Goal: Task Accomplishment & Management: Manage account settings

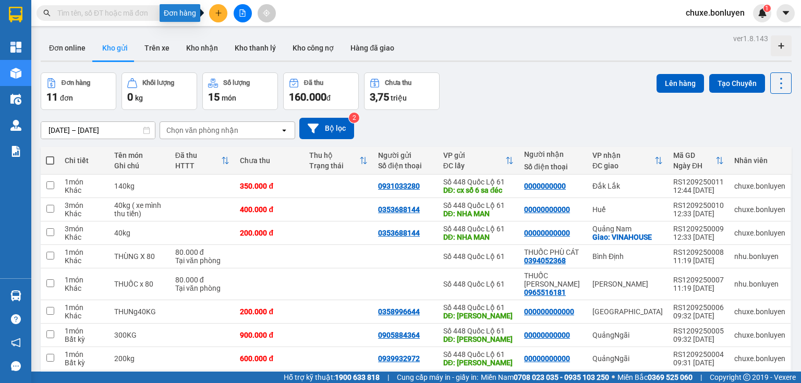
click at [217, 16] on icon "plus" at bounding box center [218, 12] width 7 height 7
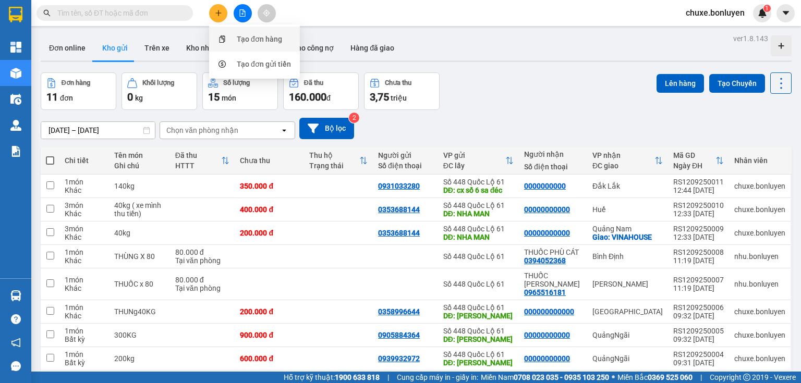
click at [245, 39] on div "Tạo đơn hàng" at bounding box center [259, 38] width 45 height 11
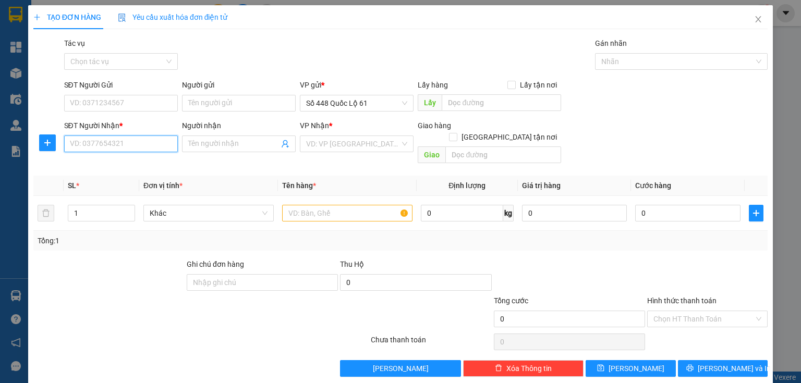
click at [144, 143] on input "SĐT Người Nhận *" at bounding box center [121, 144] width 114 height 17
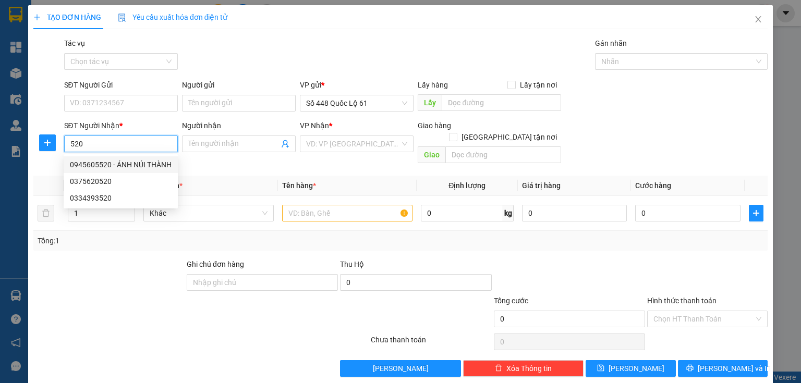
click at [95, 168] on div "0945605520 - ÁNH NÚI THÀNH" at bounding box center [121, 164] width 102 height 11
type input "0945605520"
type input "ÁNH NÚI THÀNH"
checkbox input "true"
type input "NÚI THÀNH [GEOGRAPHIC_DATA]"
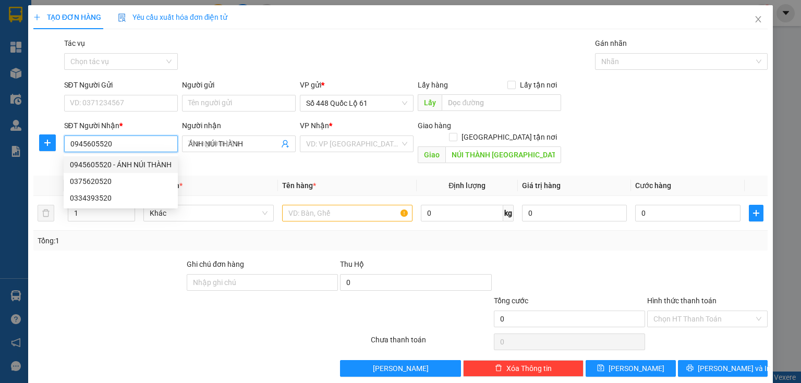
type input "1.000"
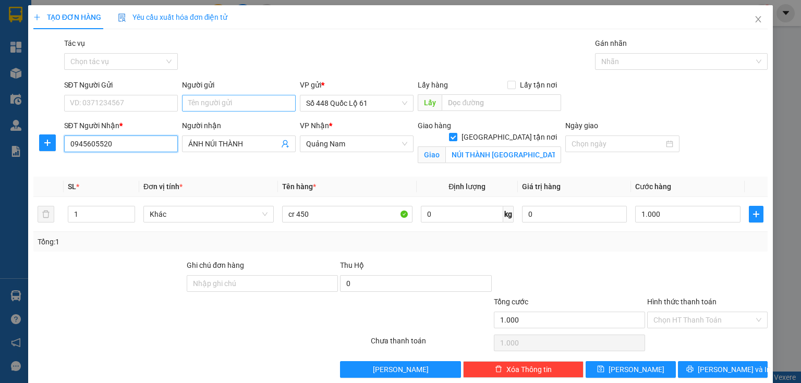
type input "0945605520"
click at [207, 104] on input "Người gửi" at bounding box center [239, 103] width 114 height 17
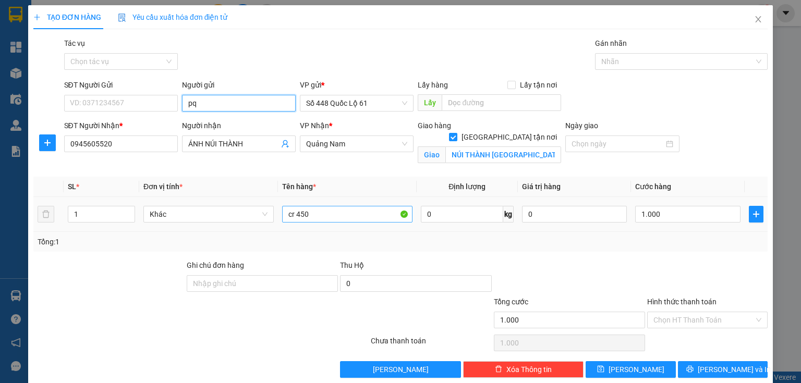
type input "pq"
click at [318, 207] on input "cr 450" at bounding box center [347, 214] width 130 height 17
type input "cr 500"
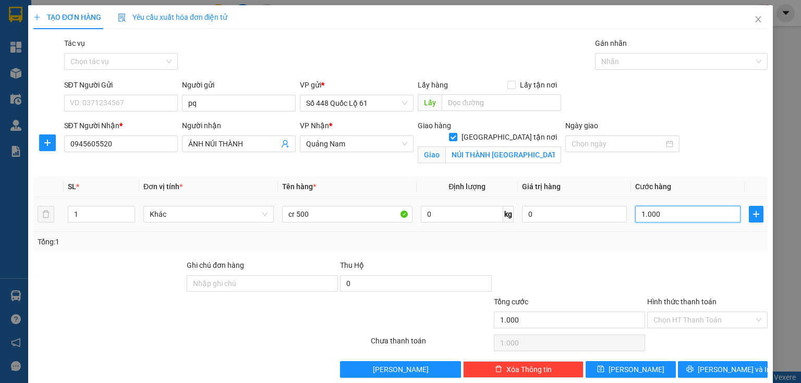
click at [660, 218] on input "1.000" at bounding box center [687, 214] width 105 height 17
type input "1"
type input "1.000"
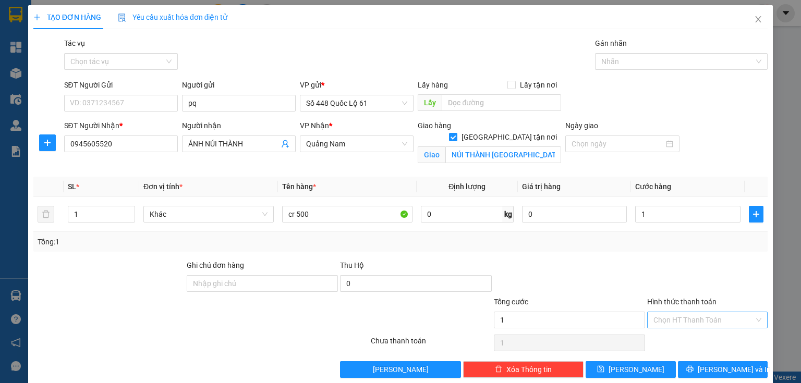
type input "1.000"
drag, startPoint x: 667, startPoint y: 315, endPoint x: 652, endPoint y: 337, distance: 26.3
click at [667, 315] on input "Hình thức thanh toán" at bounding box center [703, 320] width 101 height 16
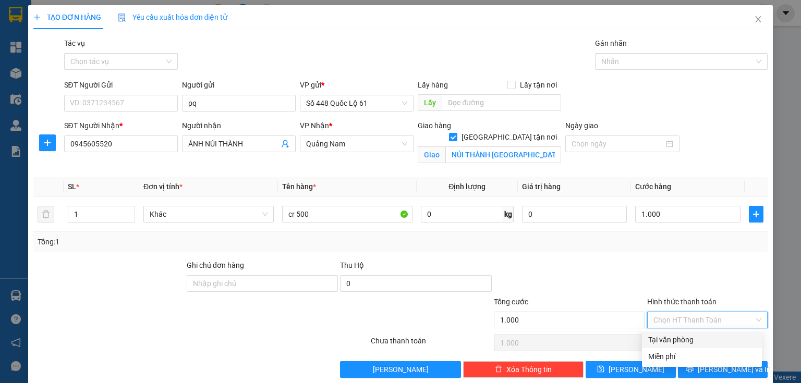
click at [649, 341] on div "Tại văn phòng" at bounding box center [701, 339] width 107 height 11
type input "0"
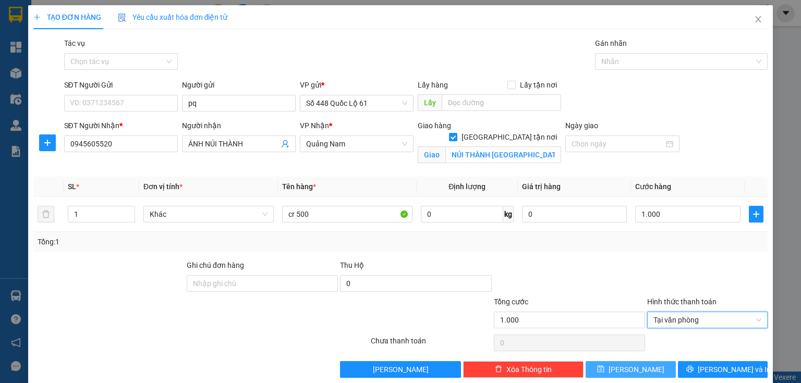
click at [635, 364] on span "Lưu" at bounding box center [636, 369] width 56 height 11
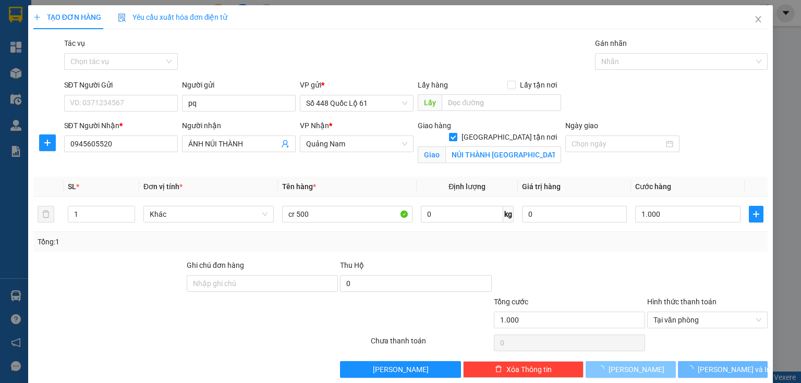
checkbox input "false"
type input "0"
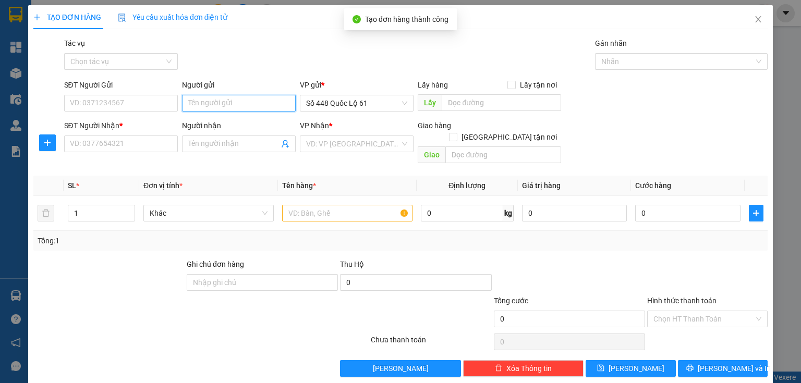
click at [216, 107] on input "Người gửi" at bounding box center [239, 103] width 114 height 17
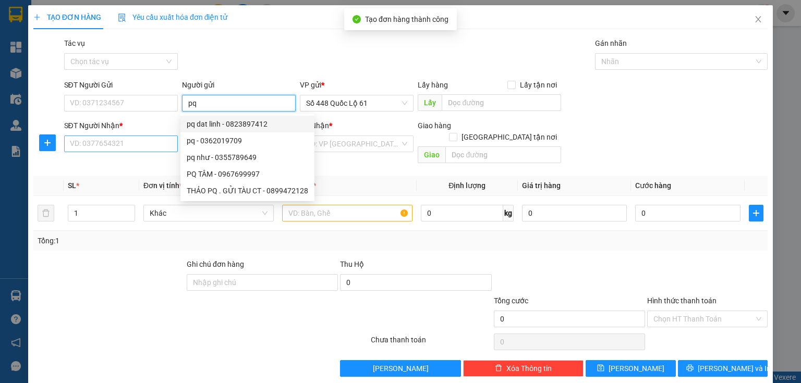
type input "pq"
click at [145, 139] on input "SĐT Người Nhận *" at bounding box center [121, 144] width 114 height 17
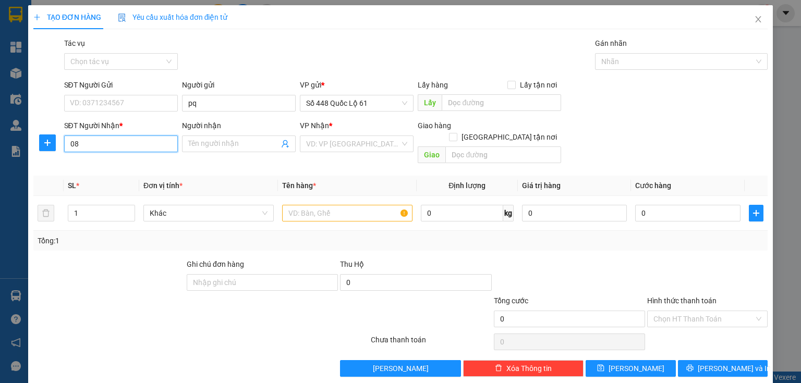
type input "083"
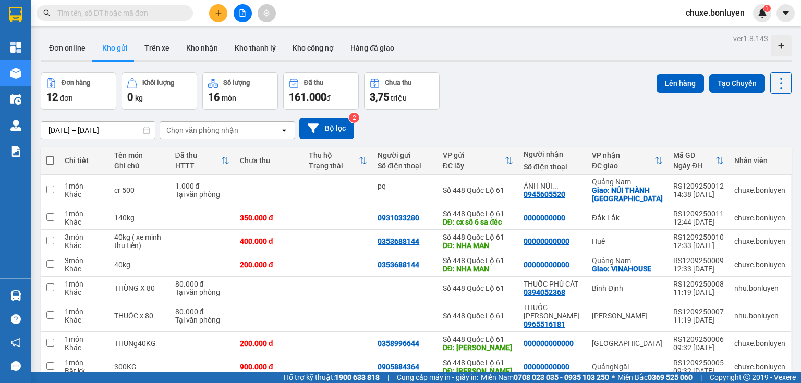
click at [114, 17] on input "text" at bounding box center [118, 12] width 123 height 11
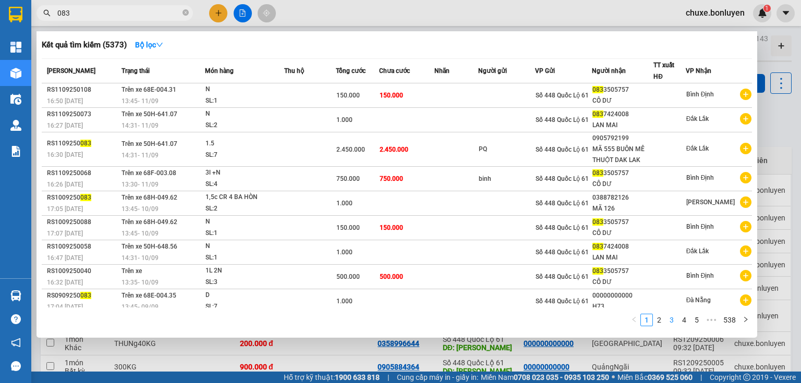
type input "083"
click at [671, 322] on link "3" at bounding box center [671, 319] width 11 height 11
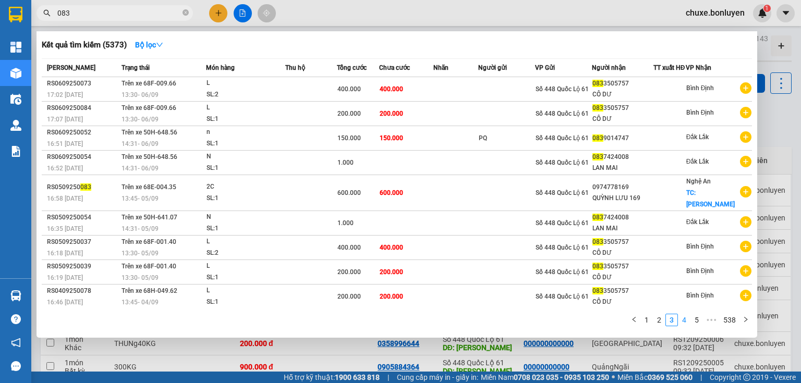
click at [684, 320] on link "4" at bounding box center [683, 319] width 11 height 11
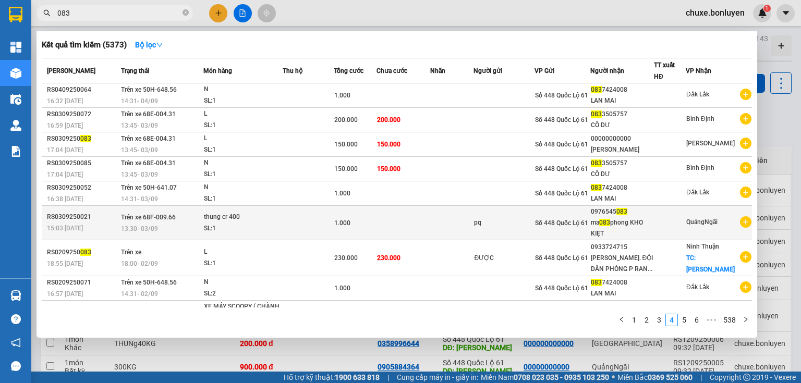
click at [612, 213] on div "0976545 083" at bounding box center [622, 211] width 63 height 11
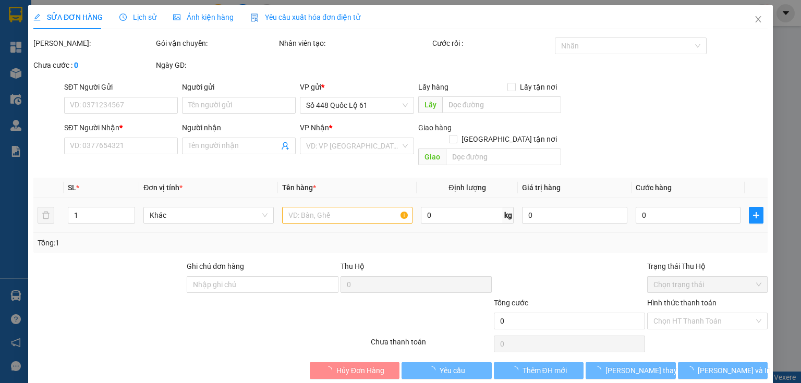
type input "pq"
type input "0976545083"
type input "ma 083 phong KHO KIẸT"
type input "1.000"
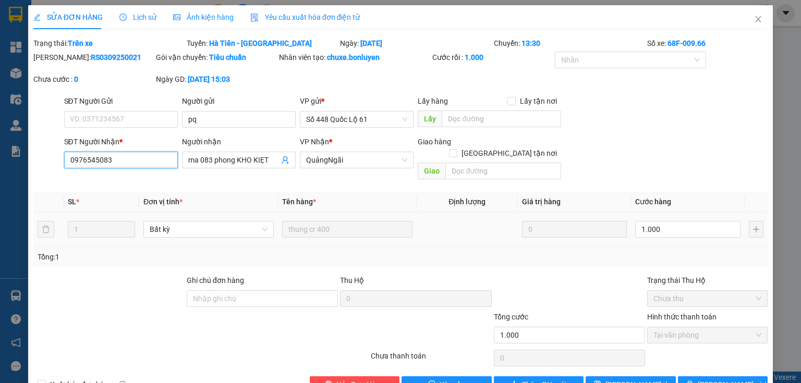
drag, startPoint x: 67, startPoint y: 160, endPoint x: 113, endPoint y: 161, distance: 45.9
click at [113, 161] on input "0976545083" at bounding box center [121, 160] width 114 height 17
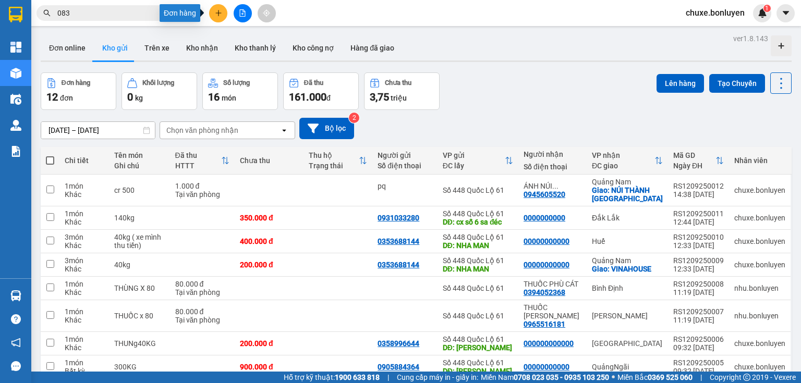
click at [217, 17] on button at bounding box center [218, 13] width 18 height 18
click at [215, 15] on icon "plus" at bounding box center [218, 12] width 7 height 7
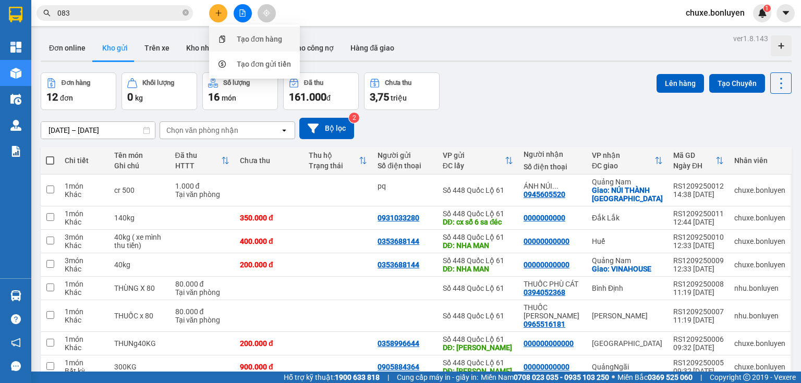
click at [243, 39] on div "Tạo đơn hàng" at bounding box center [259, 38] width 45 height 11
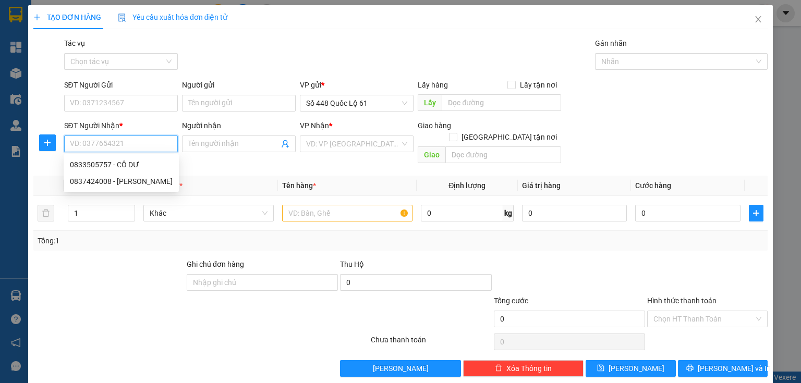
paste input "0976545083"
type input "0976545083"
click at [133, 144] on input "0976545083" at bounding box center [121, 144] width 114 height 17
click at [132, 166] on div "0976545083 - ma 083 phong KHO KIẸT" at bounding box center [133, 164] width 127 height 11
type input "ma 083 phong KHO KIẸT"
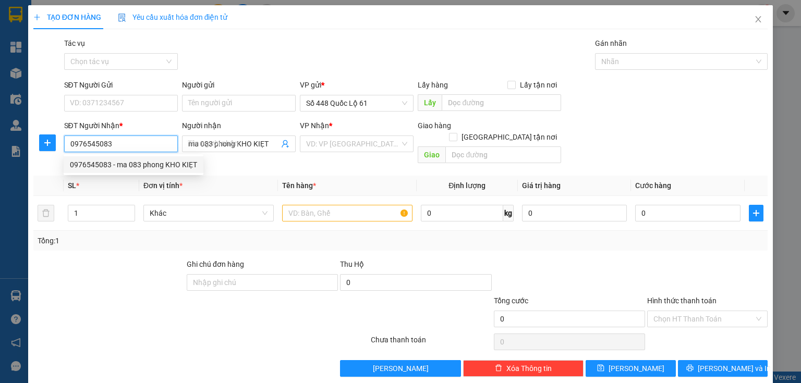
type input "1.000"
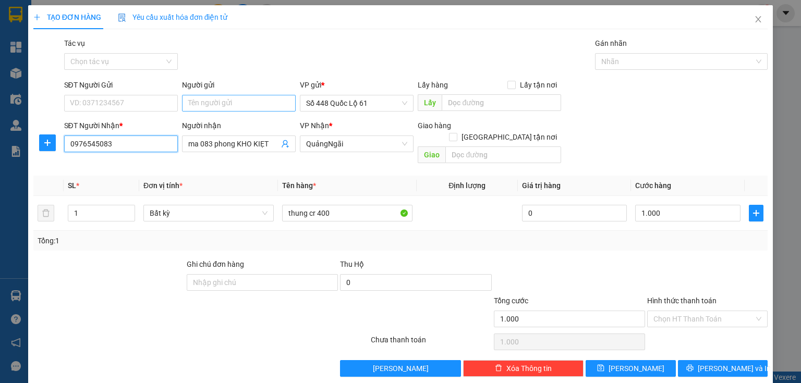
type input "0976545083"
click at [220, 99] on input "Người gửi" at bounding box center [239, 103] width 114 height 17
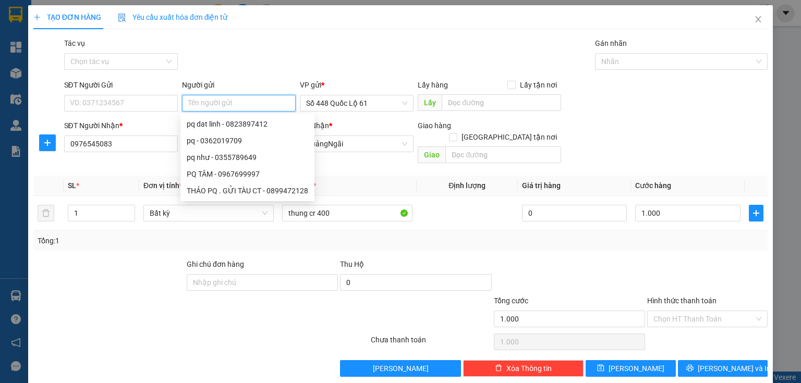
type input "-"
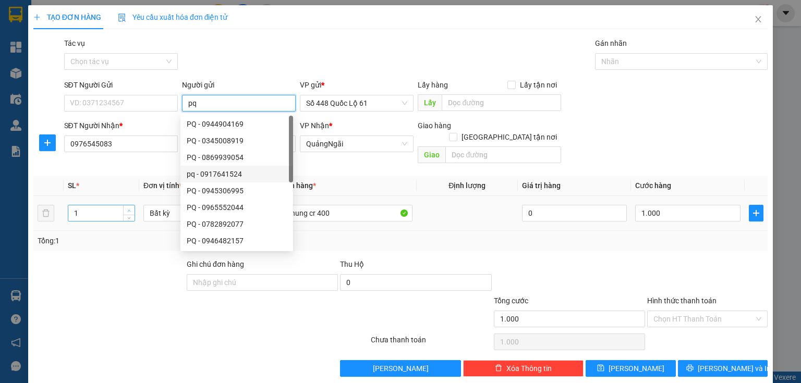
type input "pq"
type input "2"
click at [129, 209] on icon "up" at bounding box center [129, 211] width 4 height 4
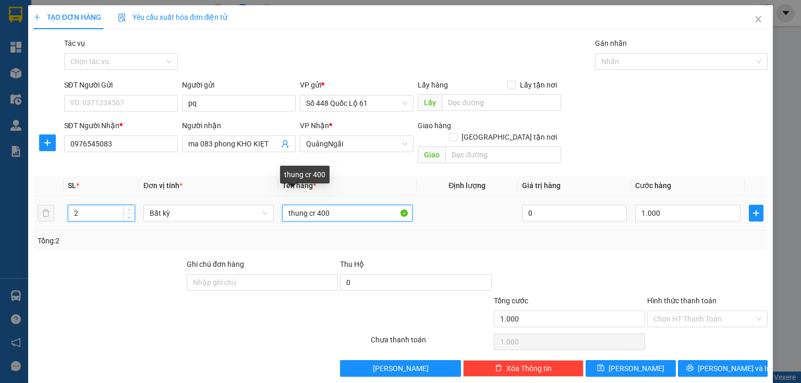
click at [333, 205] on input "thung cr 400" at bounding box center [347, 213] width 130 height 17
type input "0"
type input "thung cr 700"
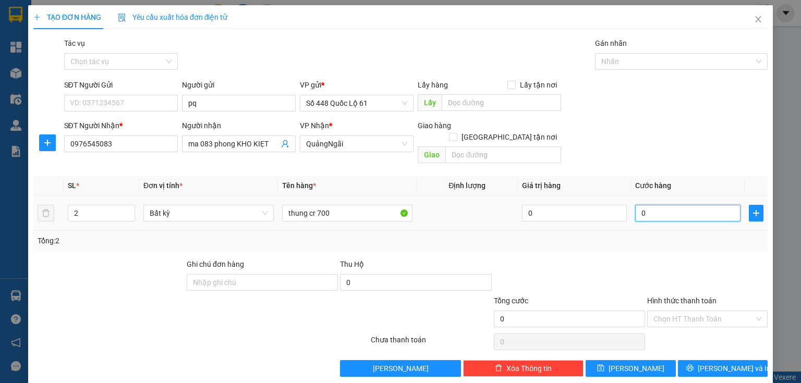
click at [683, 205] on input "0" at bounding box center [687, 213] width 105 height 17
type input "1"
type input "1.000"
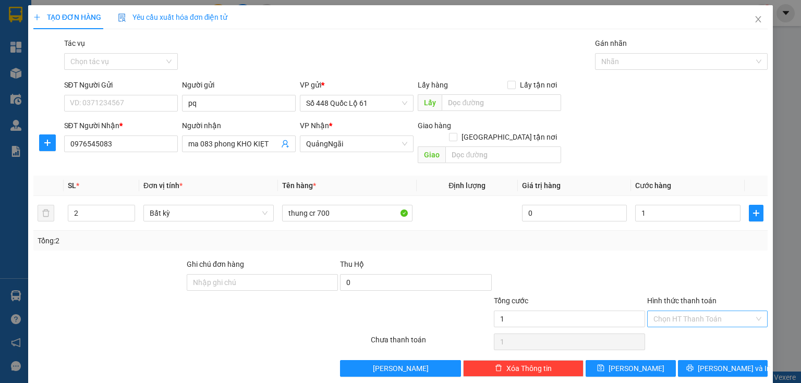
type input "1.000"
click at [665, 311] on input "Hình thức thanh toán" at bounding box center [703, 319] width 101 height 16
click at [655, 324] on div "Tại văn phòng" at bounding box center [701, 327] width 107 height 11
type input "0"
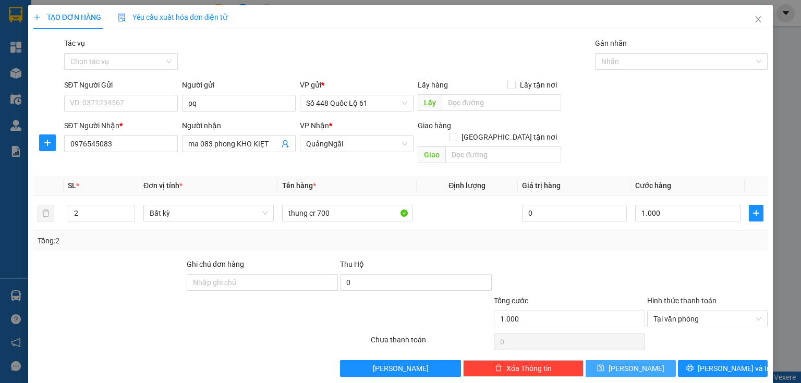
click at [633, 363] on span "Lưu" at bounding box center [636, 368] width 56 height 11
type input "0"
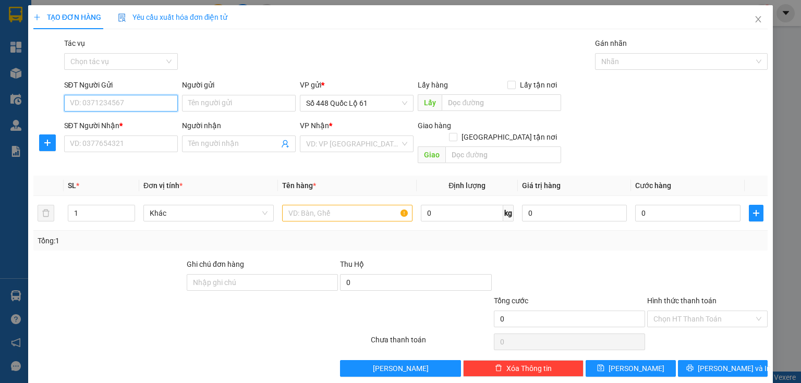
click at [134, 108] on input "SĐT Người Gửi" at bounding box center [121, 103] width 114 height 17
click at [122, 123] on div "0977969527" at bounding box center [120, 123] width 100 height 11
type input "0977969527"
type input "[PERSON_NAME]"
type input "0000000000"
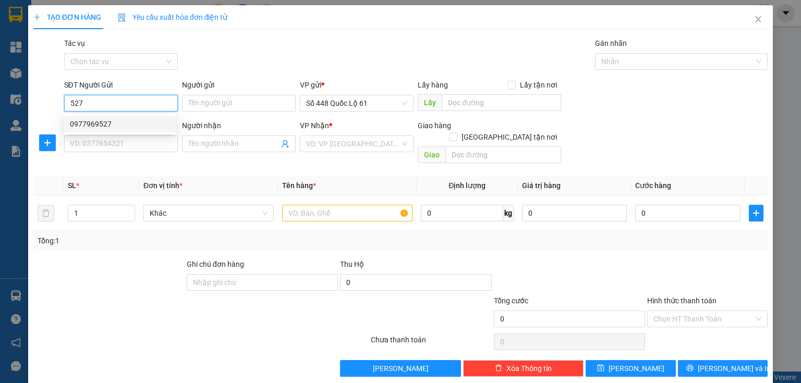
checkbox input "true"
type input "da lat"
type input "100.000"
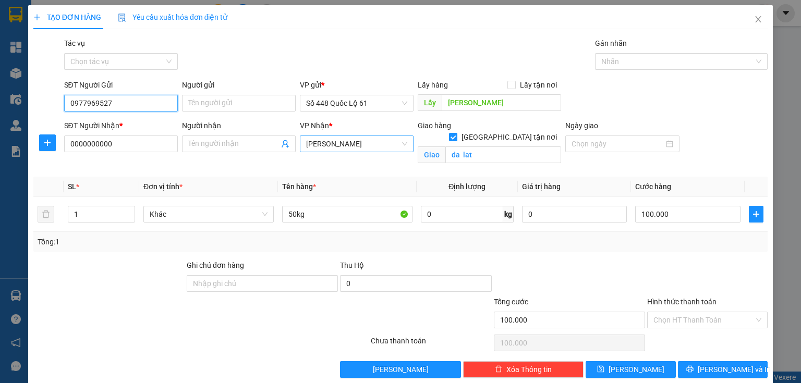
click at [347, 139] on span "[PERSON_NAME]" at bounding box center [356, 144] width 101 height 16
type input "0977969527"
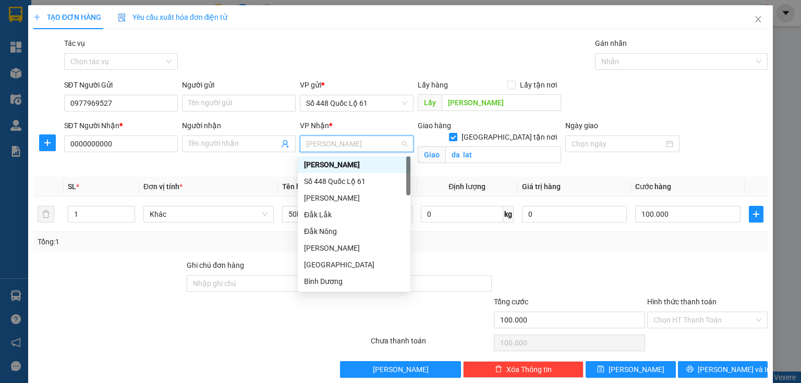
type input "q"
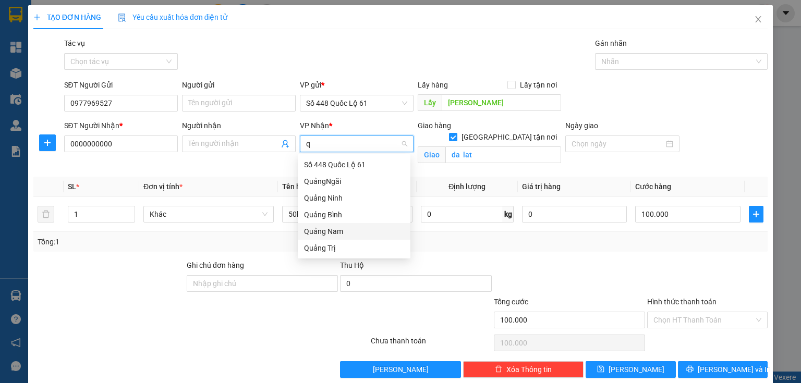
click at [327, 233] on div "Quảng Nam" at bounding box center [354, 231] width 100 height 11
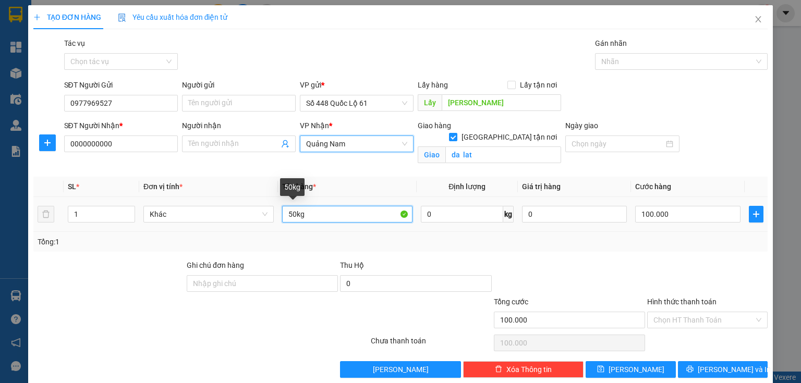
click at [290, 215] on input "50kg" at bounding box center [347, 214] width 130 height 17
type input "100kg"
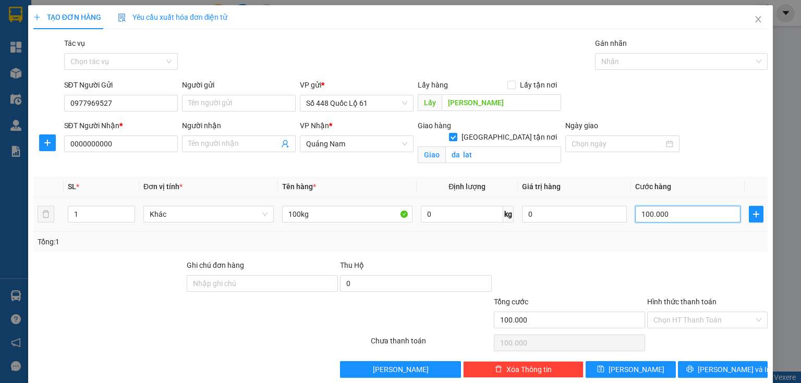
type input "0"
type input "3"
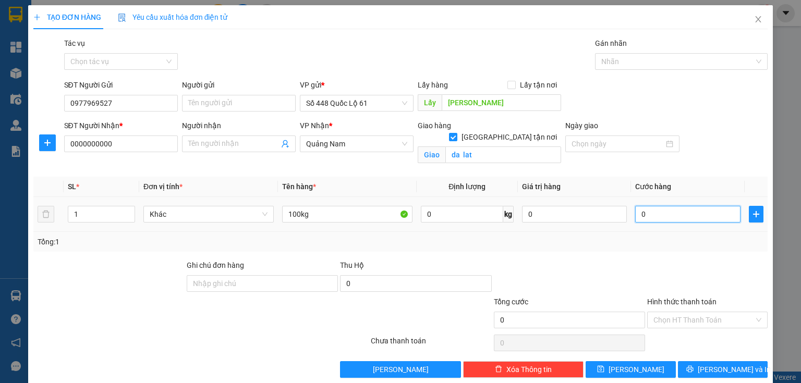
type input "03"
type input "30"
type input "030"
type input "300"
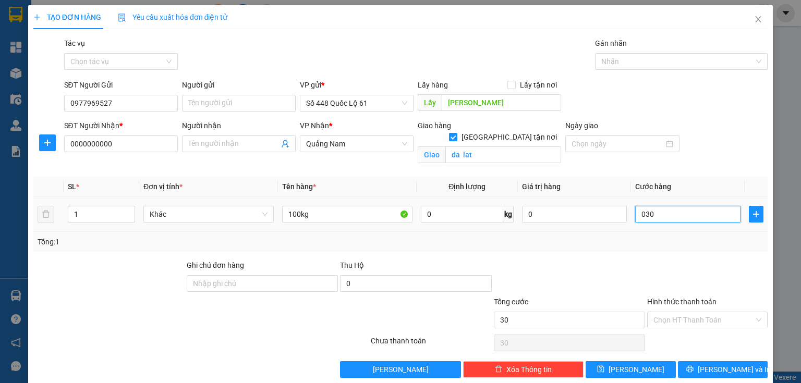
type input "300"
type input "0.300"
type input "300.000"
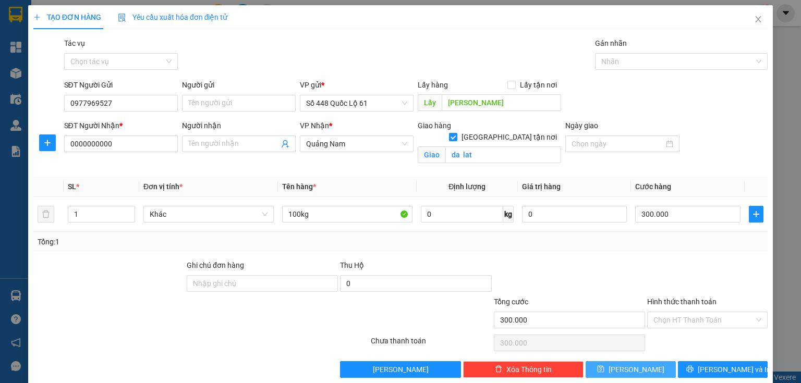
click at [627, 367] on span "Lưu" at bounding box center [636, 369] width 56 height 11
checkbox input "false"
type input "0"
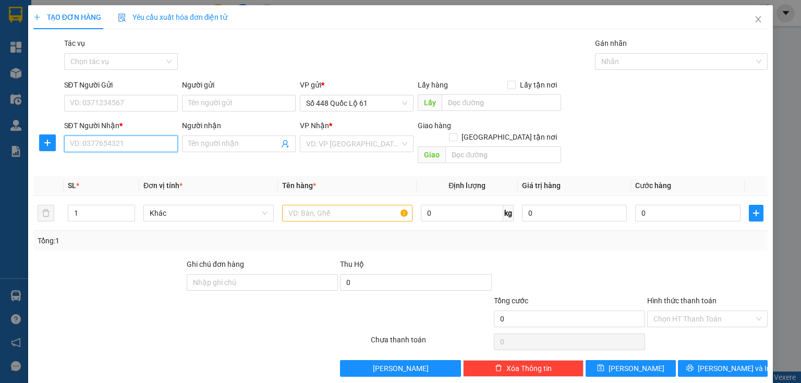
click at [139, 140] on input "SĐT Người Nhận *" at bounding box center [121, 144] width 114 height 17
click at [124, 168] on div "0366598729 - NGUYỆT" at bounding box center [120, 164] width 100 height 11
type input "0366598729"
type input "NGUYỆT"
checkbox input "true"
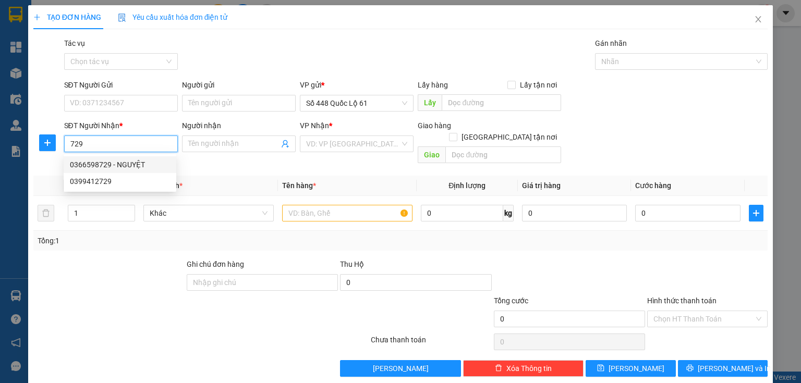
type input "BÌNH LONG"
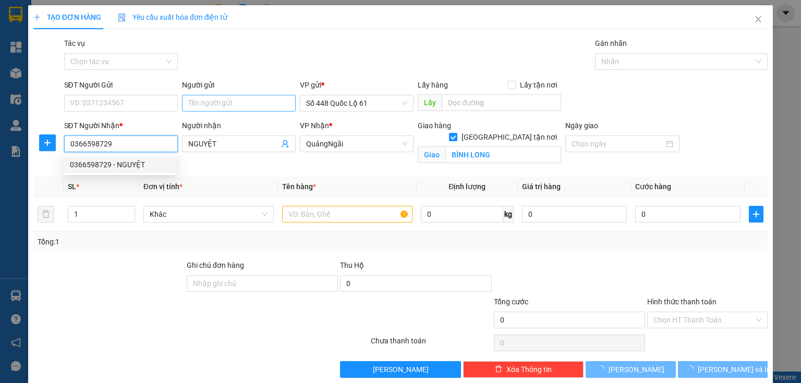
type input "1.000"
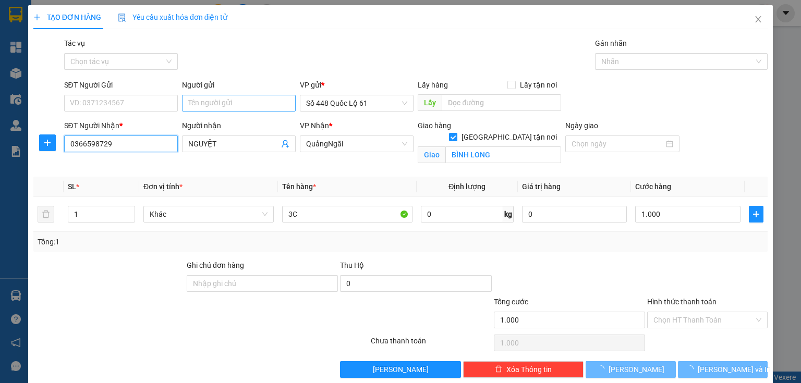
type input "0366598729"
click at [231, 102] on input "Người gửi" at bounding box center [239, 103] width 114 height 17
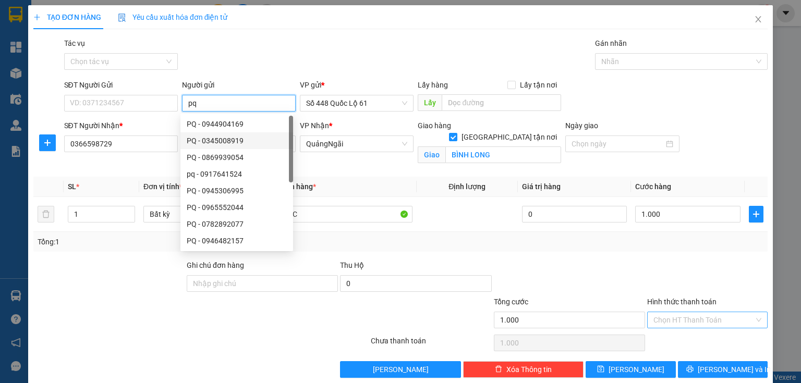
type input "pq"
click at [653, 317] on input "Hình thức thanh toán" at bounding box center [703, 320] width 101 height 16
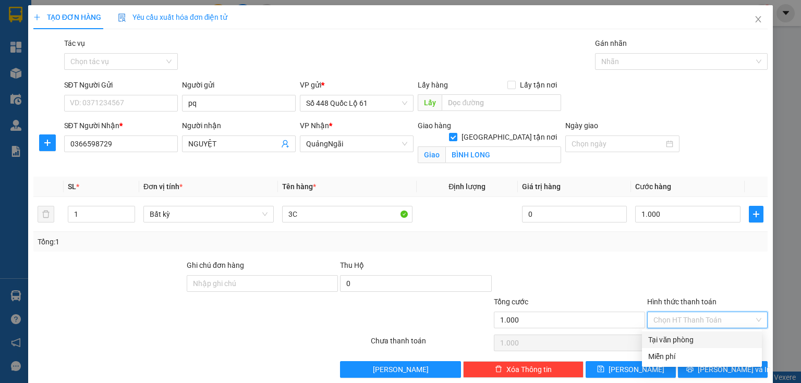
click at [651, 337] on div "Tại văn phòng" at bounding box center [701, 339] width 107 height 11
type input "0"
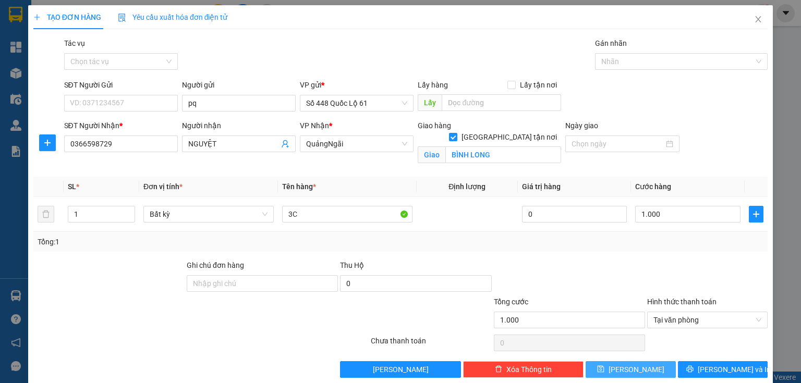
click at [623, 365] on button "Lưu" at bounding box center [630, 369] width 90 height 17
checkbox input "false"
type input "0"
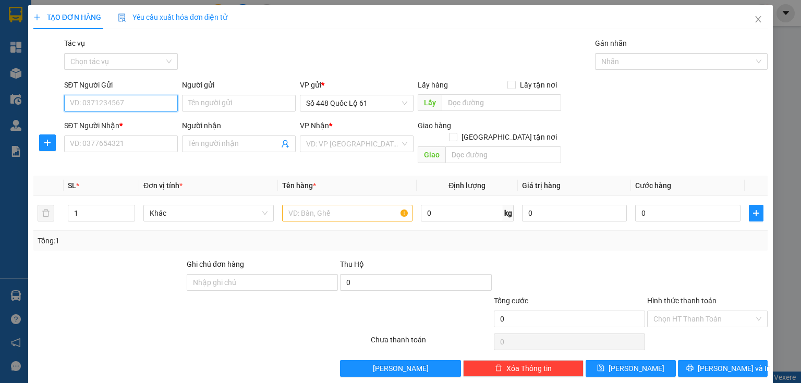
click at [121, 102] on input "SĐT Người Gửi" at bounding box center [121, 103] width 114 height 17
click at [213, 102] on input "Người gửi" at bounding box center [239, 103] width 114 height 17
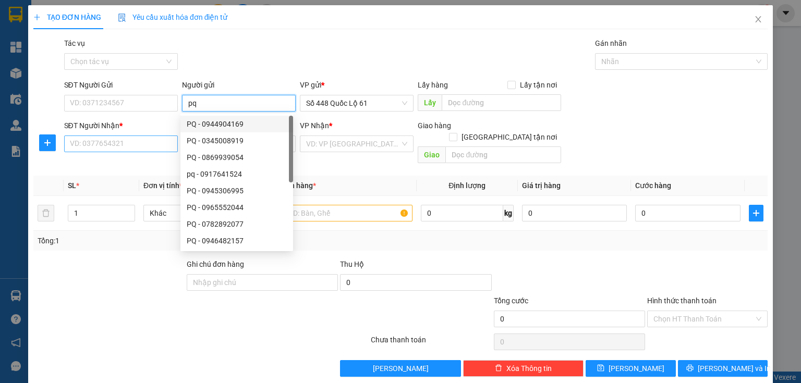
type input "pq"
click at [150, 140] on input "SĐT Người Nhận *" at bounding box center [121, 144] width 114 height 17
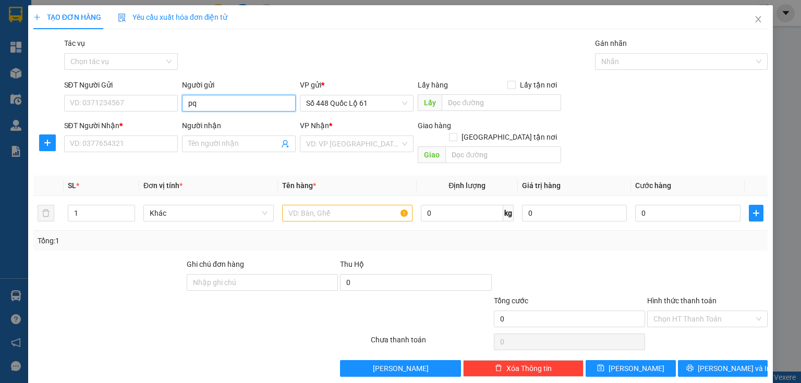
click at [204, 105] on input "pq" at bounding box center [239, 103] width 114 height 17
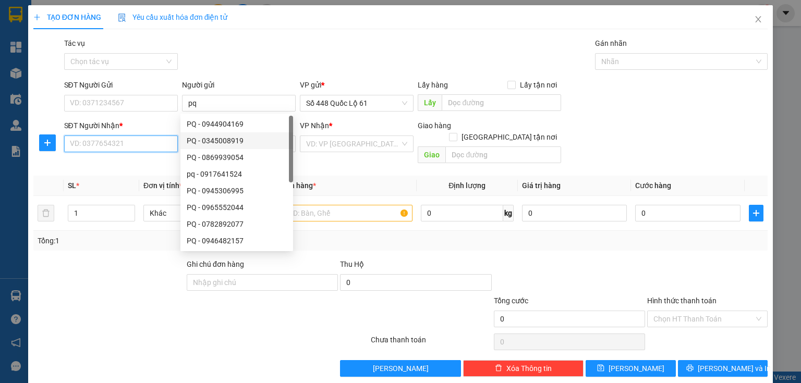
click at [127, 142] on input "SĐT Người Nhận *" at bounding box center [121, 144] width 114 height 17
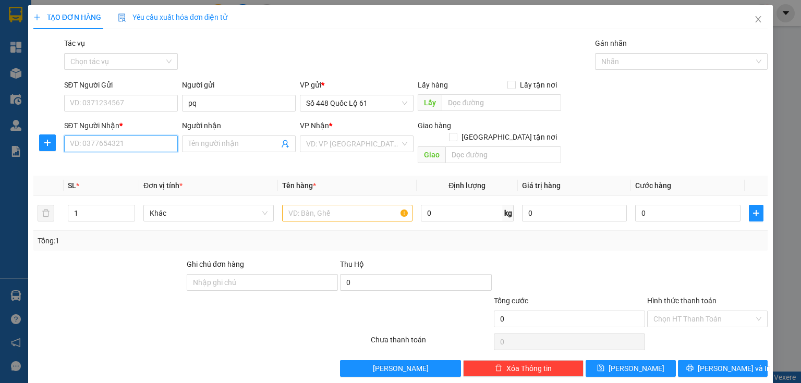
click at [146, 143] on input "SĐT Người Nhận *" at bounding box center [121, 144] width 114 height 17
click at [145, 143] on input "SĐT Người Nhận *" at bounding box center [121, 144] width 114 height 17
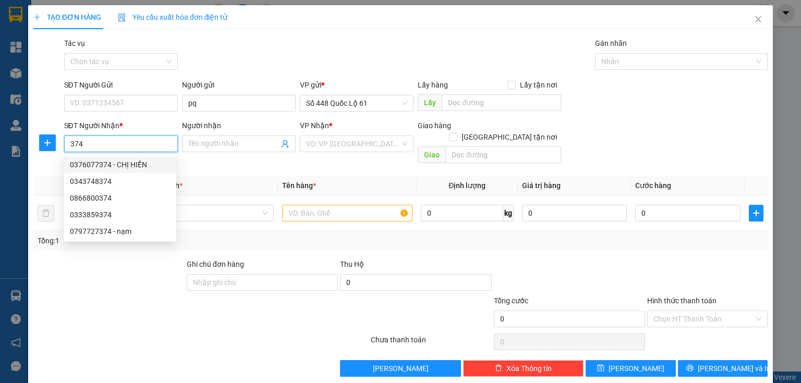
click at [139, 162] on div "0376077374 - CHỊ HIỀN" at bounding box center [120, 164] width 100 height 11
type input "0376077374"
type input "CHỊ HIỀN"
checkbox input "true"
type input "[PERSON_NAME]"
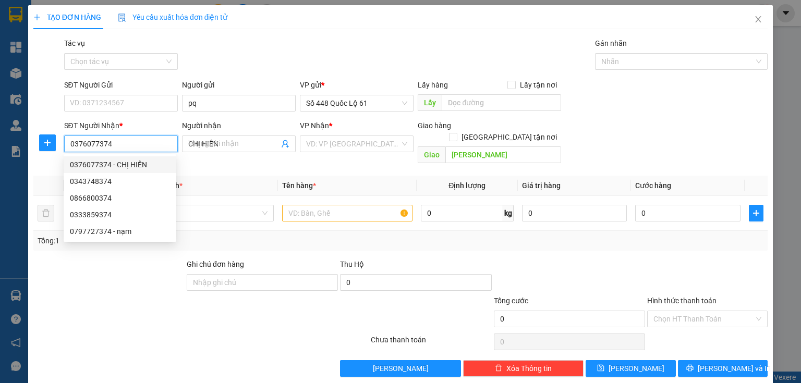
type input "500.000"
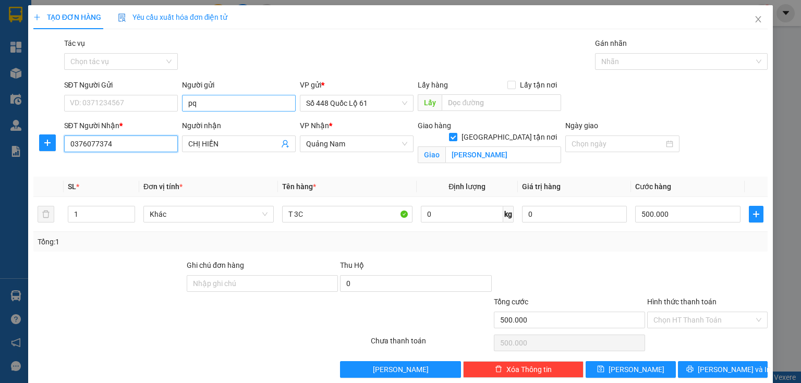
type input "0376077374"
click at [209, 102] on input "pq" at bounding box center [239, 103] width 114 height 17
type input "pq dat linh"
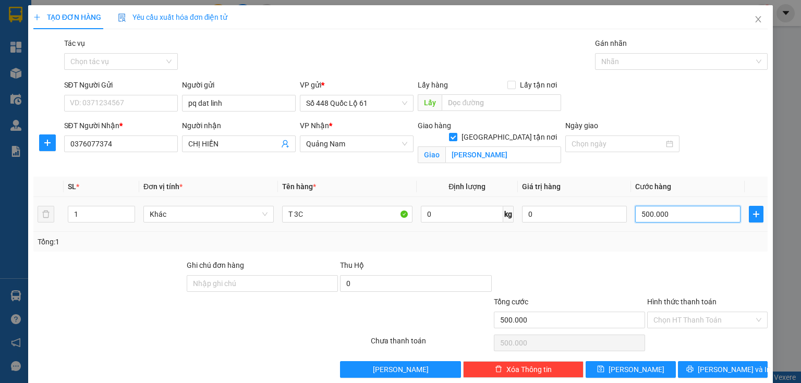
click at [671, 219] on input "500.000" at bounding box center [687, 214] width 105 height 17
type input "2"
type input "0"
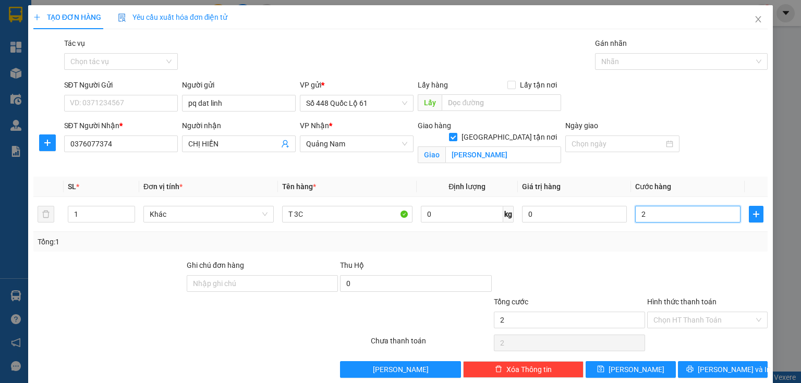
type input "0"
type input "1"
type input "01"
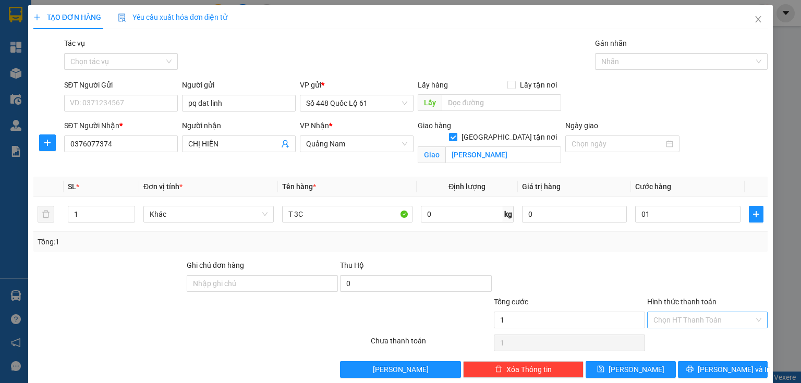
type input "1.000"
click at [661, 318] on input "Hình thức thanh toán" at bounding box center [703, 320] width 101 height 16
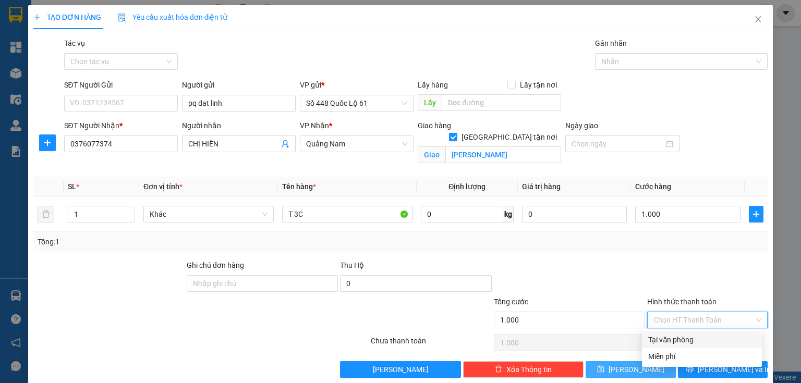
drag, startPoint x: 657, startPoint y: 338, endPoint x: 623, endPoint y: 375, distance: 49.4
click at [656, 340] on div "Tại văn phòng" at bounding box center [701, 339] width 107 height 11
type input "0"
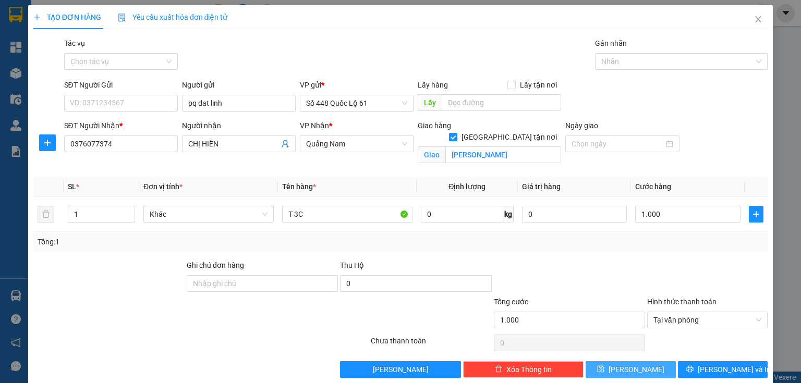
click at [623, 370] on button "Lưu" at bounding box center [630, 369] width 90 height 17
checkbox input "false"
type input "0"
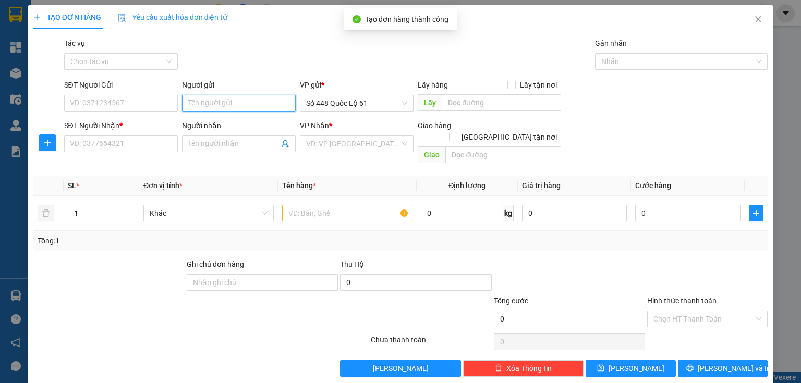
click at [200, 106] on input "Người gửi" at bounding box center [239, 103] width 114 height 17
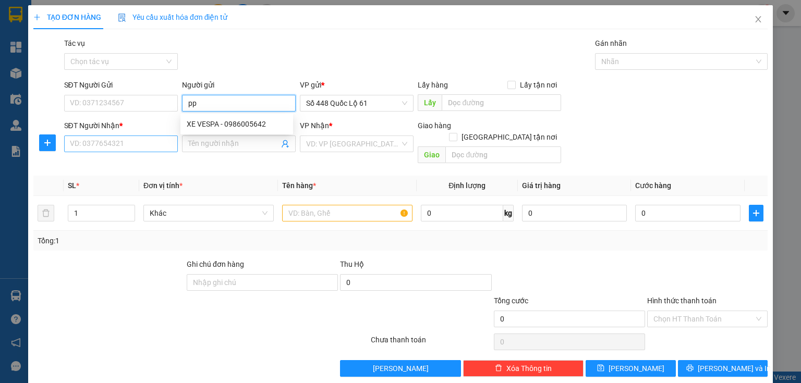
type input "pp"
click at [127, 143] on input "SĐT Người Nhận *" at bounding box center [121, 144] width 114 height 17
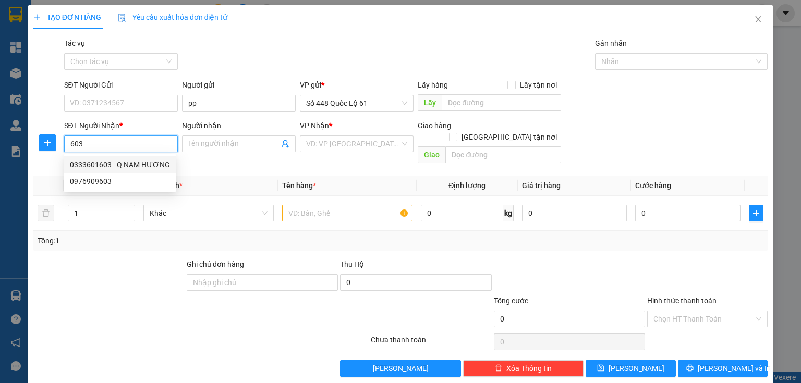
click at [86, 168] on div "0333601603 - Q NAM HƯƠNG" at bounding box center [120, 164] width 100 height 11
type input "0333601603"
type input "Q NAM HƯƠNG"
checkbox input "true"
type input "tam ky"
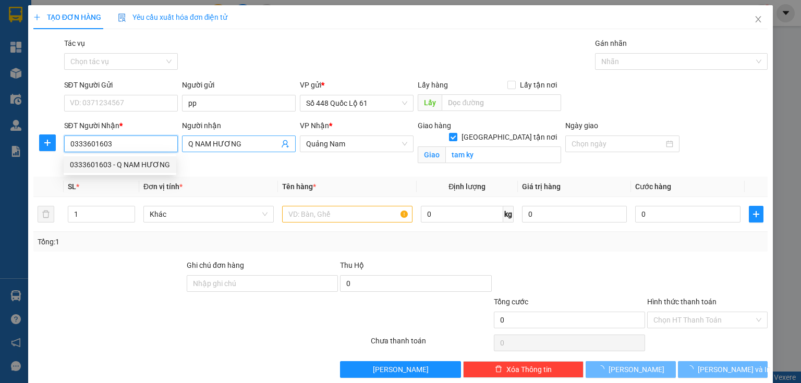
type input "400.000"
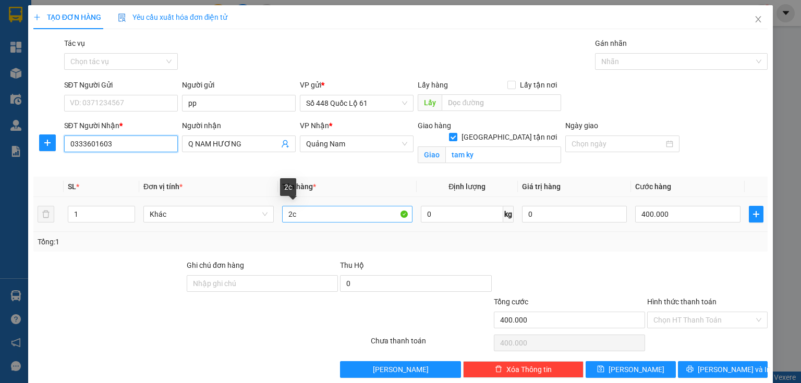
type input "0333601603"
click at [302, 213] on input "2c" at bounding box center [347, 214] width 130 height 17
type input "2"
type input "3c"
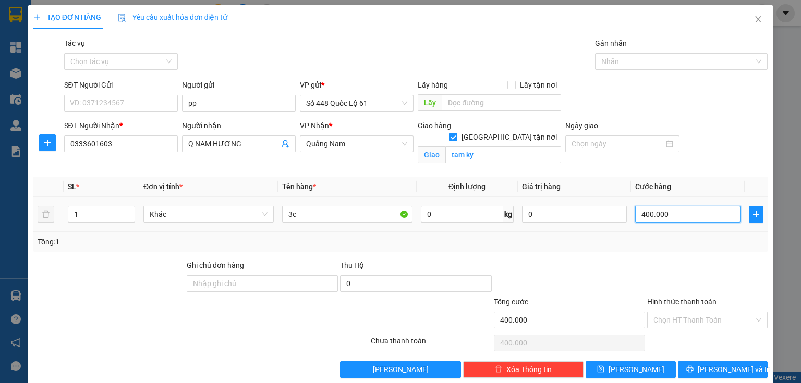
click at [696, 215] on input "400.000" at bounding box center [687, 214] width 105 height 17
type input "1"
type input "1.000"
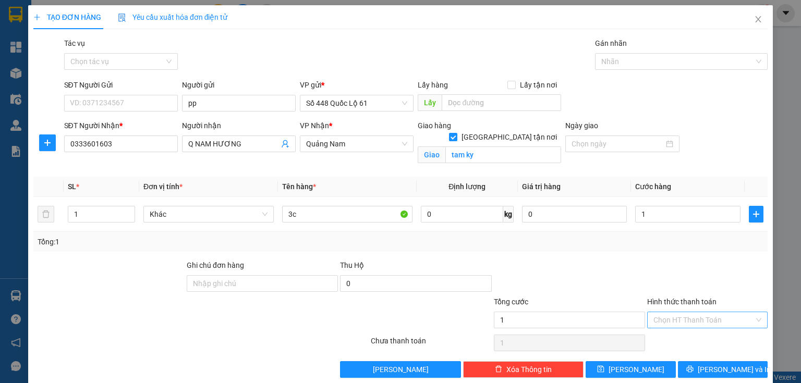
type input "1.000"
click at [660, 319] on input "Hình thức thanh toán" at bounding box center [703, 320] width 101 height 16
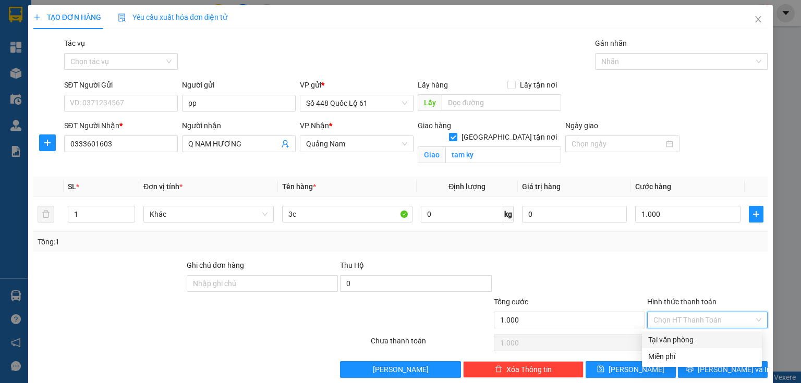
click at [660, 342] on div "Tại văn phòng" at bounding box center [701, 339] width 107 height 11
type input "0"
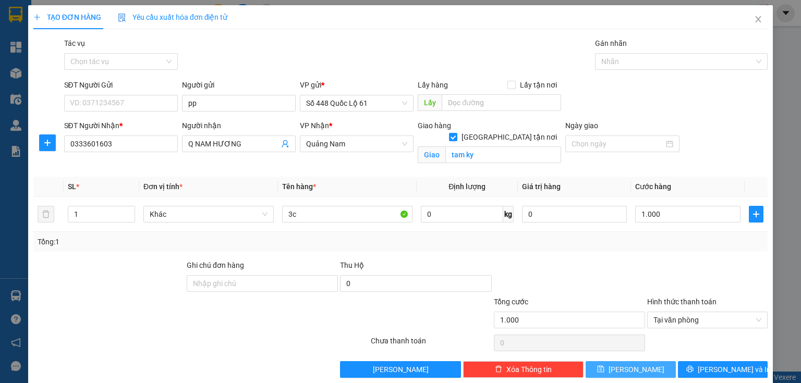
click at [630, 364] on span "Lưu" at bounding box center [636, 369] width 56 height 11
checkbox input "false"
type input "0"
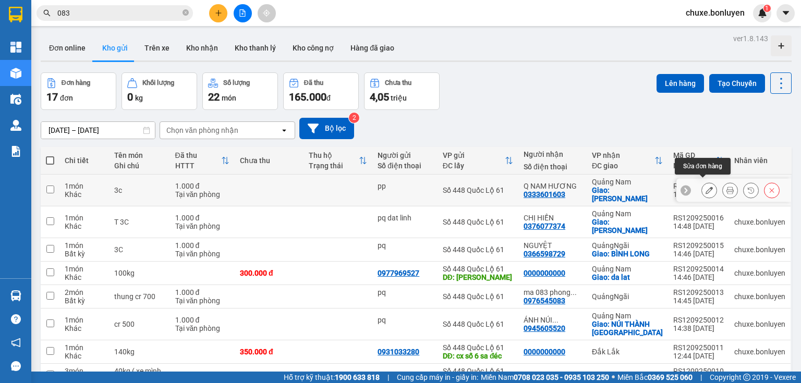
click at [709, 183] on button at bounding box center [709, 190] width 15 height 18
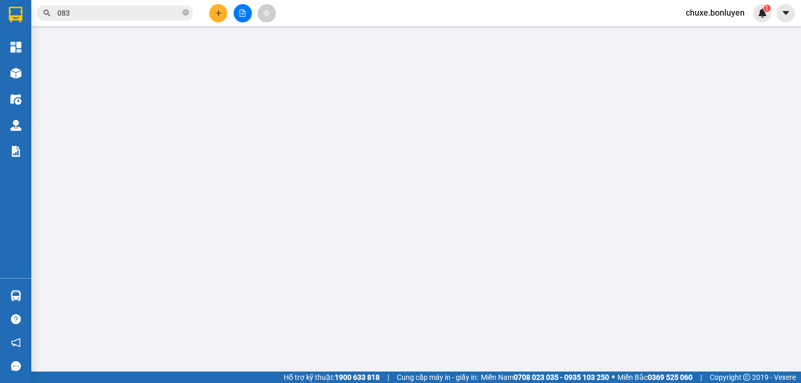
type input "pp"
type input "0333601603"
type input "Q NAM HƯƠNG"
checkbox input "true"
type input "tam ky"
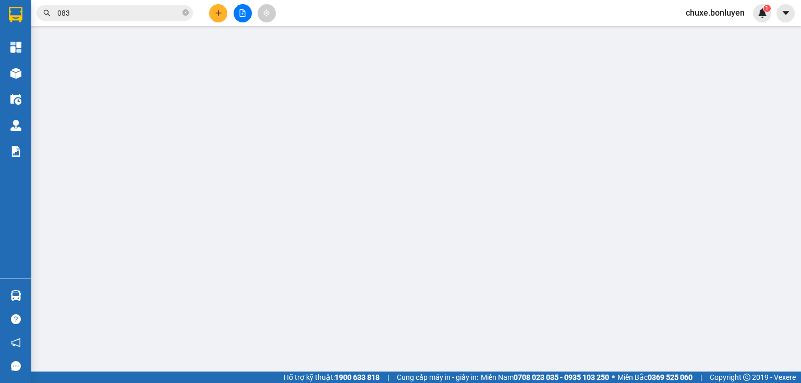
type input "1.000"
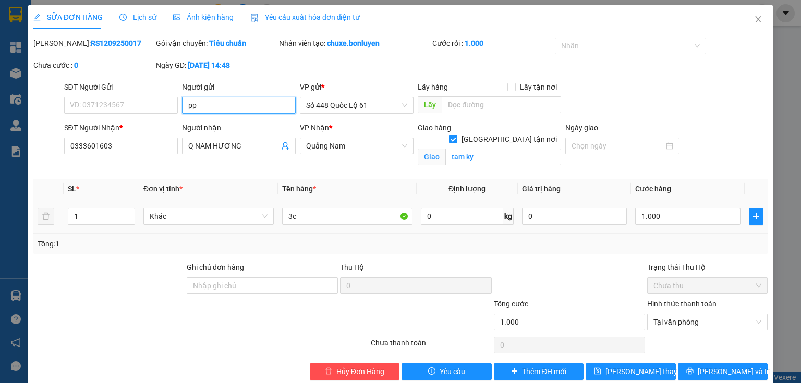
click at [234, 104] on input "pp" at bounding box center [239, 105] width 114 height 17
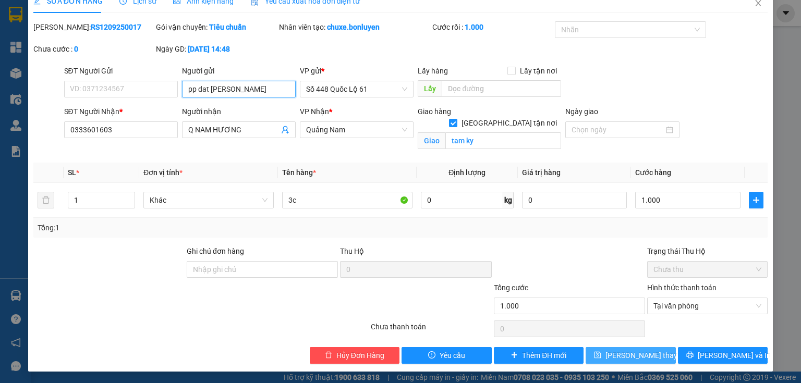
type input "pp dat [PERSON_NAME]"
click at [638, 352] on span "Lưu thay đổi" at bounding box center [646, 355] width 83 height 11
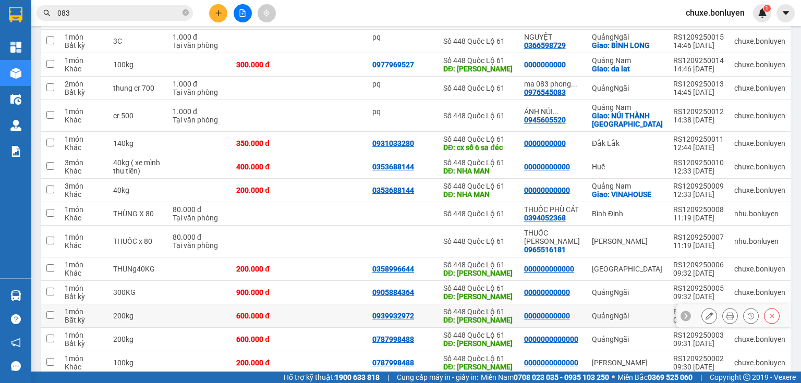
scroll to position [250, 0]
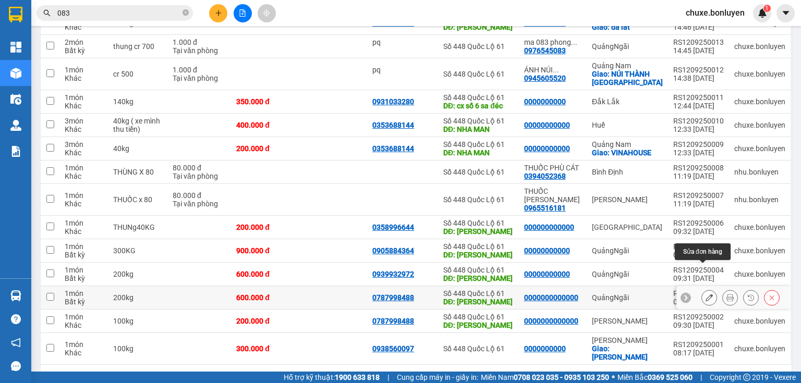
click at [705, 294] on icon at bounding box center [708, 297] width 7 height 7
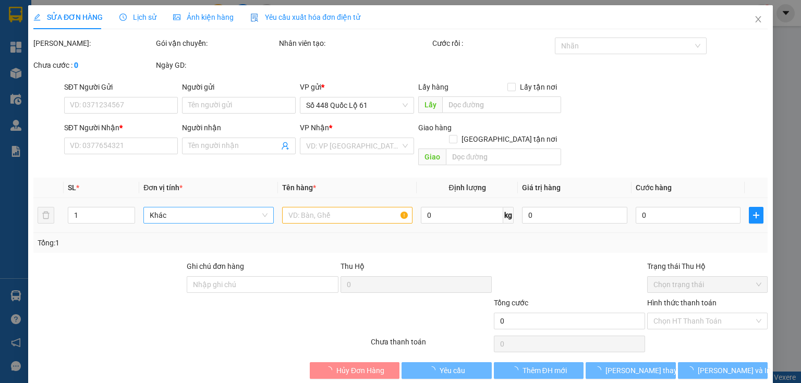
type input "0787998488"
type input "[PERSON_NAME]"
type input "0000000000000"
type input "600.000"
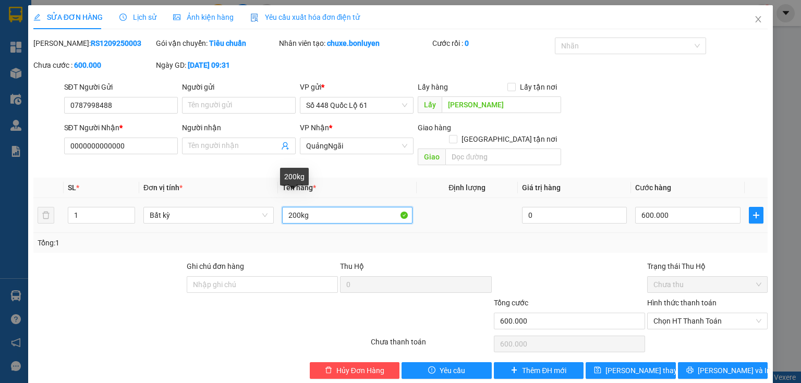
click at [289, 207] on input "200kg" at bounding box center [347, 215] width 130 height 17
type input "300kg"
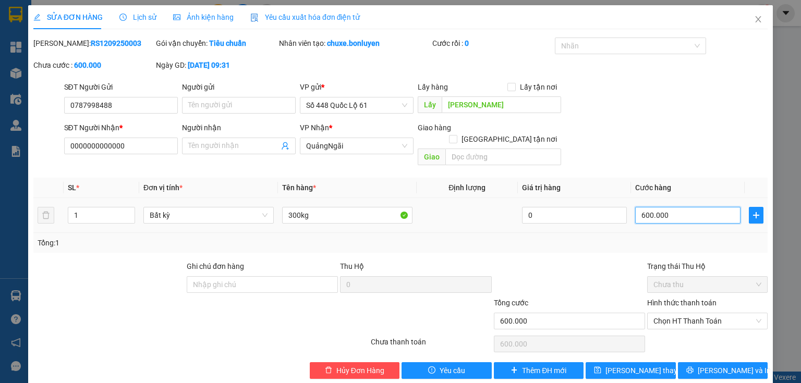
click at [661, 208] on input "600.000" at bounding box center [687, 215] width 105 height 17
type input "0"
type input "9"
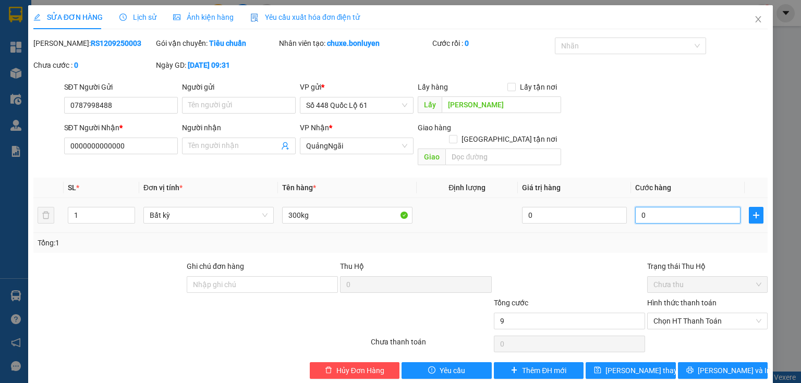
type input "9"
type input "09"
type input "90"
type input "090"
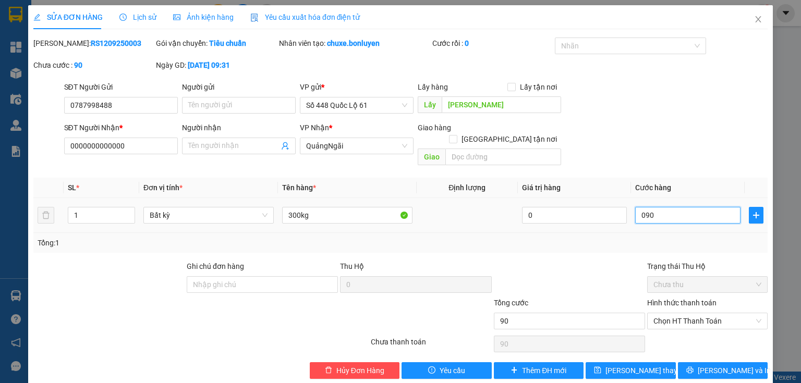
type input "900"
type input "0.900"
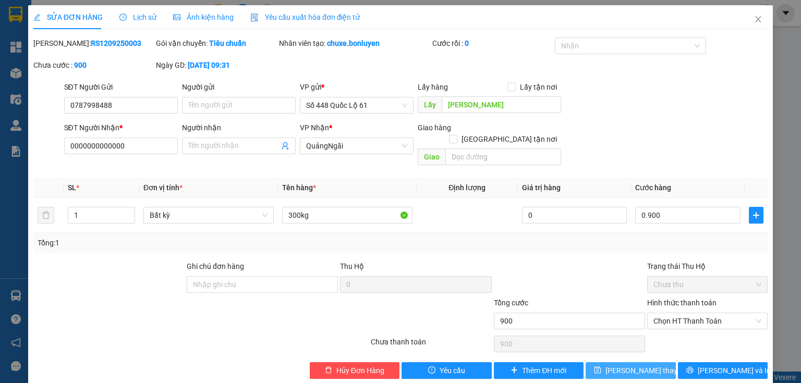
type input "900.000"
drag, startPoint x: 593, startPoint y: 356, endPoint x: 586, endPoint y: 346, distance: 11.9
click at [593, 362] on button "Lưu thay đổi" at bounding box center [630, 370] width 90 height 17
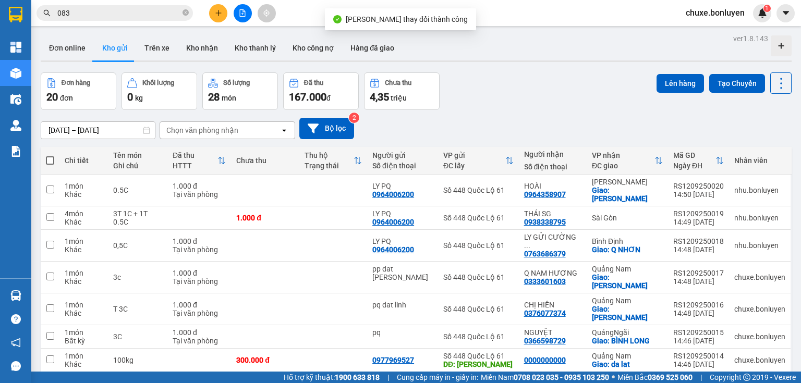
click at [217, 19] on button at bounding box center [218, 13] width 18 height 18
click at [226, 33] on div "Tạo đơn hàng" at bounding box center [254, 39] width 78 height 20
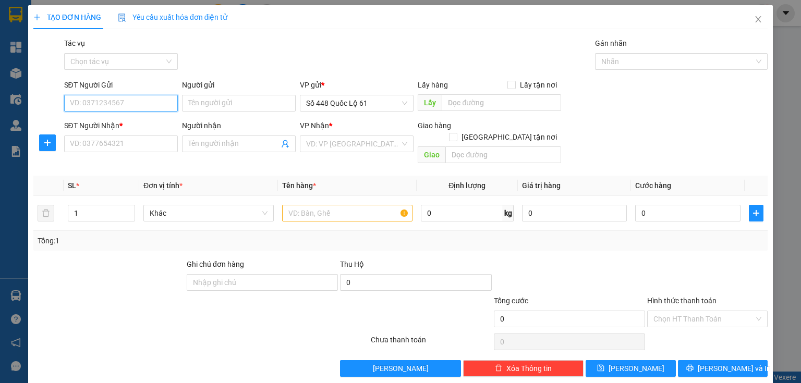
click at [148, 98] on input "SĐT Người Gửi" at bounding box center [121, 103] width 114 height 17
click at [101, 131] on div "0787998488" at bounding box center [120, 124] width 113 height 17
type input "0787998488"
type input "[PERSON_NAME]"
type input "0000000000000"
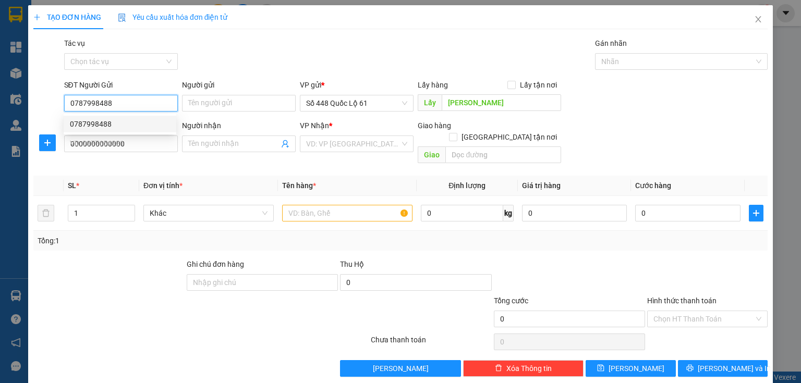
type input "900.000"
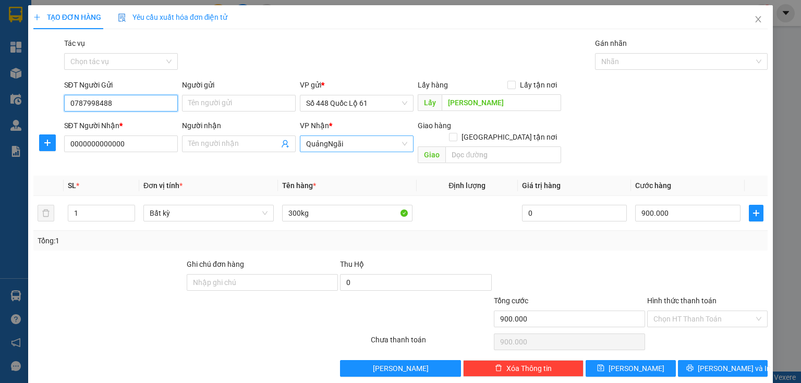
click at [307, 146] on span "QuảngNgãi" at bounding box center [356, 144] width 101 height 16
type input "0787998488"
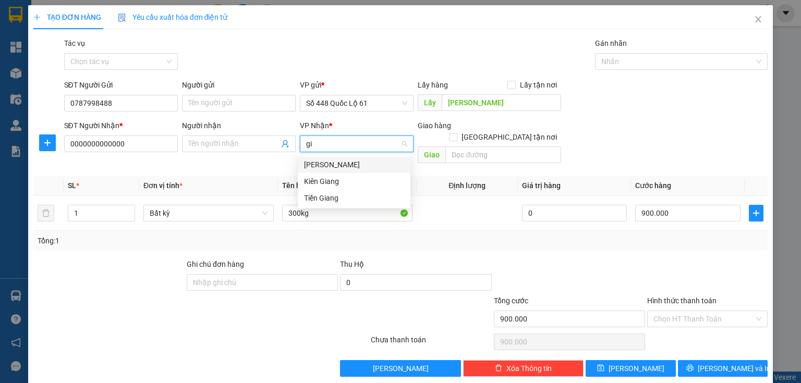
type input "gia"
click at [304, 160] on div "[PERSON_NAME]" at bounding box center [354, 164] width 100 height 11
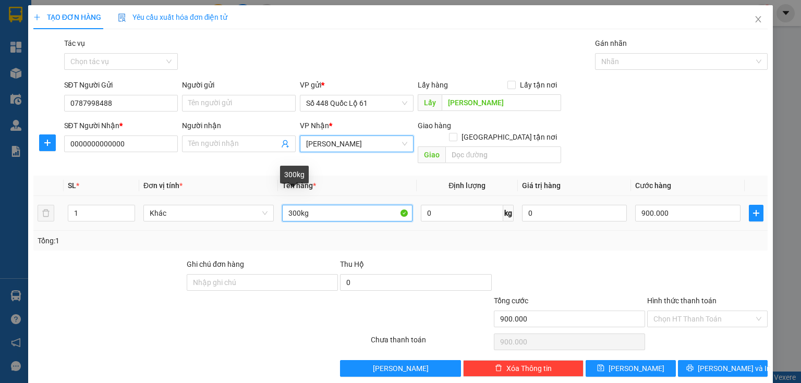
click at [289, 205] on input "300kg" at bounding box center [347, 213] width 130 height 17
type input "100kg"
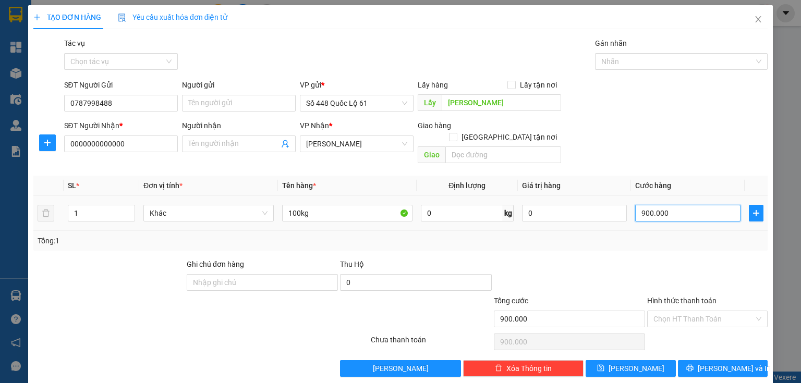
click at [702, 205] on input "900.000" at bounding box center [687, 213] width 105 height 17
type input "2"
type input "20"
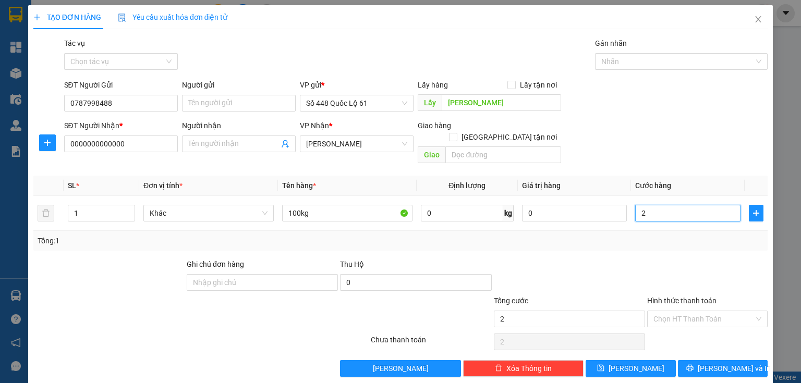
type input "20"
type input "200"
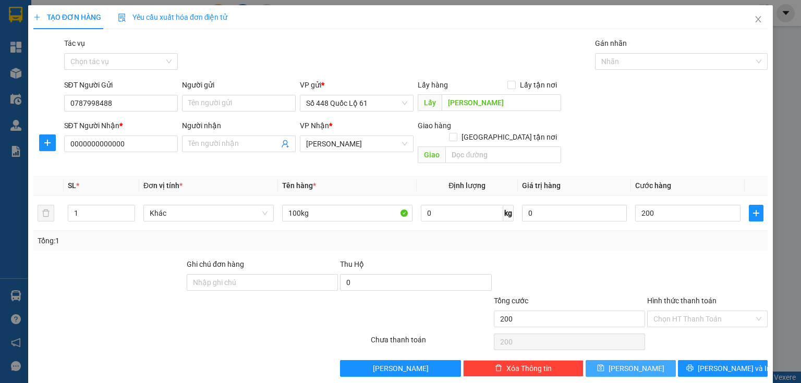
type input "200.000"
click at [635, 363] on span "Lưu" at bounding box center [636, 368] width 56 height 11
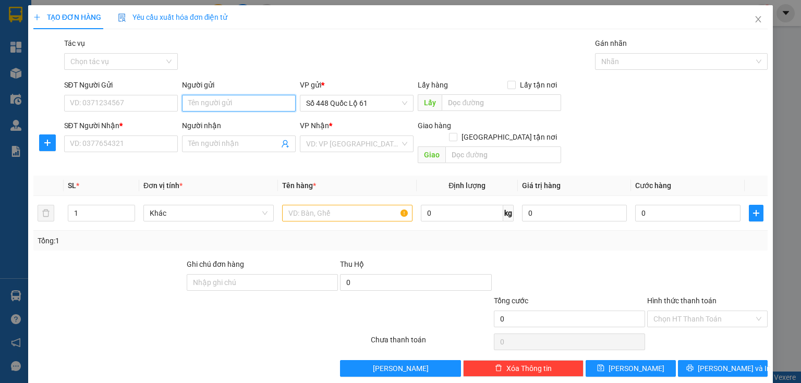
click at [194, 109] on input "Người gửi" at bounding box center [239, 103] width 114 height 17
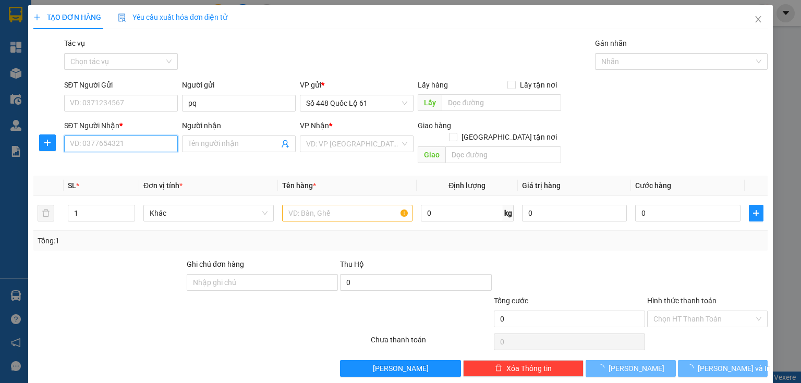
click at [162, 140] on input "SĐT Người Nhận *" at bounding box center [121, 144] width 114 height 17
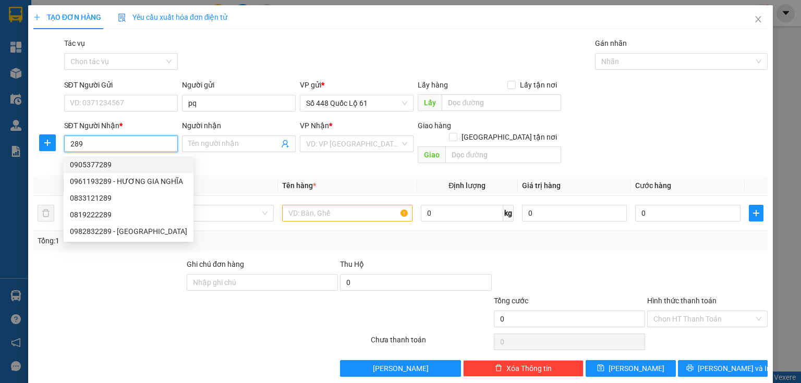
click at [113, 165] on div "0905377289" at bounding box center [128, 164] width 117 height 11
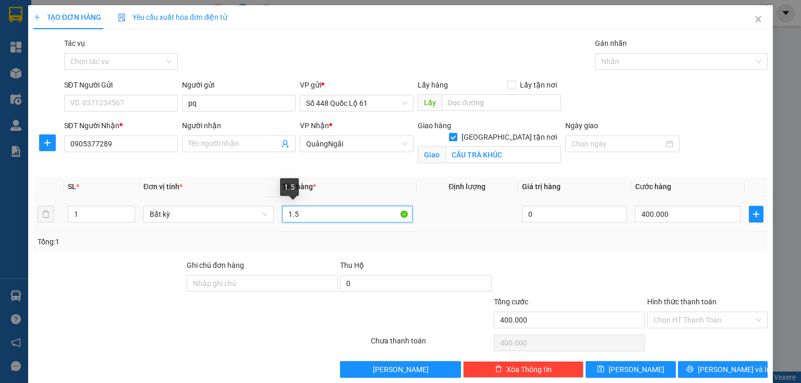
click at [305, 217] on input "1.5" at bounding box center [347, 214] width 130 height 17
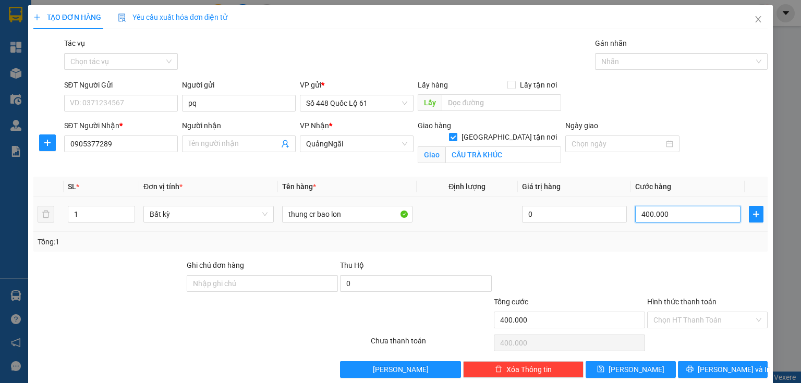
click at [667, 216] on input "400.000" at bounding box center [687, 214] width 105 height 17
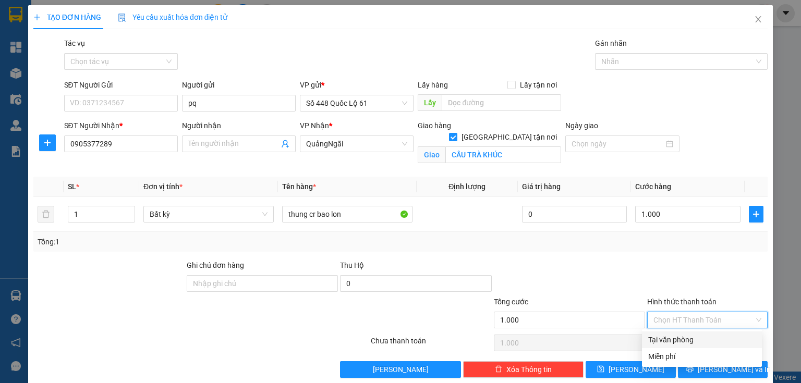
click at [657, 320] on input "Hình thức thanh toán" at bounding box center [703, 320] width 101 height 16
click at [659, 332] on div "Transit Pickup Surcharge Ids Transit Deliver Surcharge Ids Transit Deliver Surc…" at bounding box center [400, 208] width 734 height 340
click at [659, 320] on input "Hình thức thanh toán" at bounding box center [703, 320] width 101 height 16
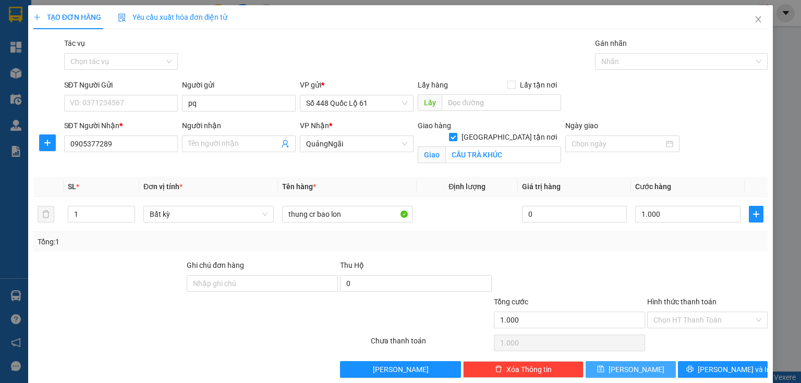
click at [621, 369] on button "Lưu" at bounding box center [630, 369] width 90 height 17
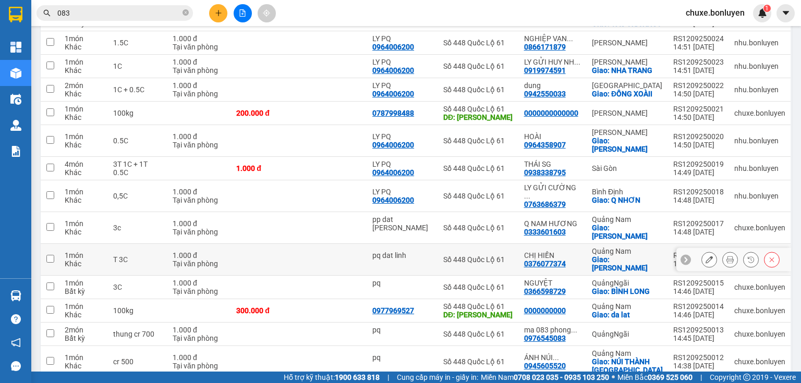
scroll to position [292, 0]
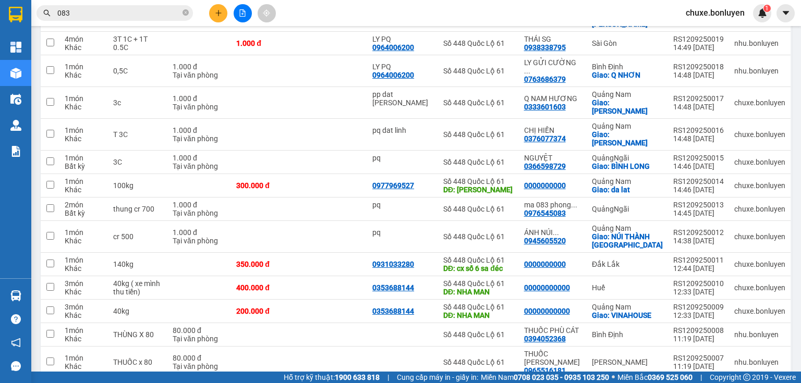
click at [220, 18] on button at bounding box center [218, 13] width 18 height 18
click at [243, 41] on div "Tạo đơn hàng" at bounding box center [259, 38] width 45 height 11
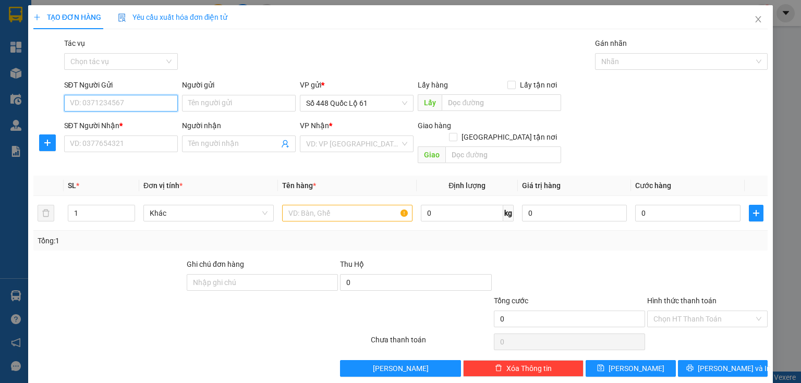
click at [145, 104] on input "SĐT Người Gửi" at bounding box center [121, 103] width 114 height 17
click at [118, 123] on div "0909022262" at bounding box center [120, 123] width 100 height 11
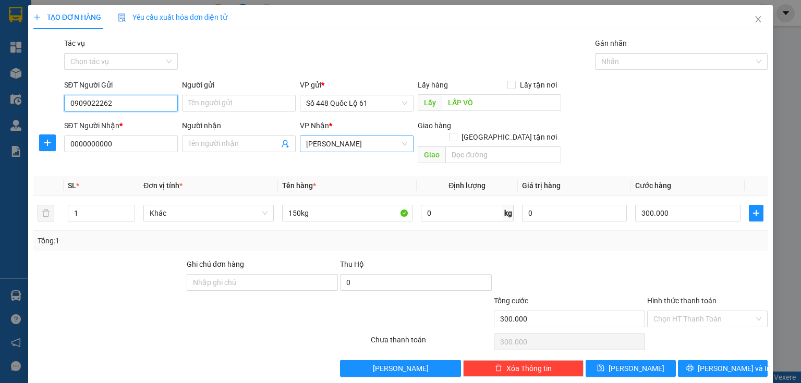
click at [350, 149] on span "[PERSON_NAME]" at bounding box center [356, 144] width 101 height 16
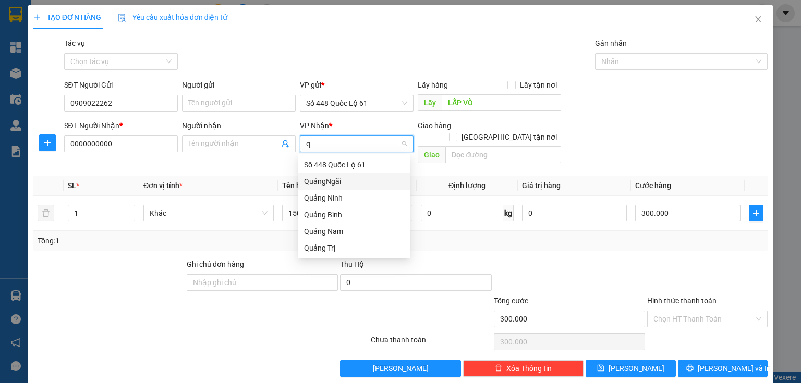
click at [332, 178] on div "QuảngNgãi" at bounding box center [354, 181] width 100 height 11
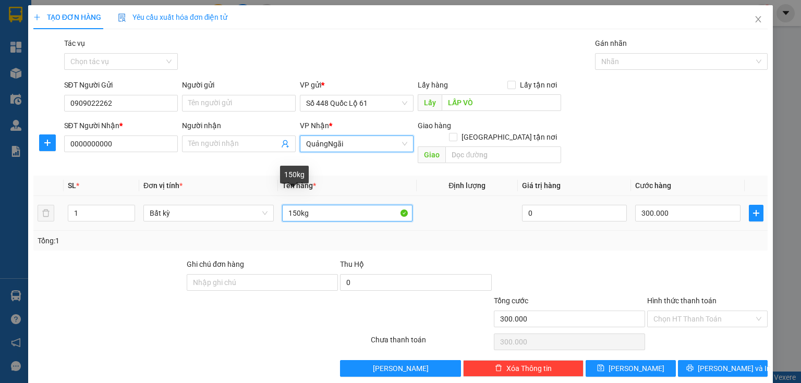
click at [291, 207] on input "150kg" at bounding box center [347, 213] width 130 height 17
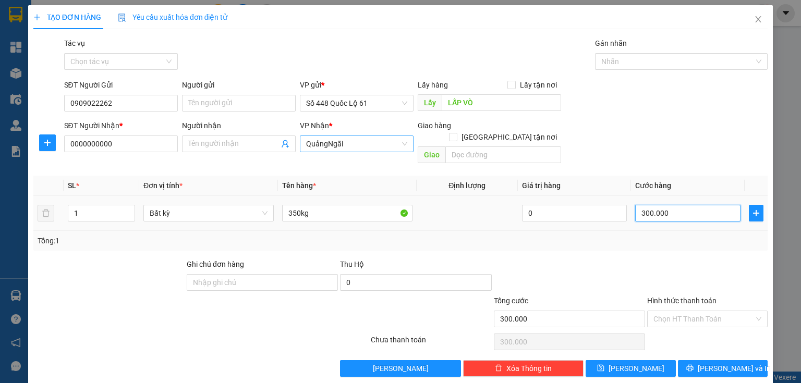
click at [644, 205] on input "300.000" at bounding box center [687, 213] width 105 height 17
click at [628, 242] on div "Transit Pickup Surcharge Ids Transit Deliver Surcharge Ids Transit Deliver Surc…" at bounding box center [400, 207] width 734 height 339
drag, startPoint x: 607, startPoint y: 354, endPoint x: 581, endPoint y: 326, distance: 38.7
click at [607, 360] on button "Lưu" at bounding box center [630, 368] width 90 height 17
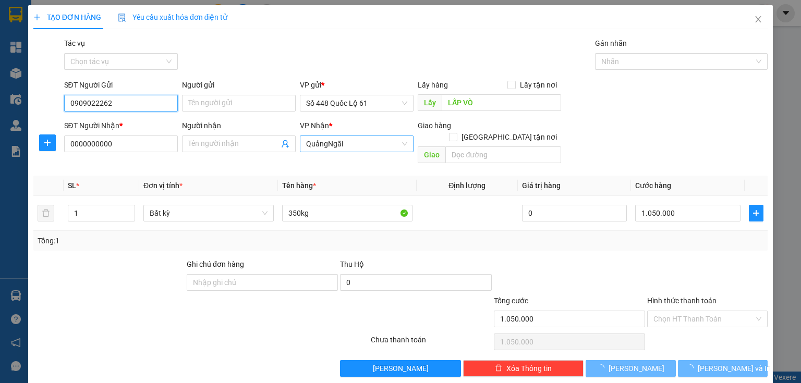
click at [122, 105] on input "0909022262" at bounding box center [121, 103] width 114 height 17
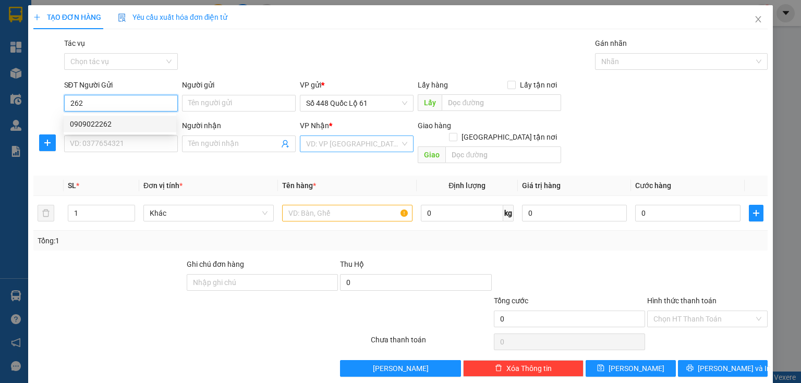
click at [119, 121] on div "0909022262" at bounding box center [120, 123] width 100 height 11
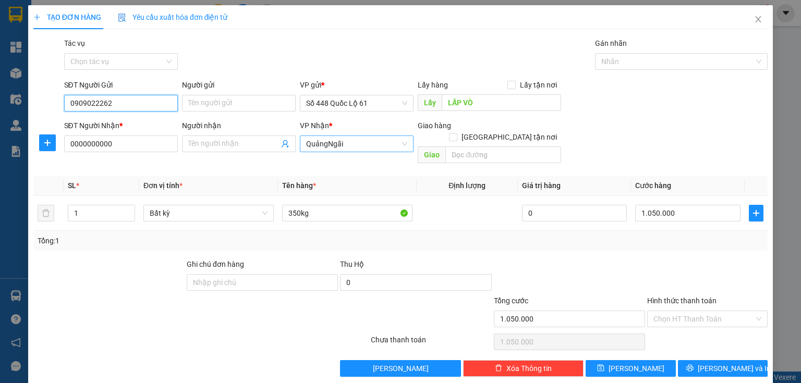
click at [313, 146] on span "QuảngNgãi" at bounding box center [356, 144] width 101 height 16
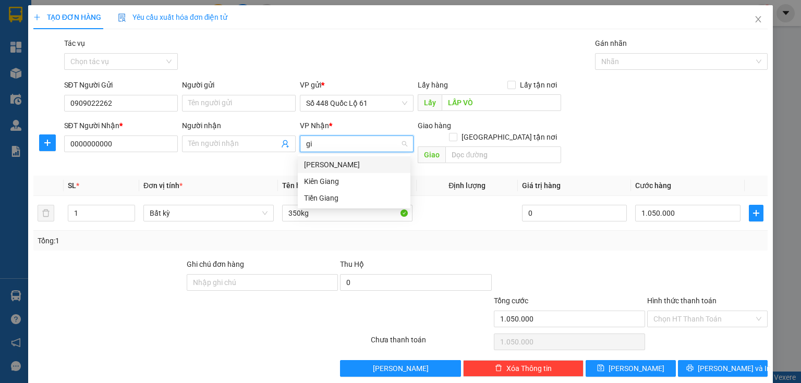
click at [311, 169] on div "[PERSON_NAME]" at bounding box center [354, 164] width 100 height 11
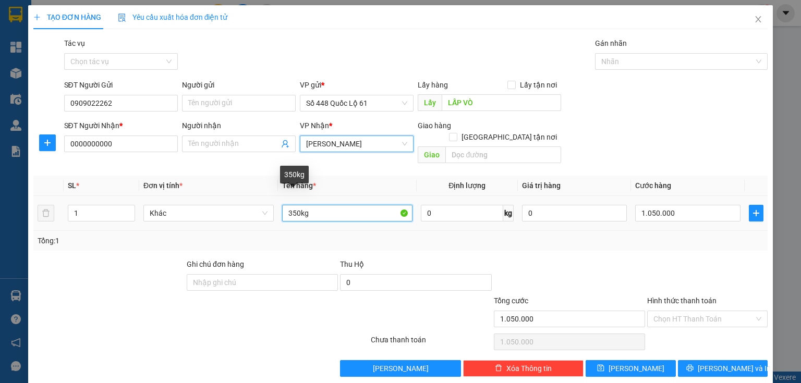
click at [289, 205] on input "350kg" at bounding box center [347, 213] width 130 height 17
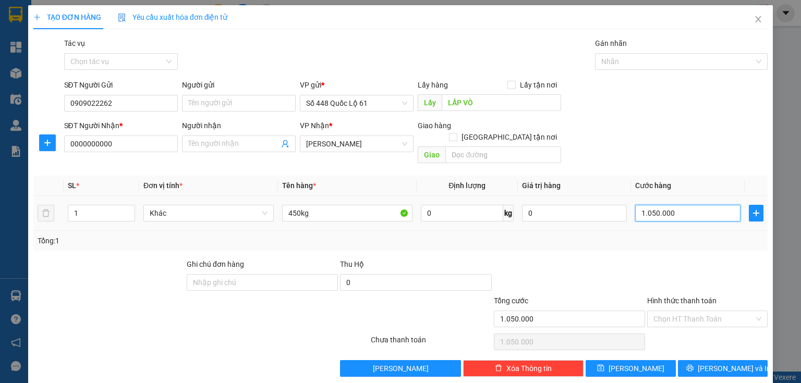
click at [701, 205] on input "1.050.000" at bounding box center [687, 213] width 105 height 17
click at [647, 205] on input "1.050.000" at bounding box center [687, 213] width 105 height 17
click at [686, 205] on input "1.050.000" at bounding box center [687, 213] width 105 height 17
click at [639, 360] on button "Lưu" at bounding box center [630, 368] width 90 height 17
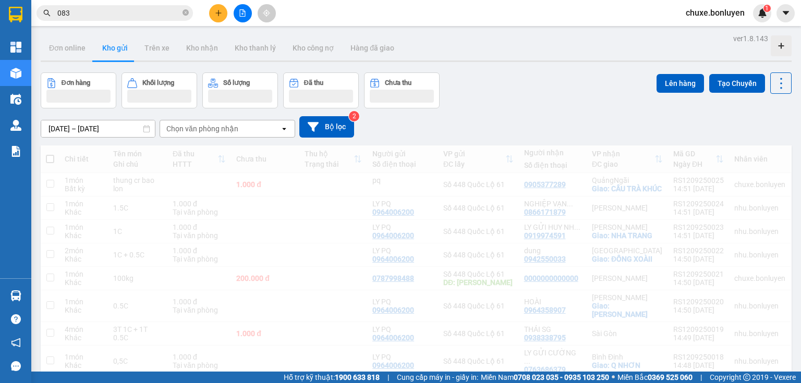
click at [90, 103] on button "Đơn hàng" at bounding box center [79, 90] width 76 height 36
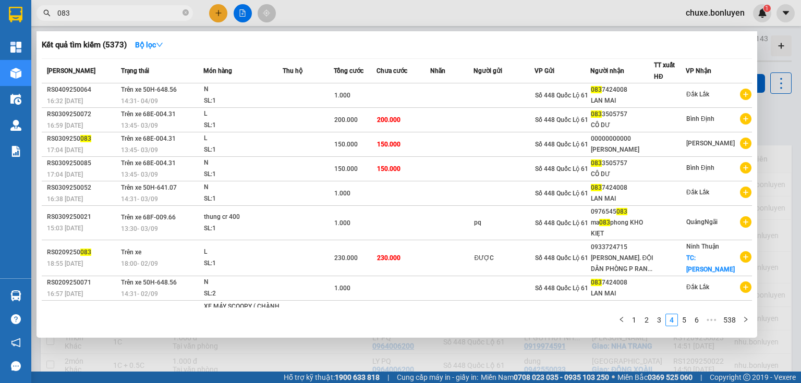
click at [117, 13] on input "083" at bounding box center [118, 12] width 123 height 11
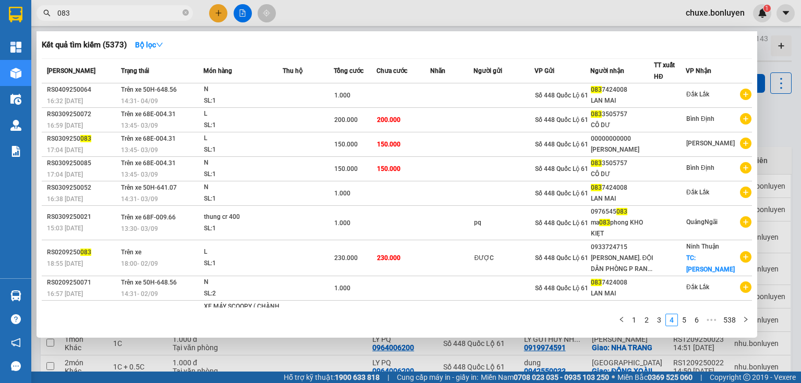
click at [367, 14] on div at bounding box center [400, 191] width 801 height 383
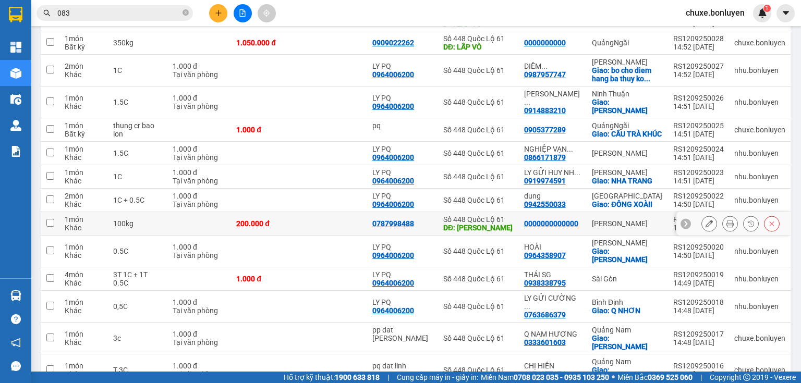
scroll to position [334, 0]
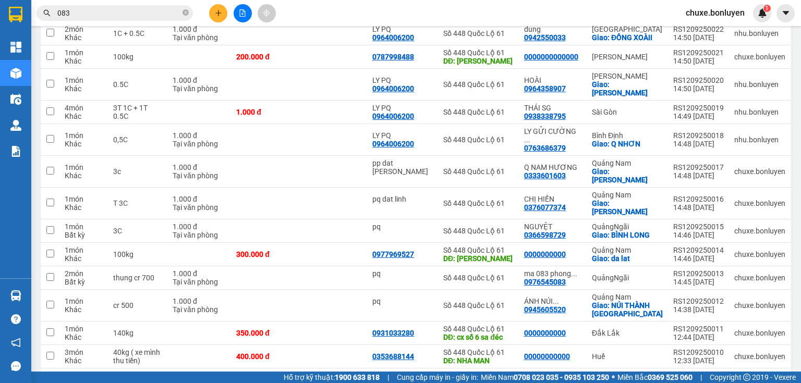
click at [129, 12] on input "083" at bounding box center [118, 12] width 123 height 11
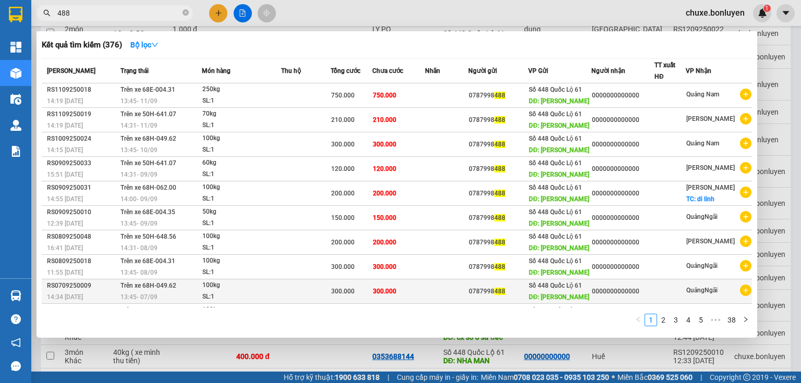
scroll to position [17, 0]
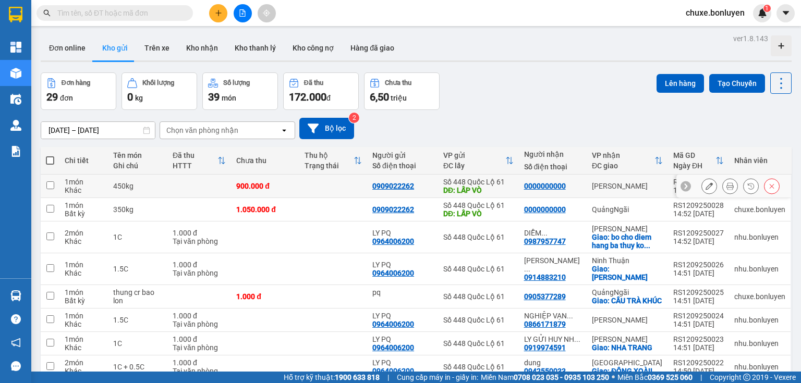
click at [350, 183] on td at bounding box center [333, 186] width 68 height 23
checkbox input "true"
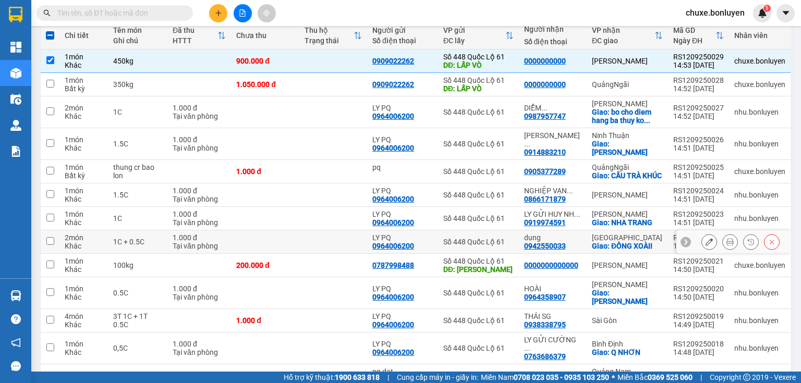
scroll to position [250, 0]
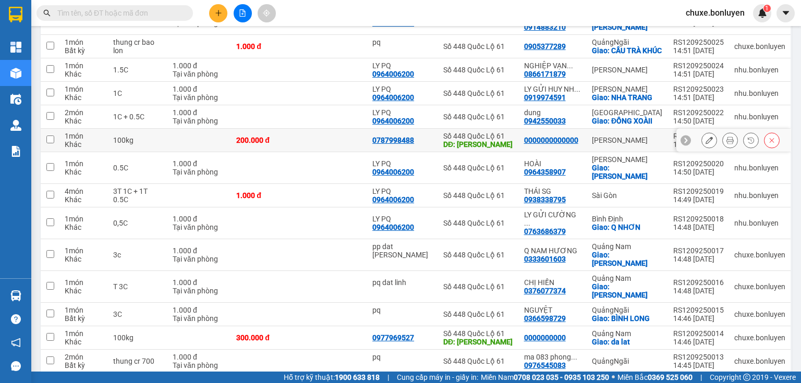
click at [335, 140] on td at bounding box center [333, 140] width 68 height 23
checkbox input "true"
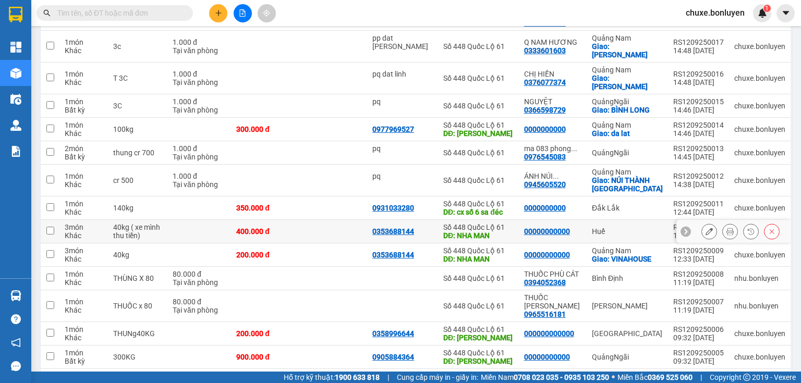
scroll to position [417, 0]
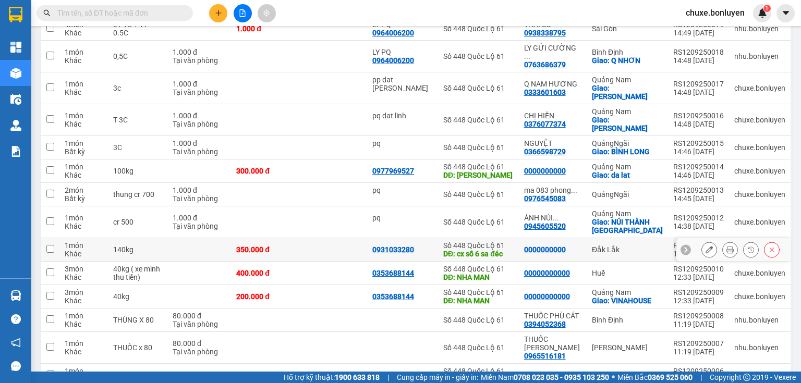
click at [346, 238] on td at bounding box center [333, 249] width 68 height 23
checkbox input "true"
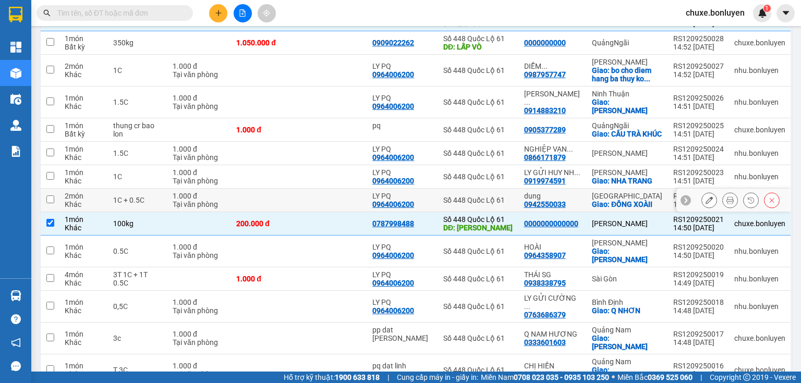
scroll to position [0, 0]
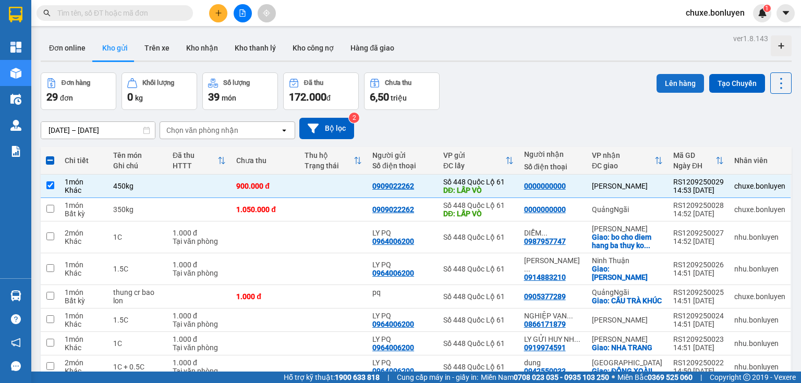
click at [668, 82] on button "Lên hàng" at bounding box center [679, 83] width 47 height 19
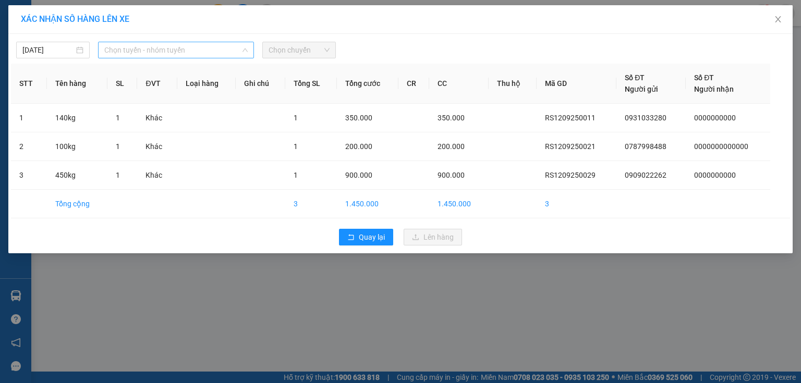
click at [133, 44] on span "Chọn tuyến - nhóm tuyến" at bounding box center [175, 50] width 143 height 16
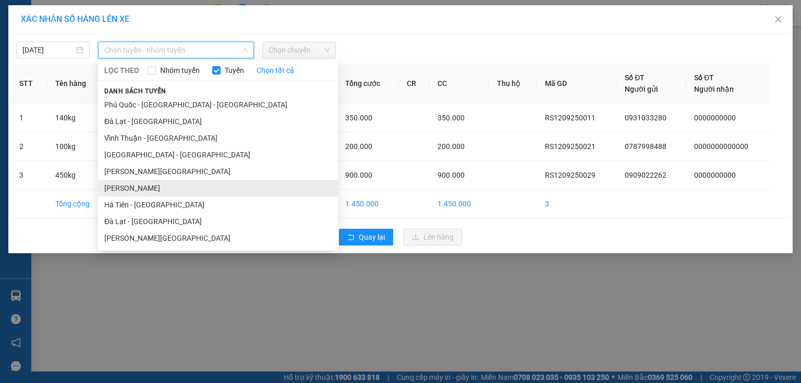
click at [154, 187] on li "[PERSON_NAME]" at bounding box center [218, 188] width 240 height 17
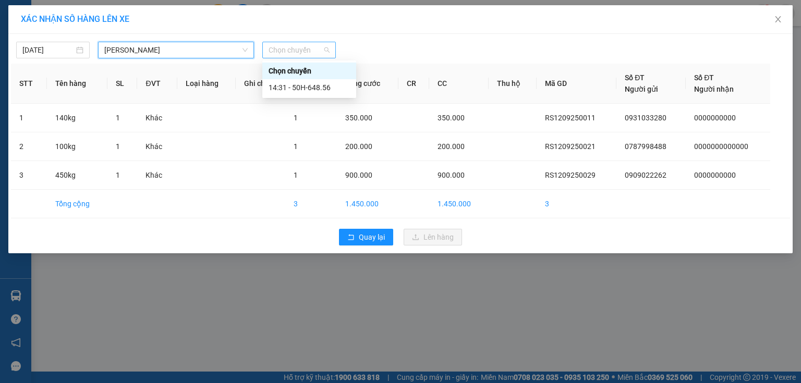
click at [315, 44] on span "Chọn chuyến" at bounding box center [298, 50] width 61 height 16
click at [313, 87] on div "14:31 - 50H-648.56" at bounding box center [308, 87] width 81 height 11
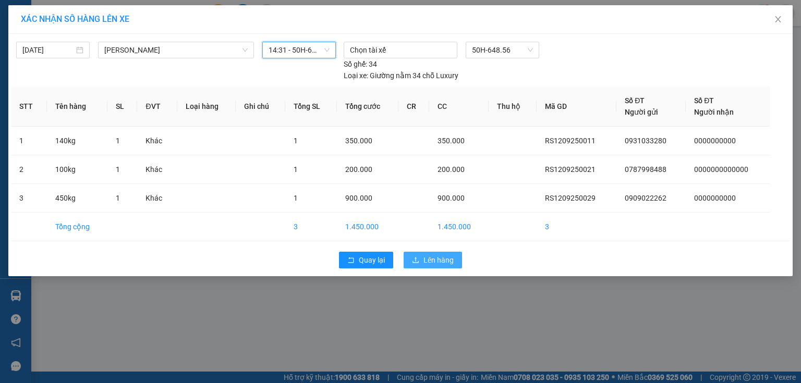
click at [415, 257] on icon "upload" at bounding box center [415, 260] width 6 height 6
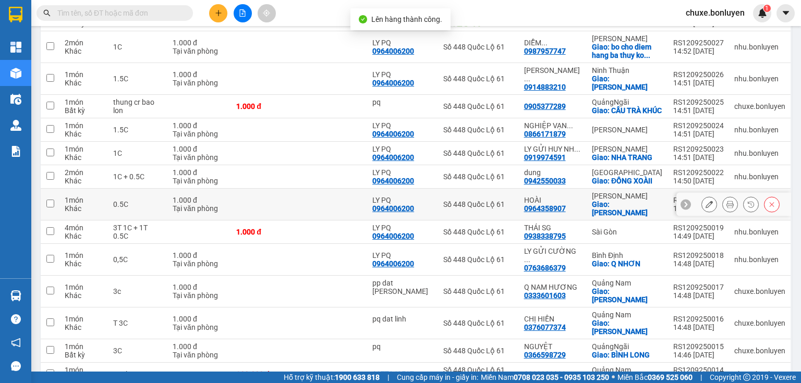
scroll to position [334, 0]
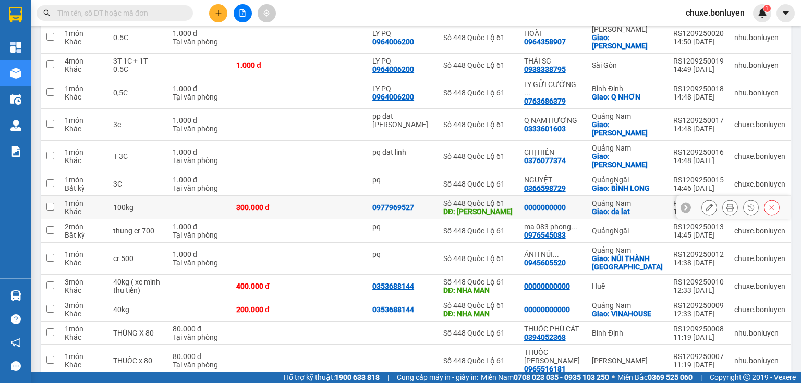
click at [705, 204] on icon at bounding box center [708, 207] width 7 height 7
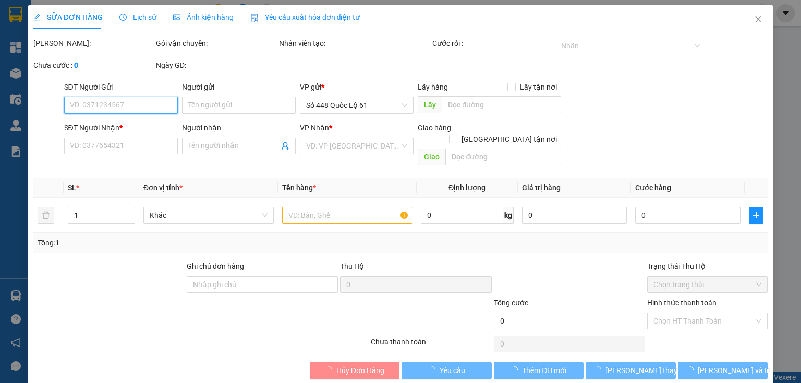
type input "0977969527"
type input "[PERSON_NAME]"
type input "0000000000"
checkbox input "true"
type input "da lat"
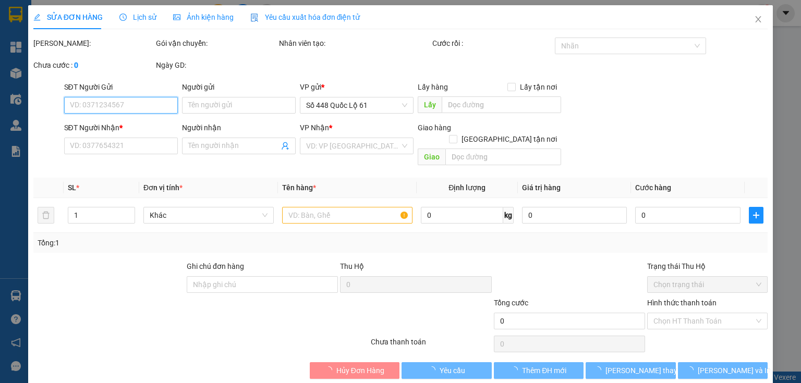
type input "300.000"
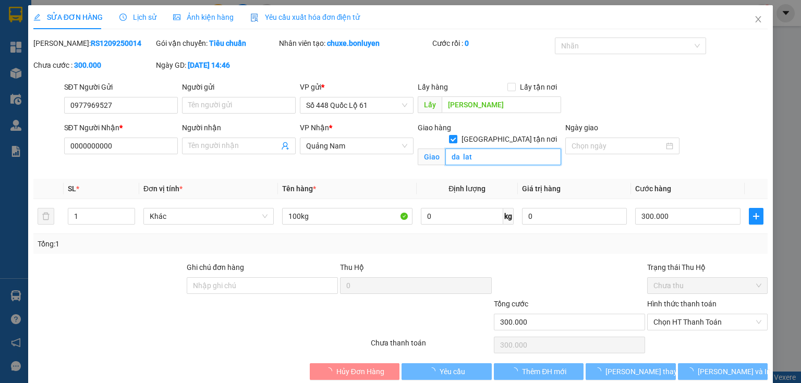
click at [491, 149] on input "da lat" at bounding box center [503, 157] width 116 height 17
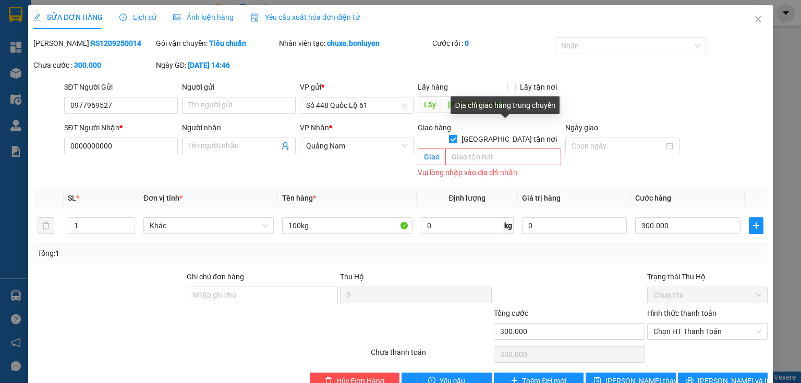
click at [457, 135] on span at bounding box center [453, 139] width 8 height 8
click at [456, 135] on input "Giao tận nơi" at bounding box center [452, 138] width 7 height 7
checkbox input "false"
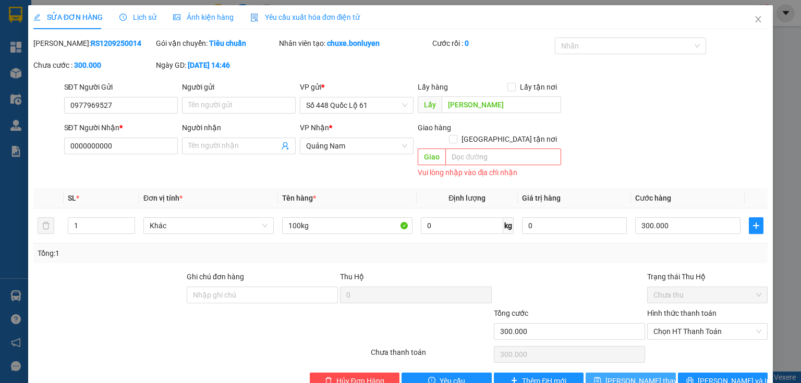
click at [627, 375] on span "Lưu thay đổi" at bounding box center [646, 380] width 83 height 11
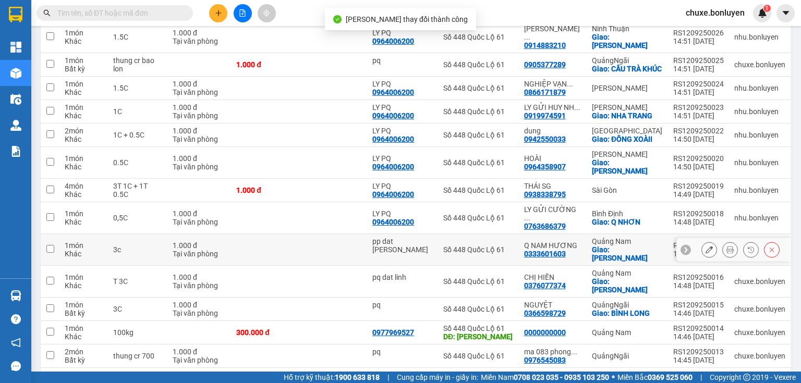
scroll to position [334, 0]
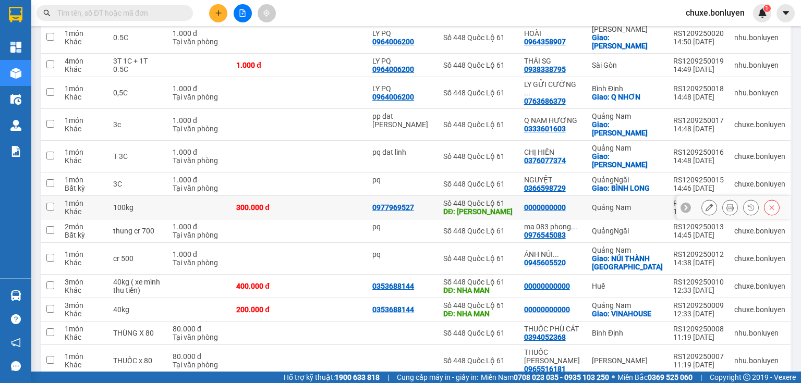
click at [329, 196] on td at bounding box center [333, 207] width 68 height 23
checkbox input "true"
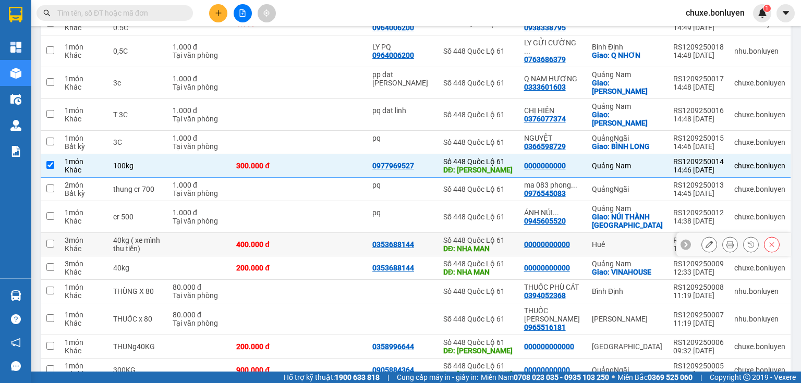
scroll to position [417, 0]
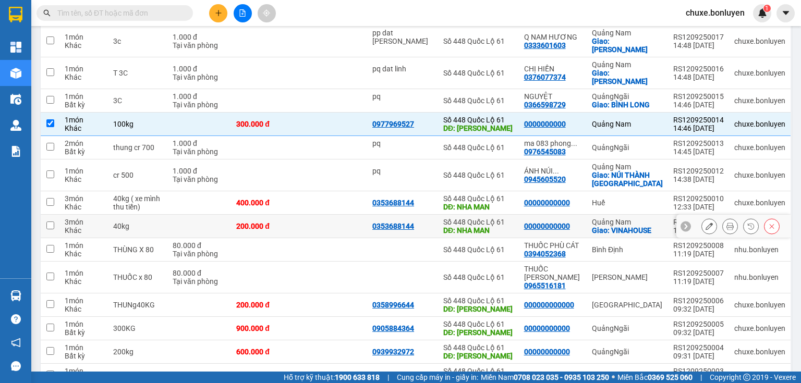
click at [332, 215] on td at bounding box center [333, 226] width 68 height 23
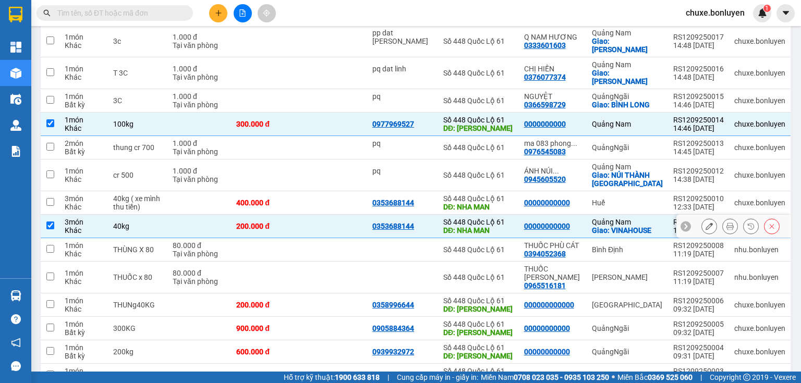
click at [331, 215] on td at bounding box center [333, 226] width 68 height 23
checkbox input "false"
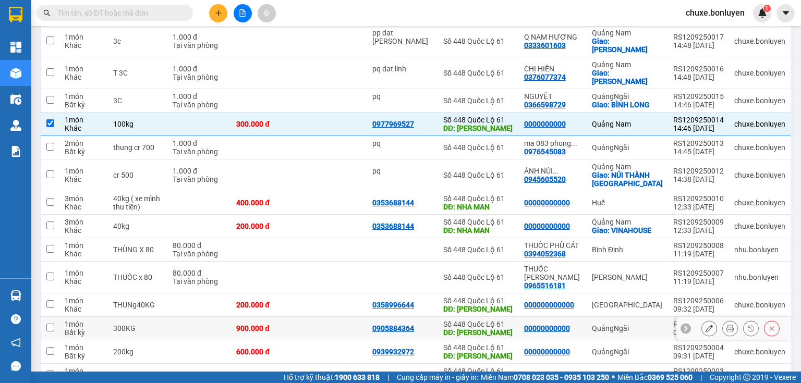
click at [334, 317] on td at bounding box center [333, 328] width 68 height 23
checkbox input "true"
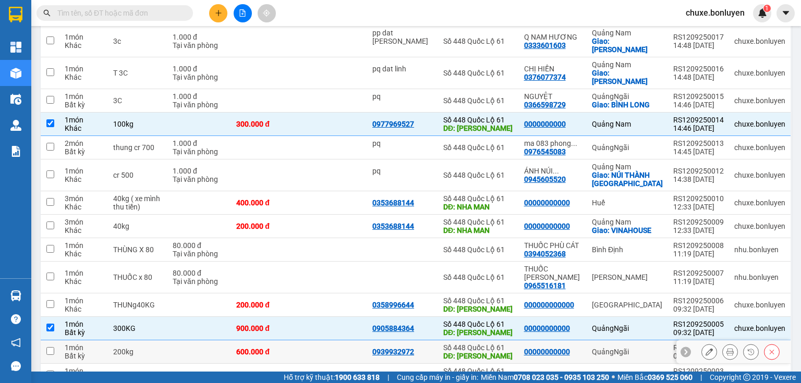
click at [329, 340] on td at bounding box center [333, 351] width 68 height 23
checkbox input "true"
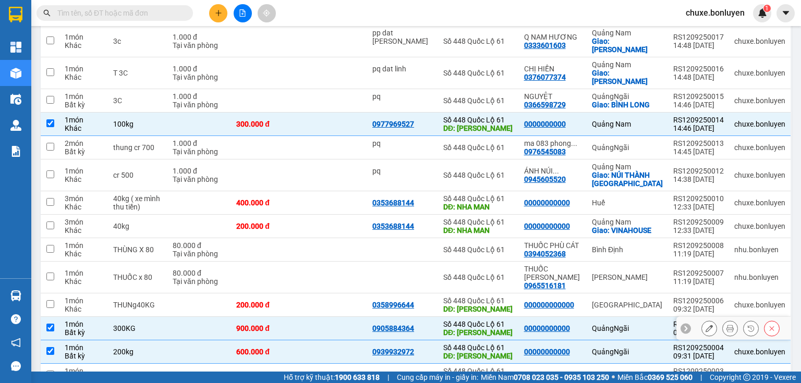
scroll to position [459, 0]
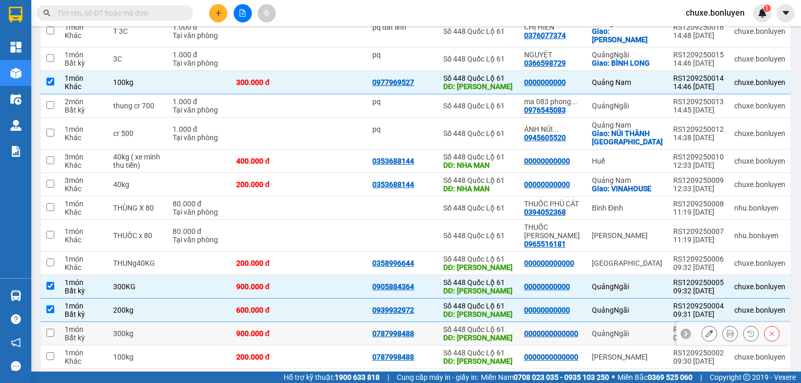
click at [349, 322] on td at bounding box center [333, 333] width 68 height 23
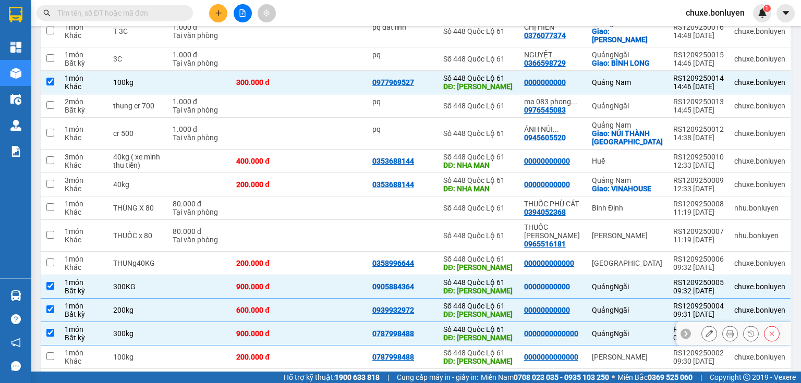
click at [349, 322] on td at bounding box center [333, 333] width 68 height 23
checkbox input "false"
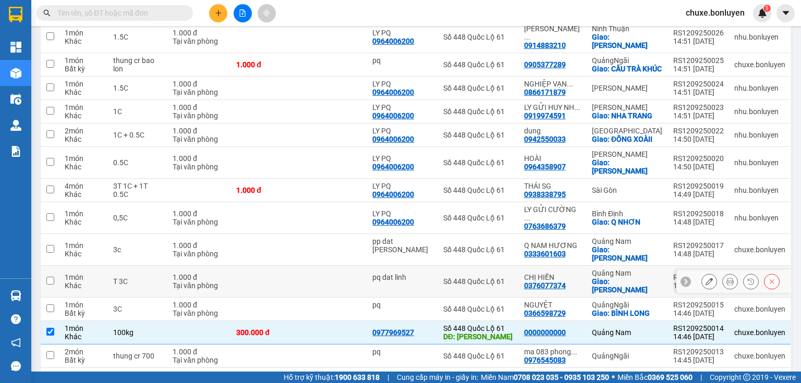
scroll to position [83, 0]
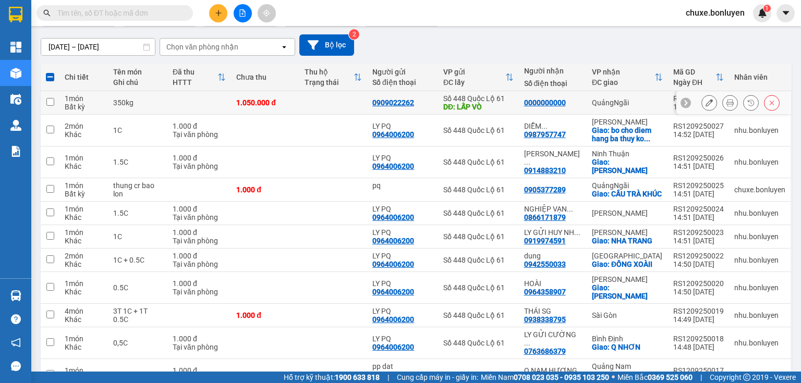
click at [321, 102] on td at bounding box center [333, 102] width 68 height 23
checkbox input "true"
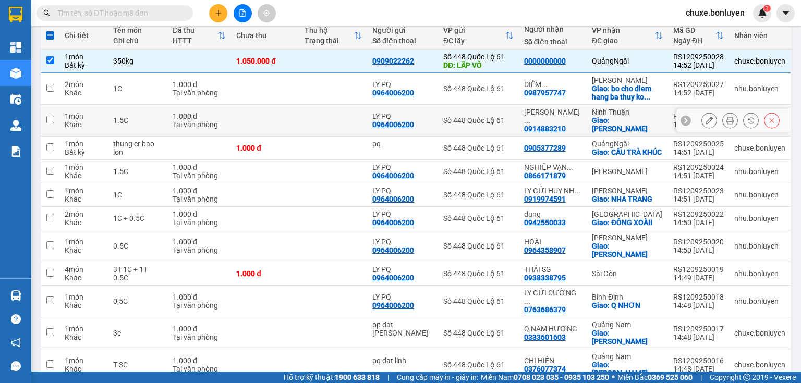
scroll to position [0, 0]
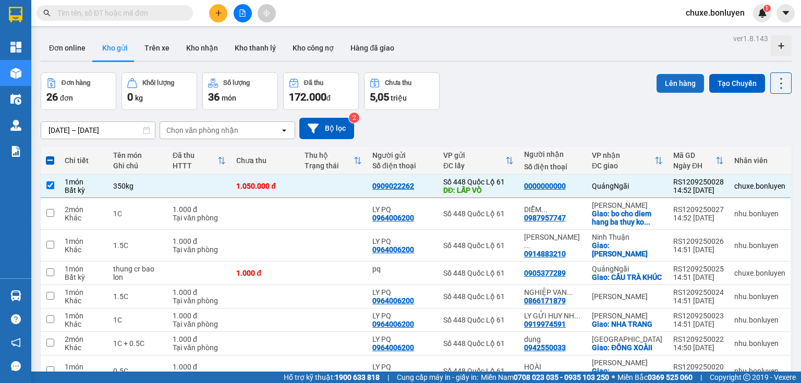
click at [682, 83] on button "Lên hàng" at bounding box center [679, 83] width 47 height 19
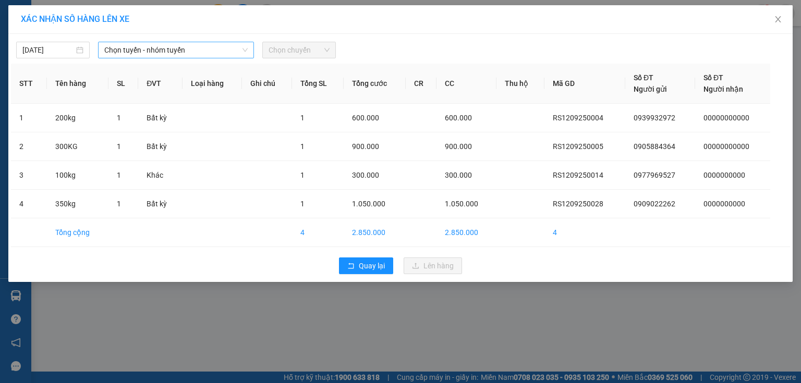
click at [189, 44] on span "Chọn tuyến - nhóm tuyến" at bounding box center [175, 50] width 143 height 16
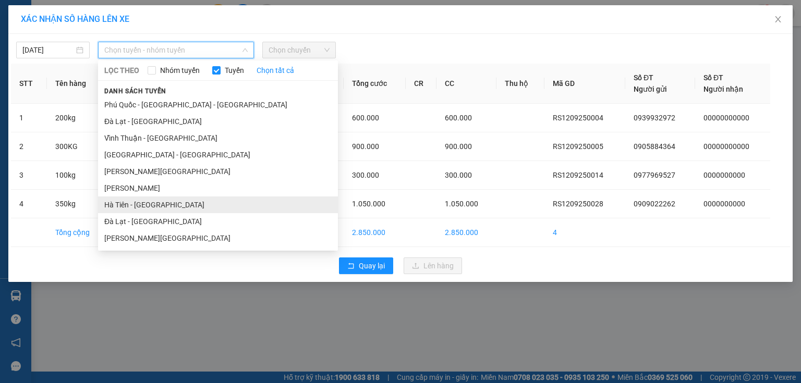
click at [172, 206] on li "Hà Tiên - [GEOGRAPHIC_DATA]" at bounding box center [218, 205] width 240 height 17
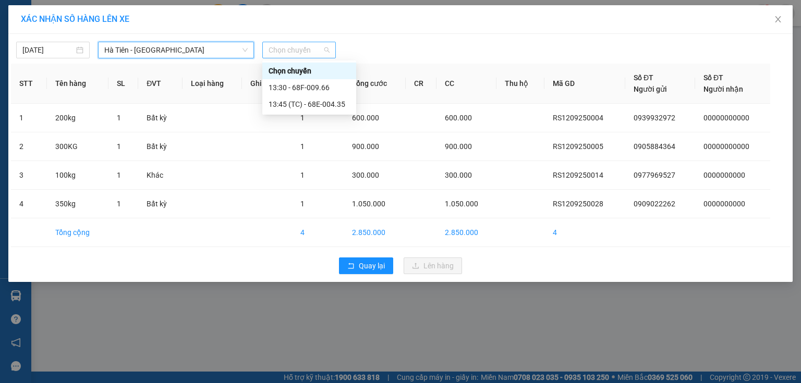
click at [300, 54] on span "Chọn chuyến" at bounding box center [298, 50] width 61 height 16
click at [315, 102] on div "13:45 (TC) - 68E-004.35" at bounding box center [308, 104] width 81 height 11
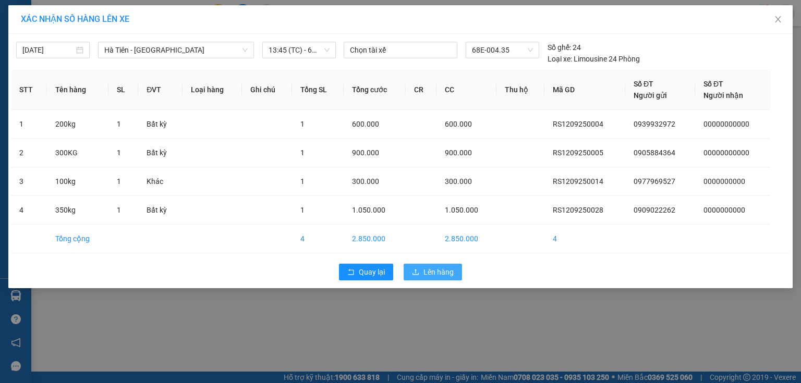
click at [449, 276] on span "Lên hàng" at bounding box center [438, 271] width 30 height 11
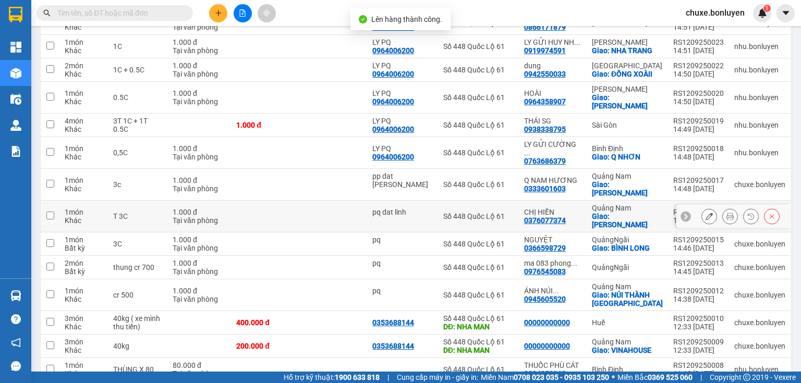
scroll to position [375, 0]
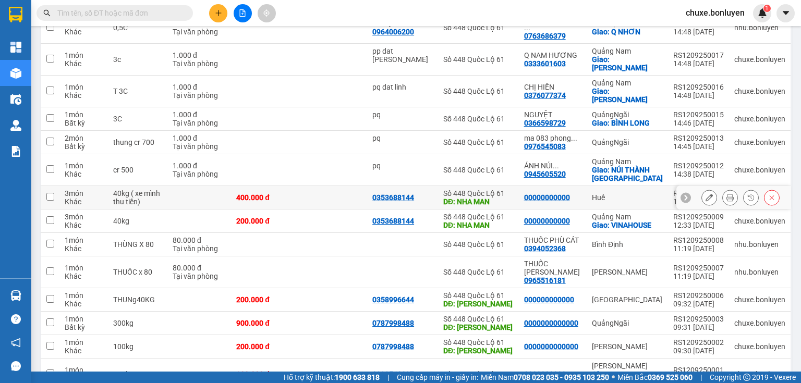
click at [338, 186] on td at bounding box center [333, 197] width 68 height 23
checkbox input "true"
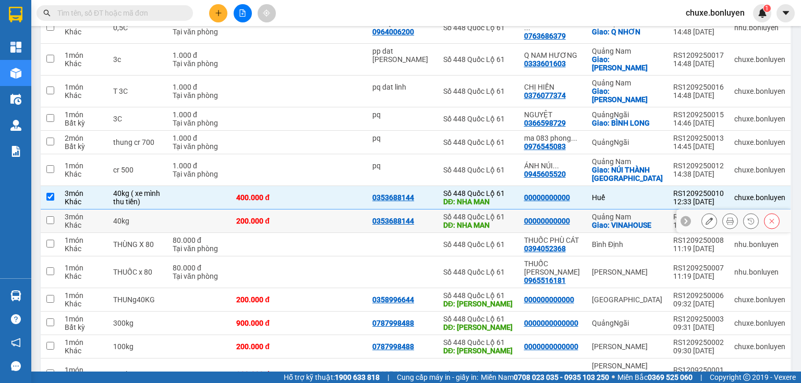
click at [348, 210] on td at bounding box center [333, 221] width 68 height 23
checkbox input "true"
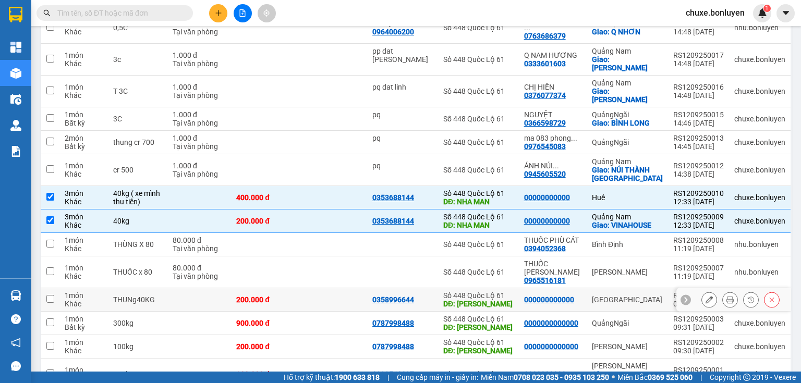
click at [343, 288] on td at bounding box center [333, 299] width 68 height 23
checkbox input "true"
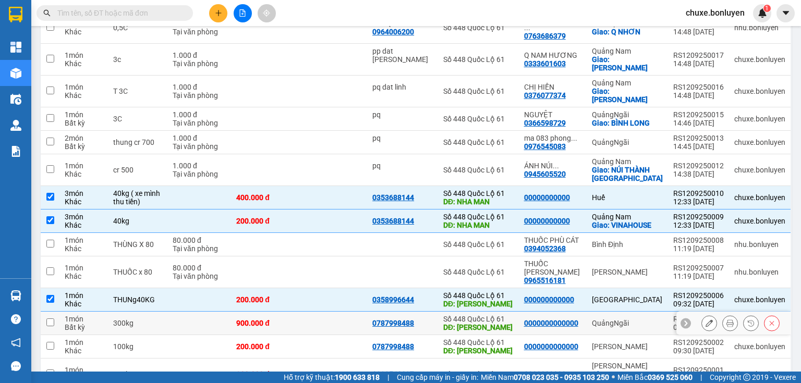
click at [338, 312] on td at bounding box center [333, 323] width 68 height 23
checkbox input "true"
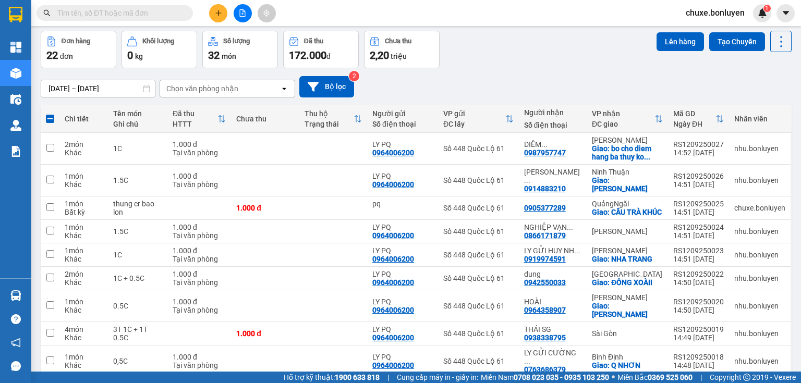
scroll to position [0, 0]
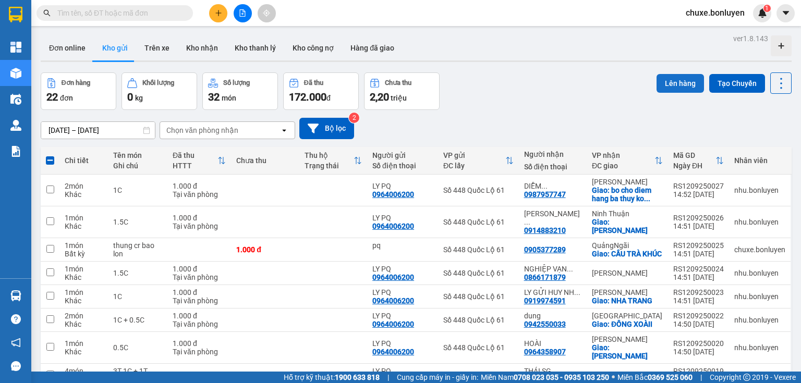
click at [658, 77] on button "Lên hàng" at bounding box center [679, 83] width 47 height 19
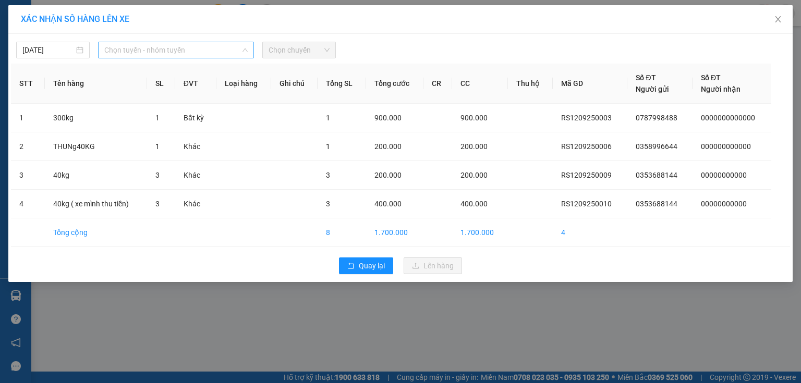
click at [170, 44] on span "Chọn tuyến - nhóm tuyến" at bounding box center [175, 50] width 143 height 16
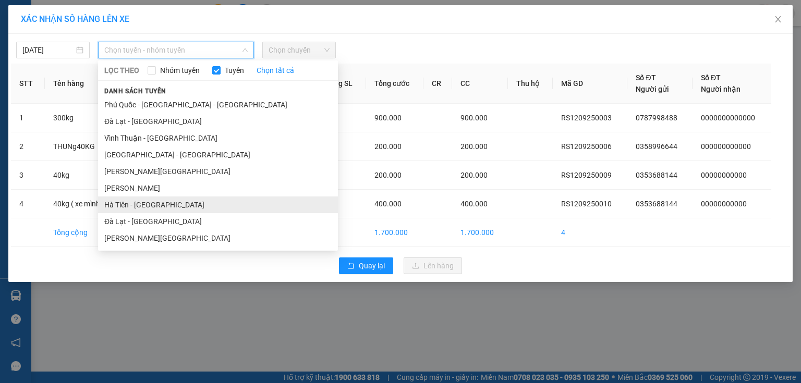
click at [146, 213] on li "Hà Tiên - [GEOGRAPHIC_DATA]" at bounding box center [218, 205] width 240 height 17
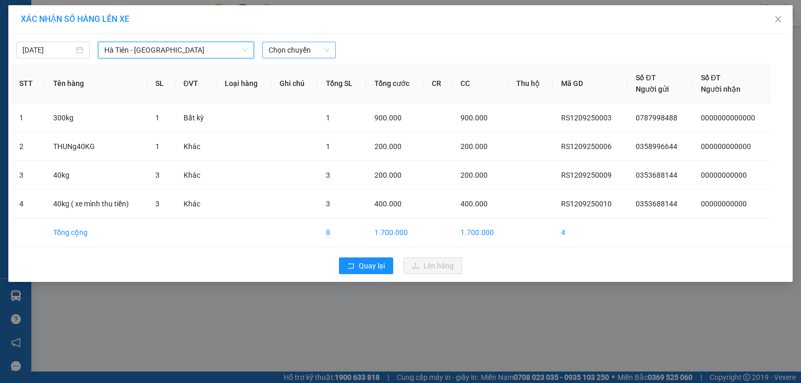
click at [286, 50] on span "Chọn chuyến" at bounding box center [298, 50] width 61 height 16
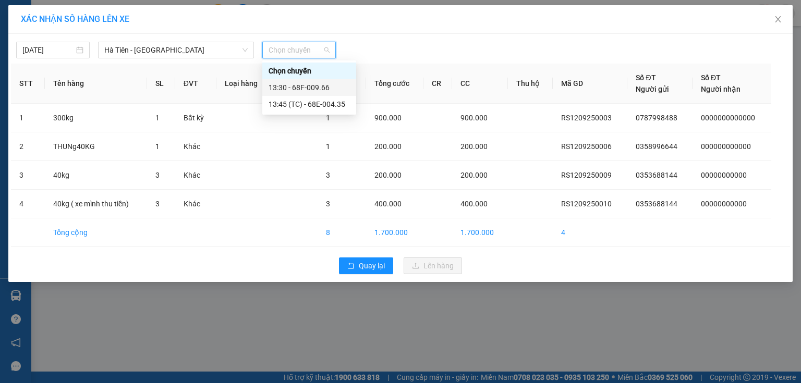
click at [296, 90] on div "13:30 - 68F-009.66" at bounding box center [308, 87] width 81 height 11
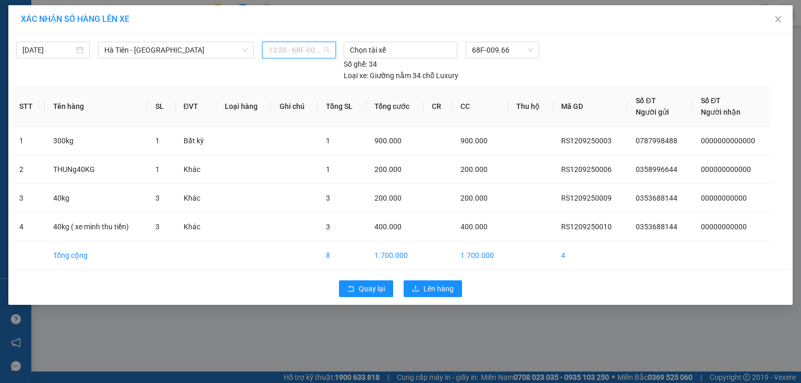
click at [310, 46] on span "13:30 - 68F-009.66" at bounding box center [298, 50] width 61 height 16
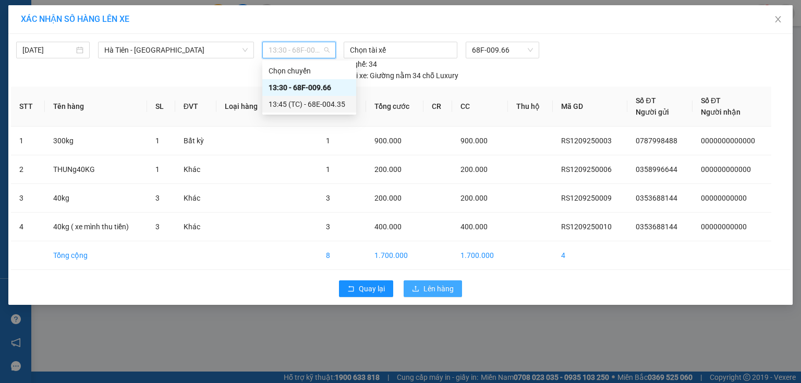
click at [446, 283] on span "Lên hàng" at bounding box center [438, 288] width 30 height 11
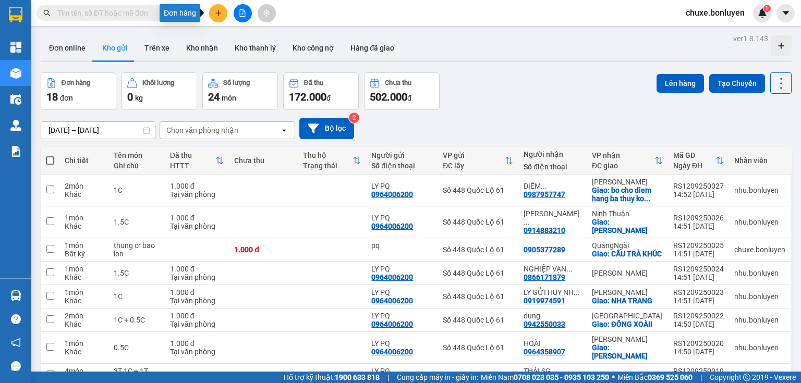
click at [215, 14] on icon "plus" at bounding box center [218, 12] width 7 height 7
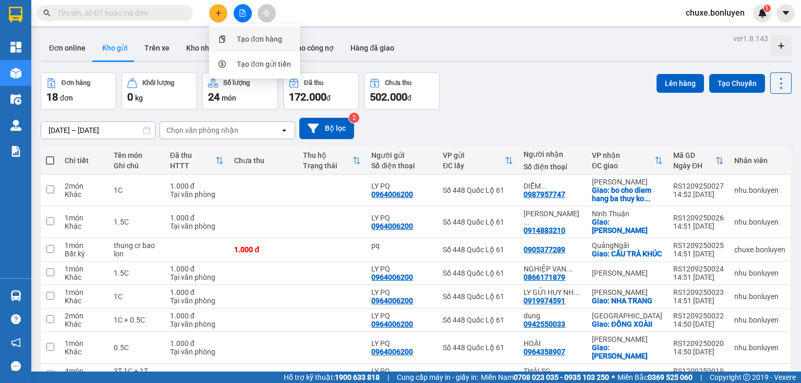
click at [231, 41] on div "Tạo đơn hàng" at bounding box center [254, 39] width 78 height 20
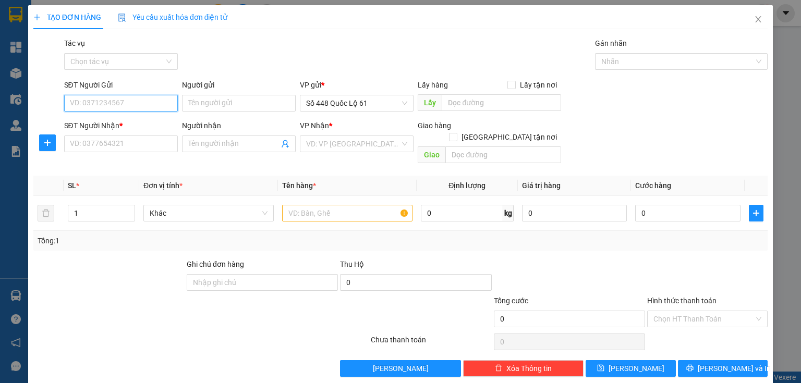
click at [134, 102] on input "SĐT Người Gửi" at bounding box center [121, 103] width 114 height 17
click at [104, 123] on div "0767962628" at bounding box center [120, 123] width 100 height 11
type input "0767962628"
type input "cx phuoc tien"
type input "000000000000"
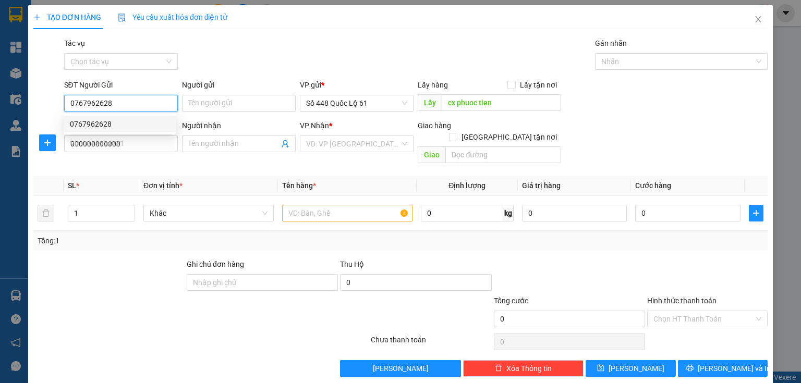
type input "200.000"
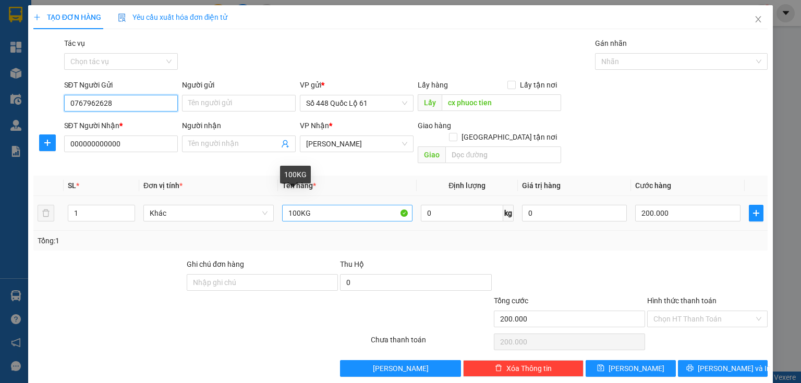
type input "0767962628"
click at [293, 205] on input "100KG" at bounding box center [347, 213] width 130 height 17
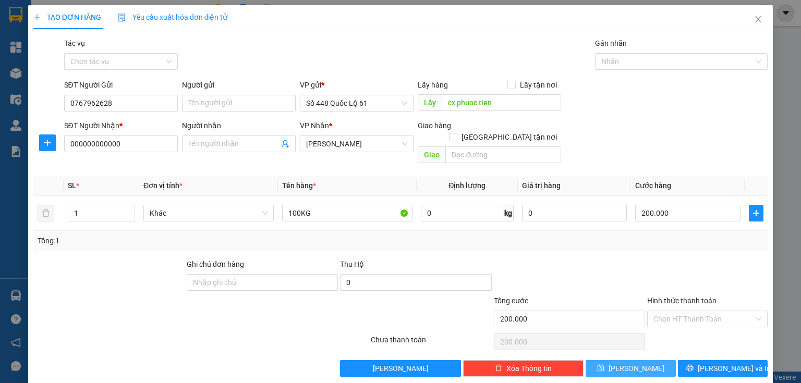
click at [632, 363] on span "Lưu" at bounding box center [636, 368] width 56 height 11
type input "0"
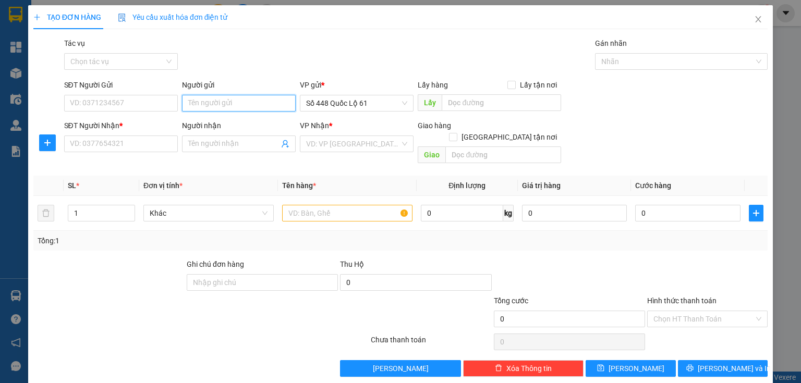
click at [209, 103] on input "Người gửi" at bounding box center [239, 103] width 114 height 17
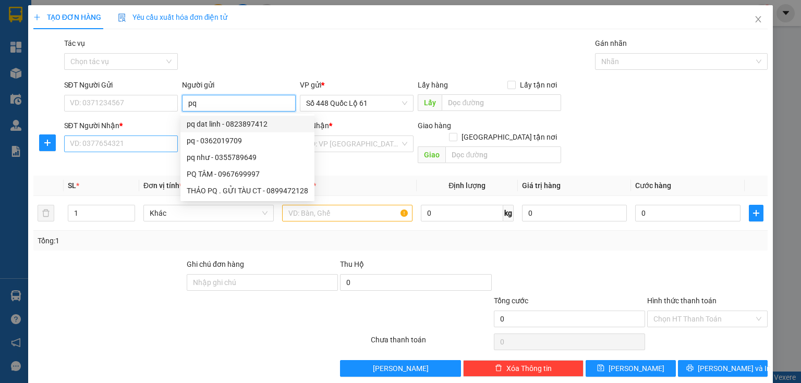
type input "pq"
click at [154, 136] on input "SĐT Người Nhận *" at bounding box center [121, 144] width 114 height 17
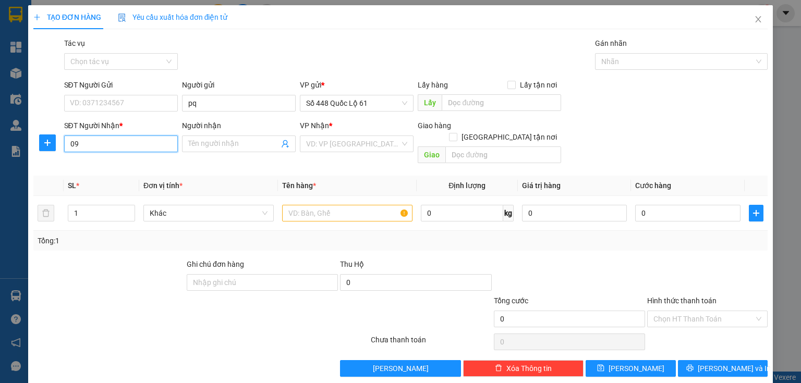
type input "0"
click at [111, 183] on div "0978175309 - chi nhung MÃ 309" at bounding box center [122, 181] width 105 height 11
type input "0978175309"
type input "chi nhung MÃ 309"
checkbox input "true"
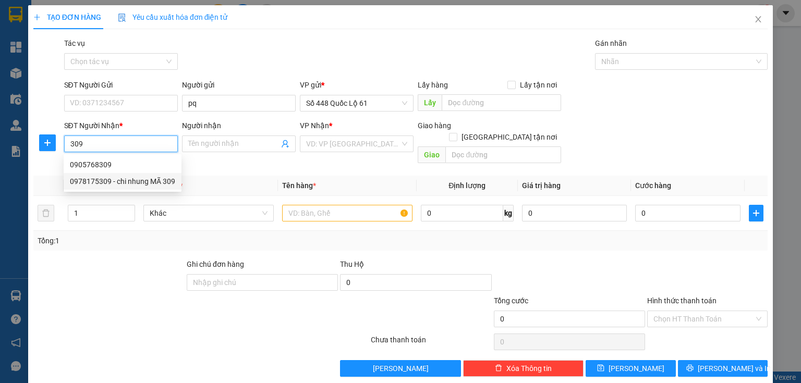
type input "BÌNH LONG"
type input "400.000"
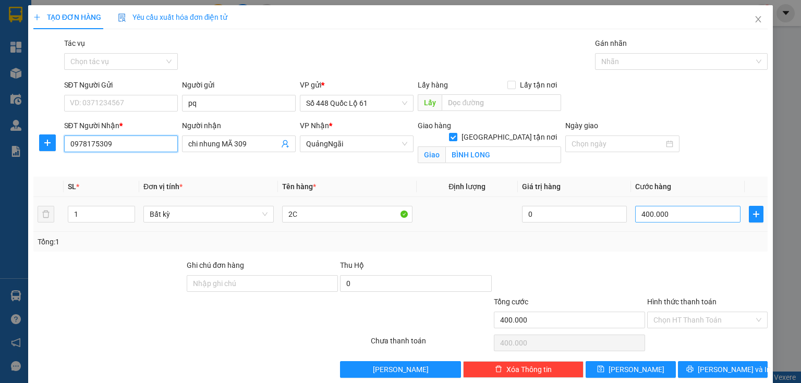
type input "0978175309"
click at [668, 217] on input "400.000" at bounding box center [687, 214] width 105 height 17
type input "1"
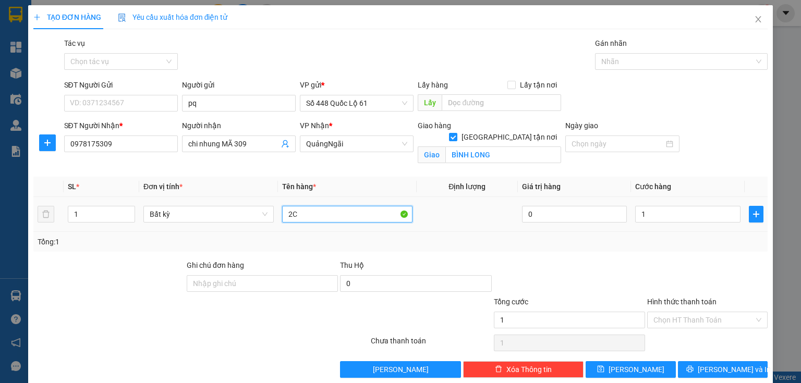
type input "1.000"
click at [361, 219] on input "2C" at bounding box center [347, 214] width 130 height 17
type input "2C cr"
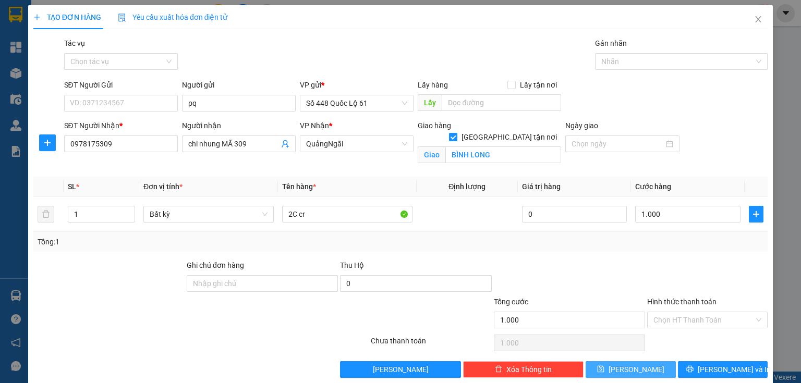
click at [642, 365] on button "Lưu" at bounding box center [630, 369] width 90 height 17
checkbox input "false"
type input "0"
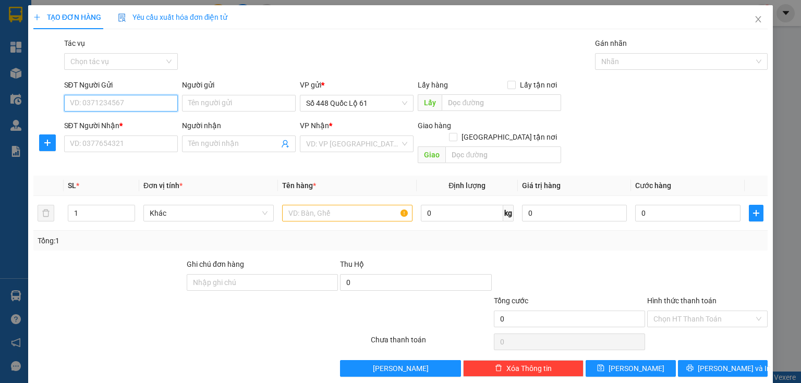
click at [164, 101] on input "SĐT Người Gửi" at bounding box center [121, 103] width 114 height 17
click at [444, 105] on input "text" at bounding box center [501, 102] width 119 height 17
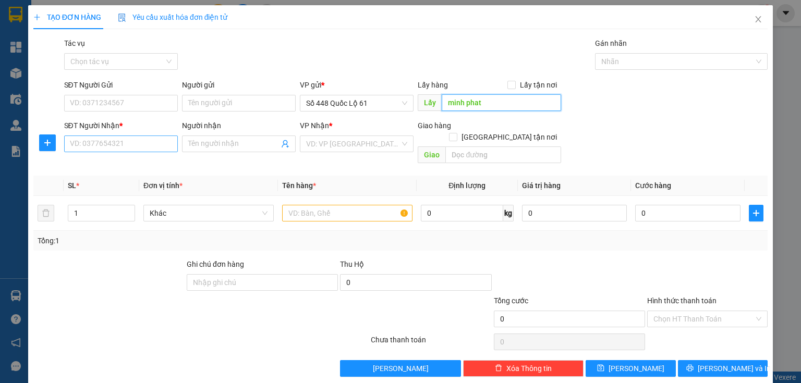
type input "minh phat"
click at [111, 144] on input "SĐT Người Nhận *" at bounding box center [121, 144] width 114 height 17
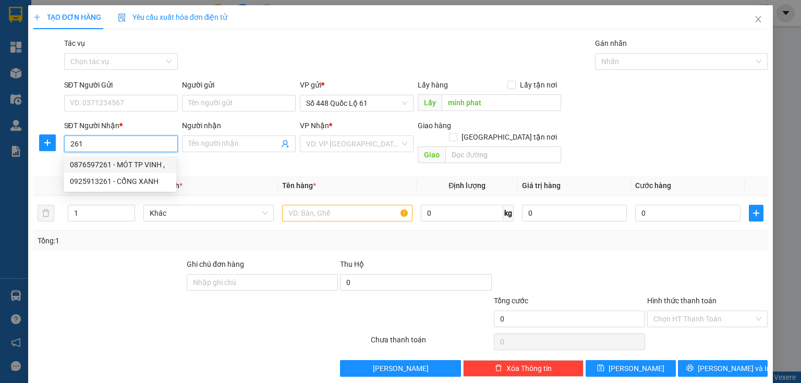
click at [125, 165] on div "0876597261 - MÓT TP VINH ," at bounding box center [120, 164] width 100 height 11
type input "0876597261"
type input "MÓT TP VINH ,"
checkbox input "true"
type input "TP VINH"
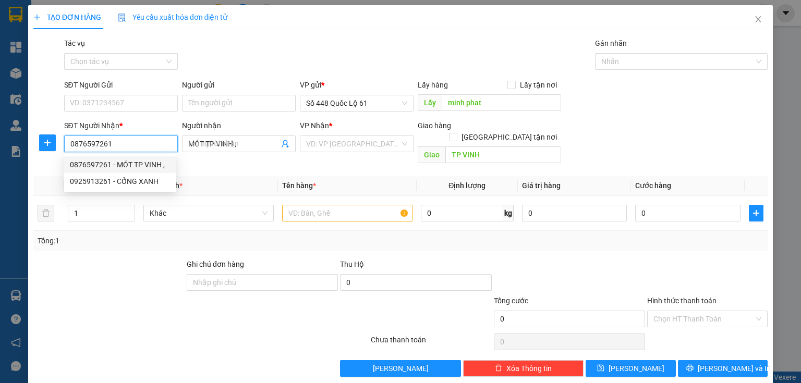
type input "1.000"
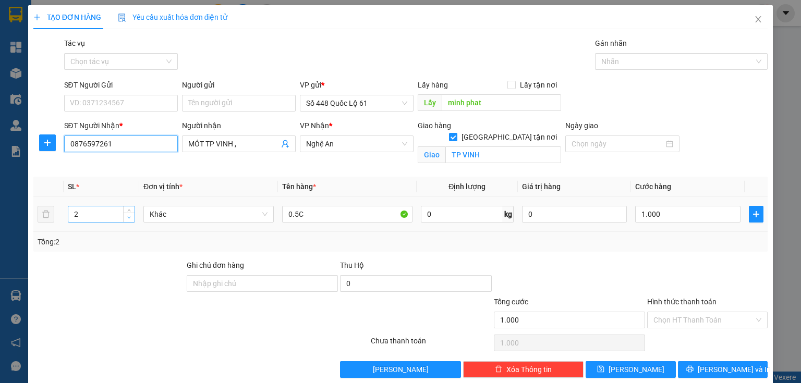
type input "0876597261"
type input "1"
click at [127, 217] on icon "down" at bounding box center [129, 218] width 4 height 4
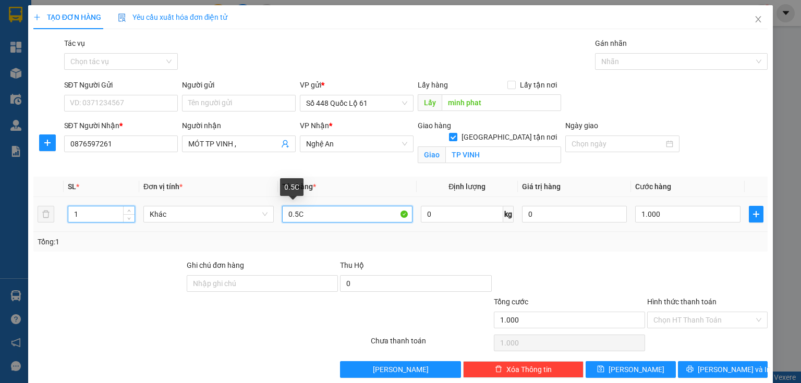
click at [295, 214] on input "0.5C" at bounding box center [347, 214] width 130 height 17
type input "0"
type input "1C"
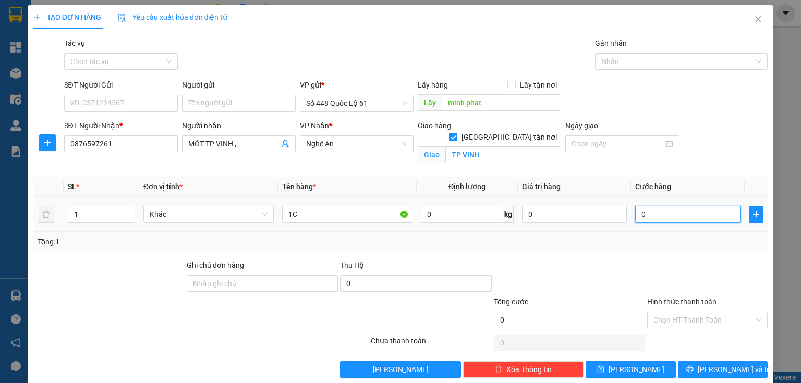
click at [692, 217] on input "0" at bounding box center [687, 214] width 105 height 17
type input "1"
type input "1.000"
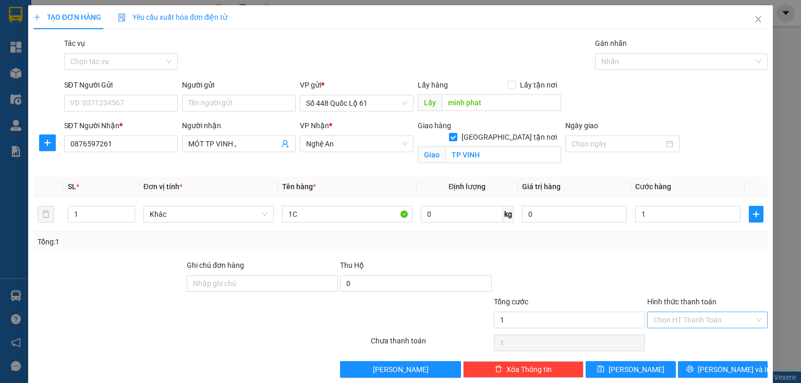
type input "1.000"
click at [691, 314] on input "Hình thức thanh toán" at bounding box center [703, 320] width 101 height 16
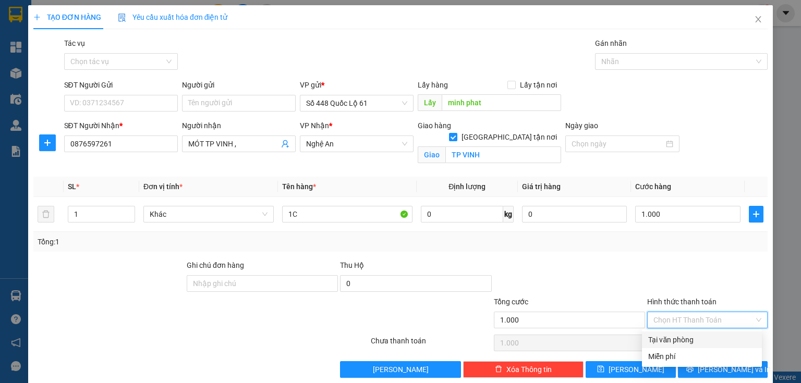
drag, startPoint x: 680, startPoint y: 342, endPoint x: 667, endPoint y: 354, distance: 18.1
click at [680, 342] on div "Tại văn phòng" at bounding box center [701, 339] width 107 height 11
type input "0"
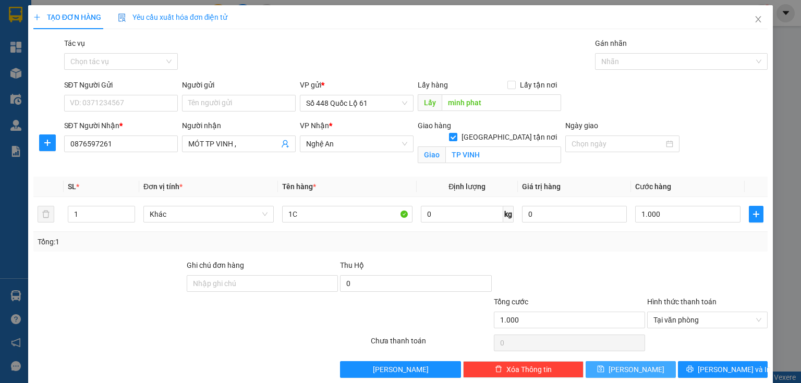
click at [632, 369] on span "Lưu" at bounding box center [636, 369] width 56 height 11
checkbox input "false"
type input "0"
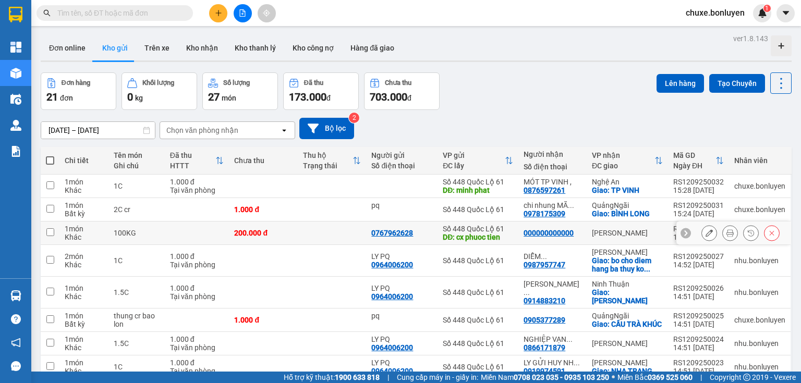
drag, startPoint x: 326, startPoint y: 229, endPoint x: 346, endPoint y: 212, distance: 26.2
click at [327, 228] on td at bounding box center [332, 233] width 68 height 23
checkbox input "true"
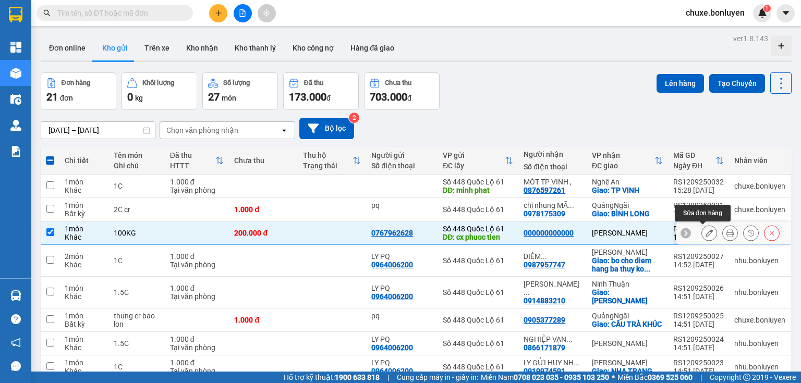
click at [705, 231] on icon at bounding box center [708, 232] width 7 height 7
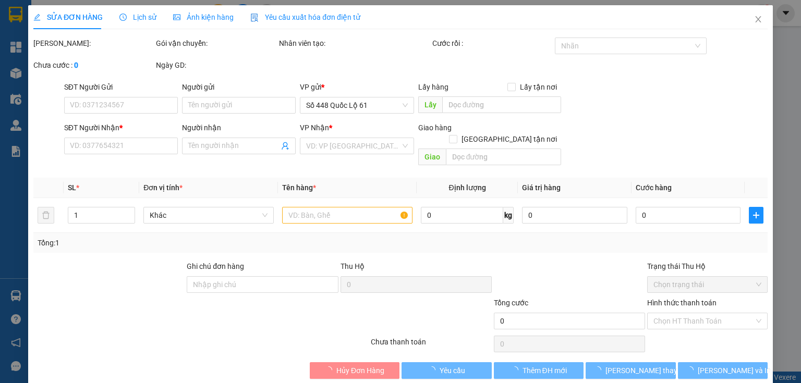
type input "0767962628"
type input "cx phuoc tien"
type input "000000000000"
type input "200.000"
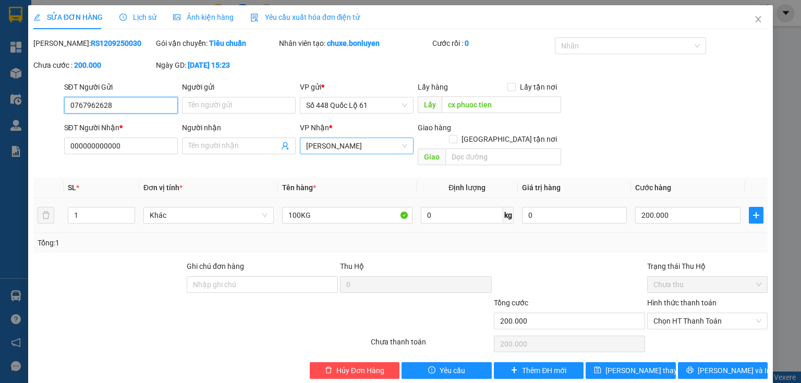
click at [345, 146] on span "[PERSON_NAME]" at bounding box center [356, 146] width 101 height 16
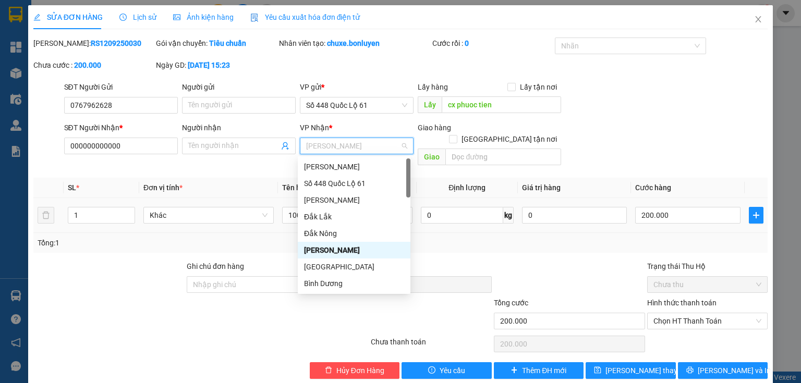
type input "l"
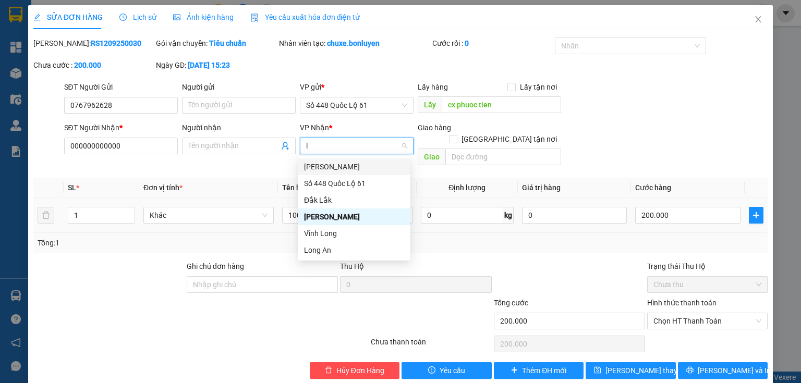
click at [340, 168] on div "[PERSON_NAME]" at bounding box center [354, 166] width 100 height 11
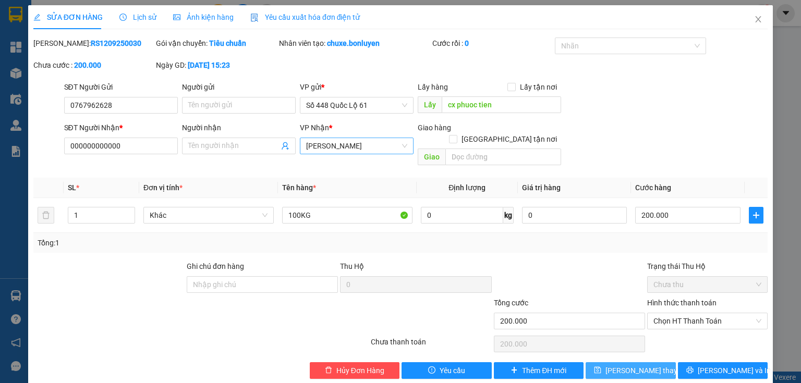
click at [631, 365] on span "Lưu thay đổi" at bounding box center [646, 370] width 83 height 11
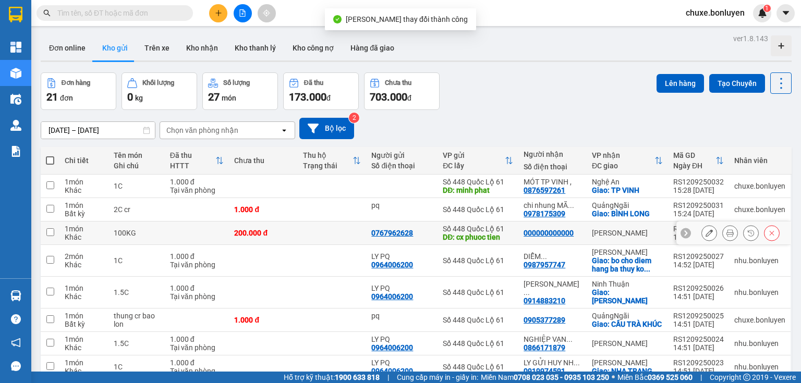
click at [335, 230] on td at bounding box center [332, 233] width 68 height 23
checkbox input "true"
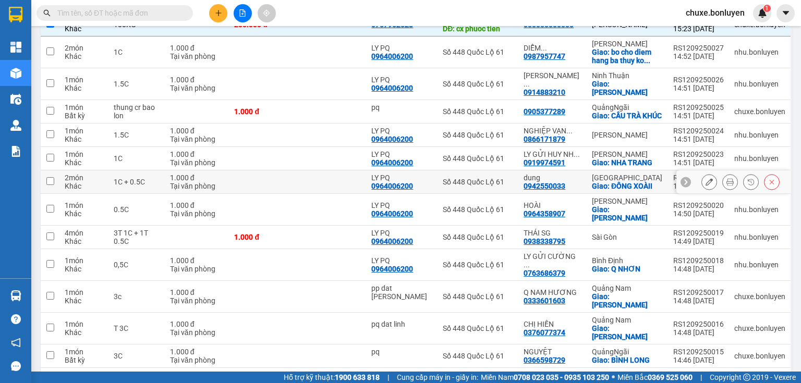
scroll to position [334, 0]
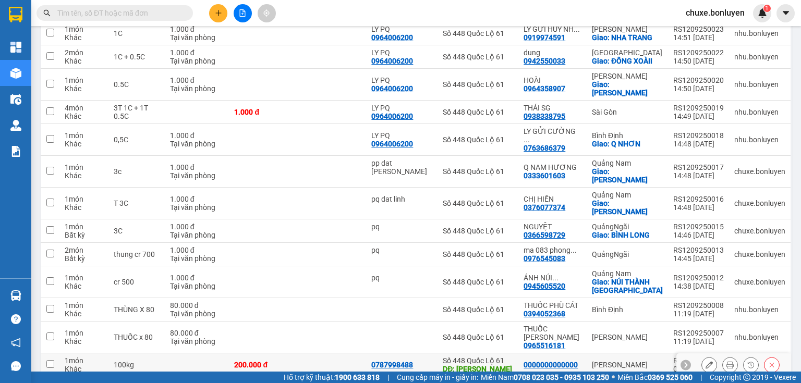
click at [345, 353] on td at bounding box center [332, 364] width 68 height 23
checkbox input "true"
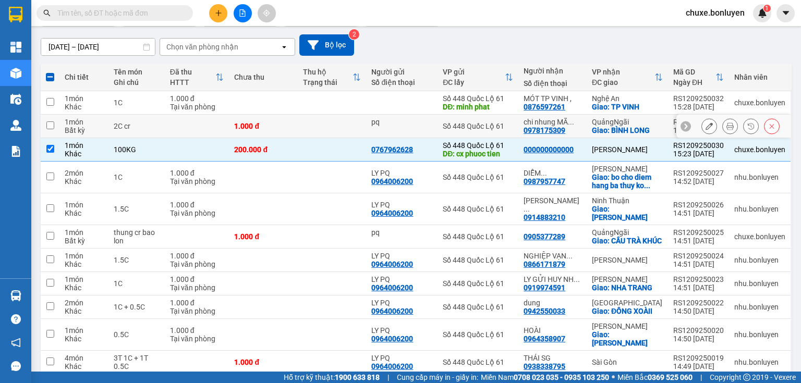
scroll to position [42, 0]
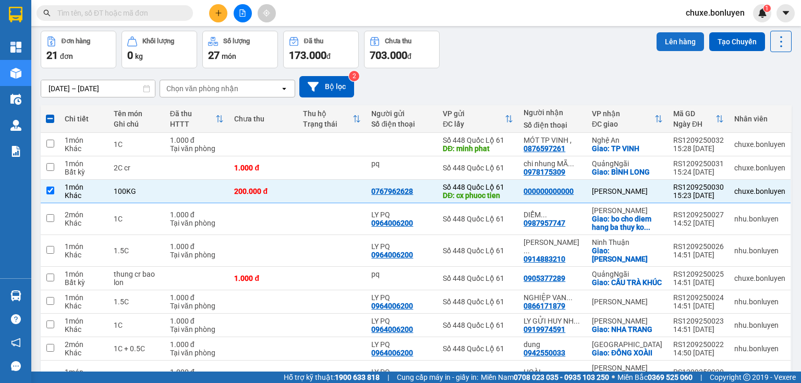
click at [662, 46] on button "Lên hàng" at bounding box center [679, 41] width 47 height 19
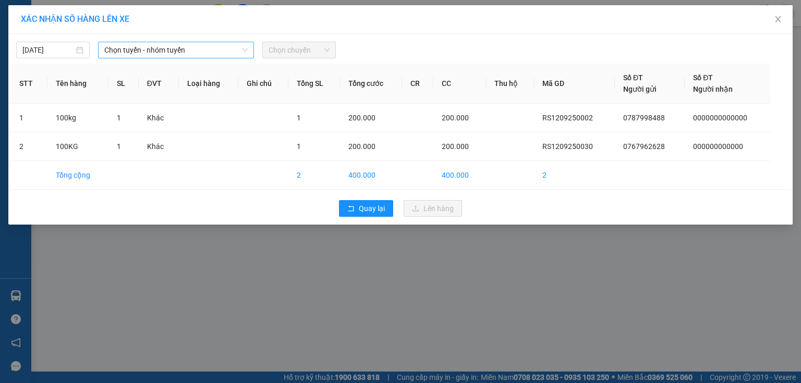
click at [213, 54] on span "Chọn tuyến - nhóm tuyến" at bounding box center [175, 50] width 143 height 16
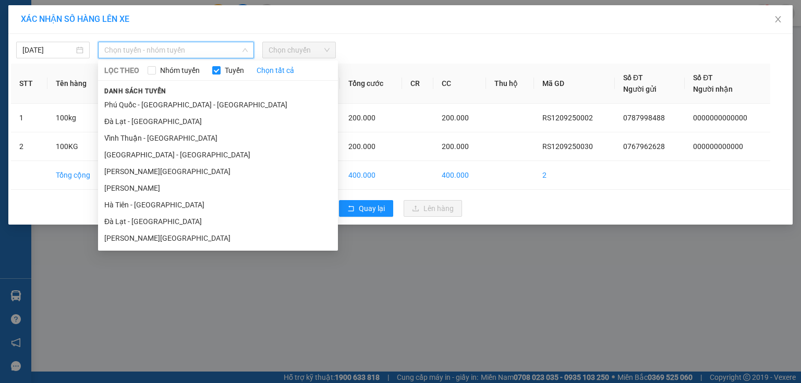
drag, startPoint x: 164, startPoint y: 236, endPoint x: 188, endPoint y: 196, distance: 46.3
click at [164, 236] on li "[PERSON_NAME][GEOGRAPHIC_DATA]" at bounding box center [218, 238] width 240 height 17
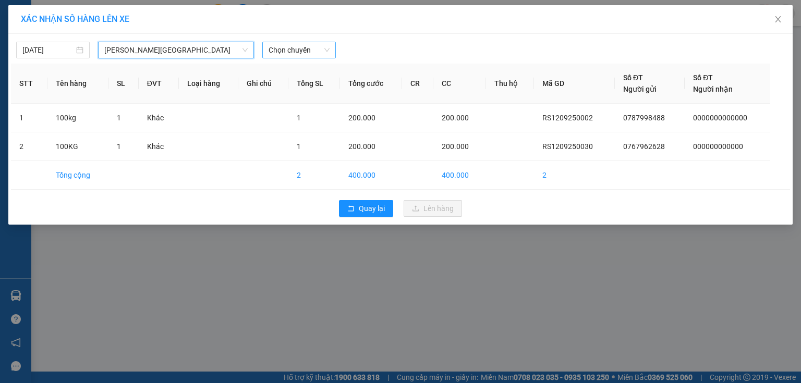
click at [313, 49] on span "Chọn chuyến" at bounding box center [298, 50] width 61 height 16
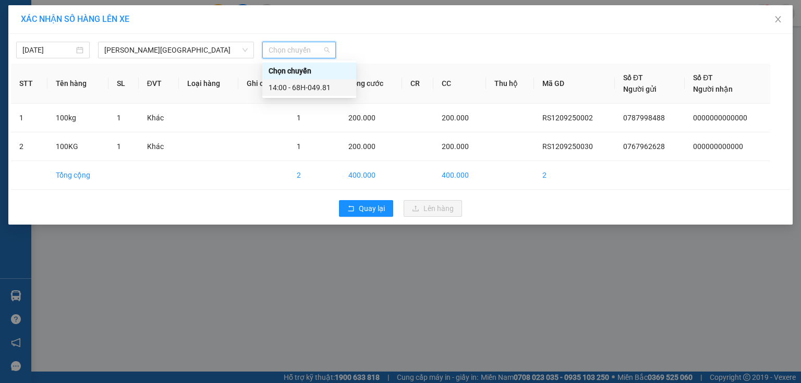
click at [316, 82] on div "14:00 - 68H-049.81" at bounding box center [308, 87] width 81 height 11
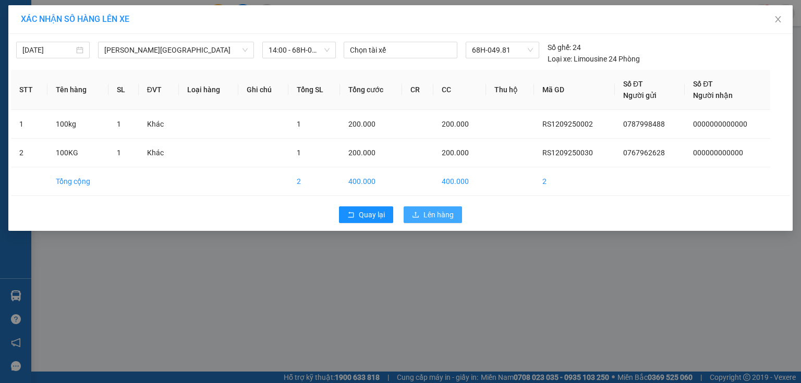
click at [427, 218] on span "Lên hàng" at bounding box center [438, 214] width 30 height 11
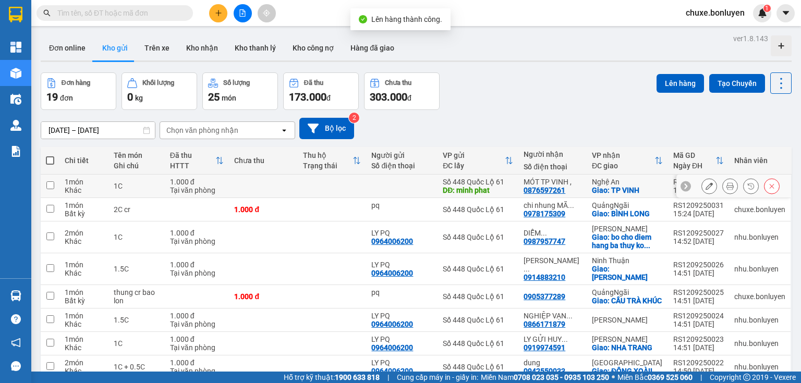
click at [398, 183] on div at bounding box center [401, 186] width 61 height 8
checkbox input "true"
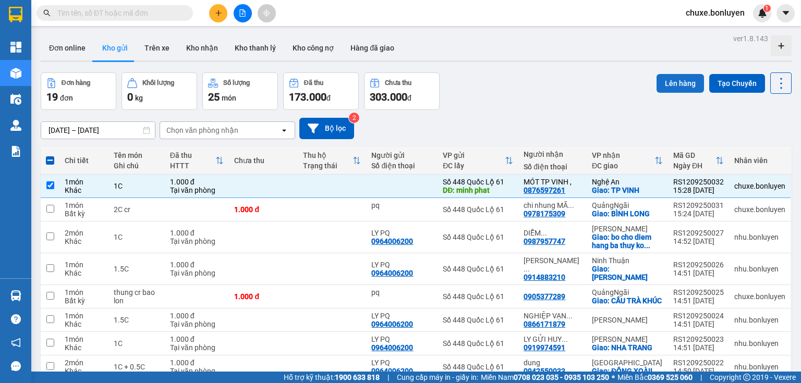
click at [669, 75] on button "Lên hàng" at bounding box center [679, 83] width 47 height 19
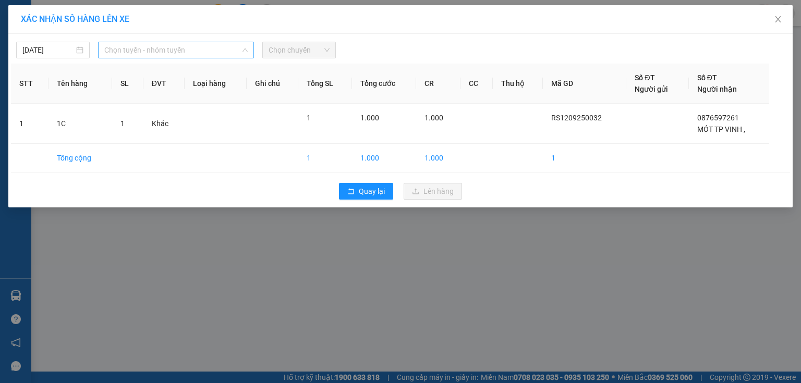
click at [224, 48] on span "Chọn tuyến - nhóm tuyến" at bounding box center [175, 50] width 143 height 16
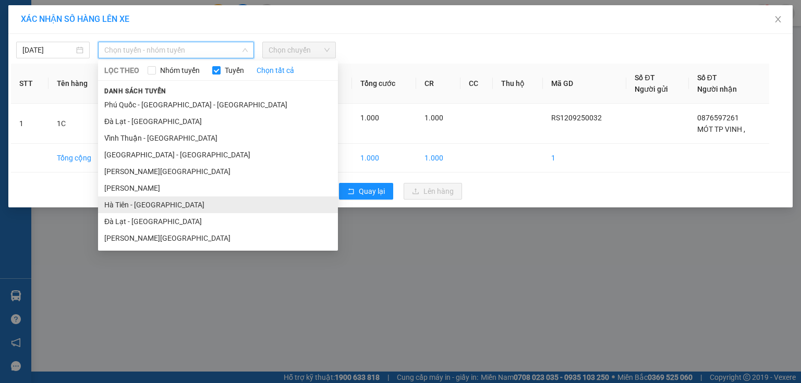
click at [134, 207] on li "Hà Tiên - [GEOGRAPHIC_DATA]" at bounding box center [218, 205] width 240 height 17
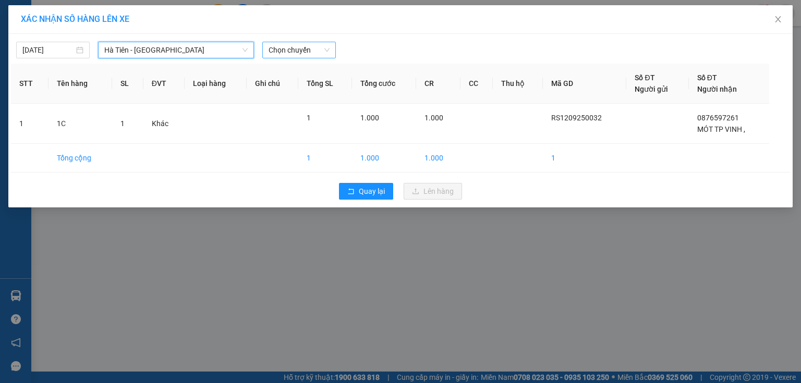
click at [303, 44] on span "Chọn chuyến" at bounding box center [298, 50] width 61 height 16
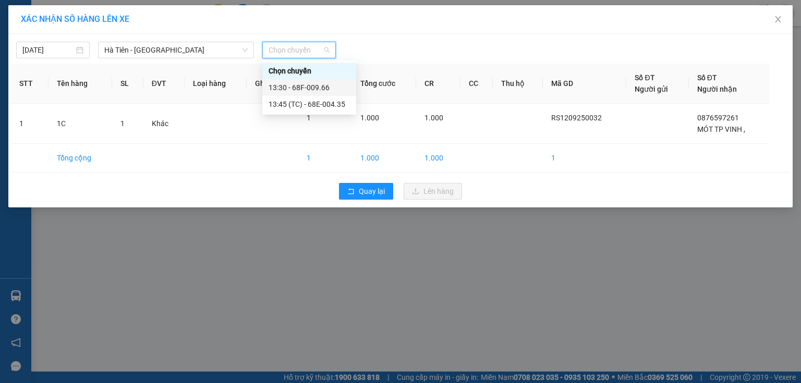
drag, startPoint x: 311, startPoint y: 90, endPoint x: 319, endPoint y: 100, distance: 13.4
click at [312, 93] on div "13:30 - 68F-009.66" at bounding box center [308, 87] width 81 height 11
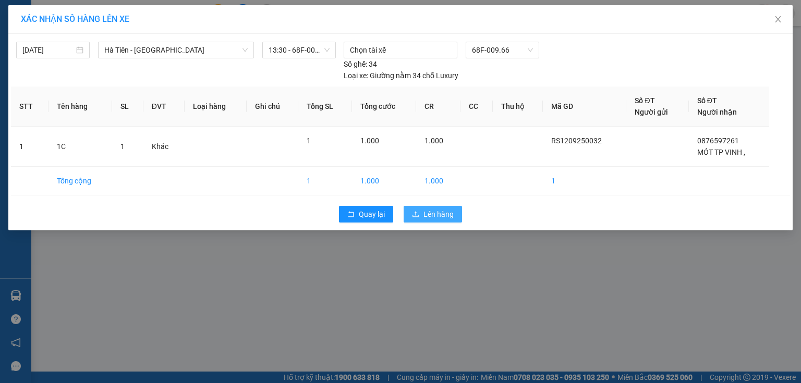
click at [447, 209] on span "Lên hàng" at bounding box center [438, 214] width 30 height 11
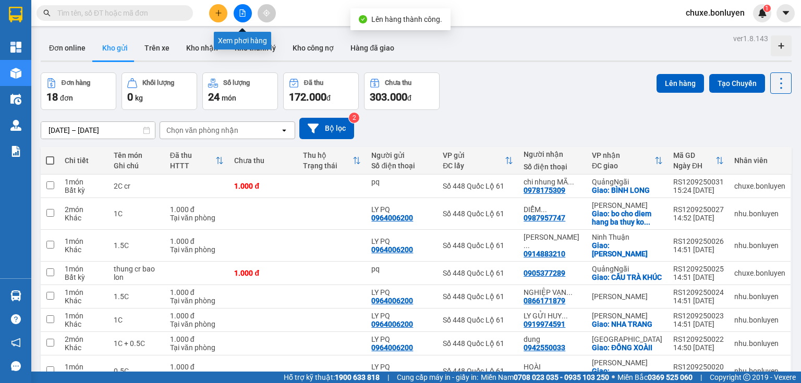
click at [244, 14] on icon "file-add" at bounding box center [243, 12] width 6 height 7
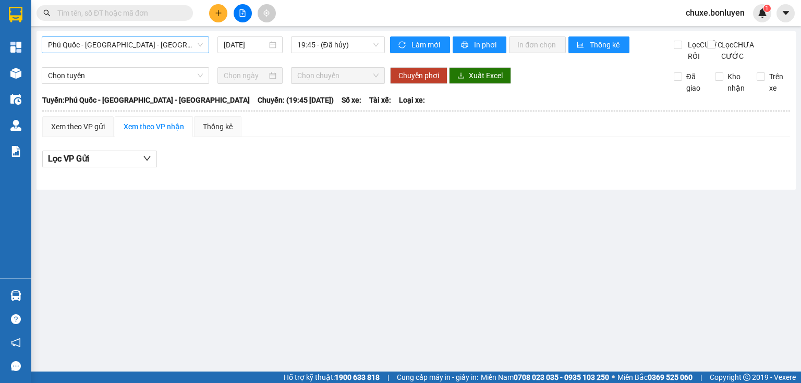
click at [165, 48] on span "Phú Quốc - [GEOGRAPHIC_DATA] - [GEOGRAPHIC_DATA]" at bounding box center [125, 45] width 155 height 16
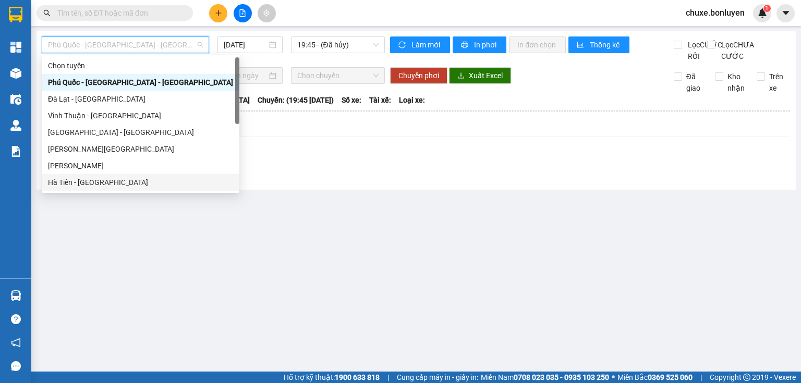
click at [126, 178] on div "Hà Tiên - [GEOGRAPHIC_DATA]" at bounding box center [140, 182] width 185 height 11
type input "[DATE]"
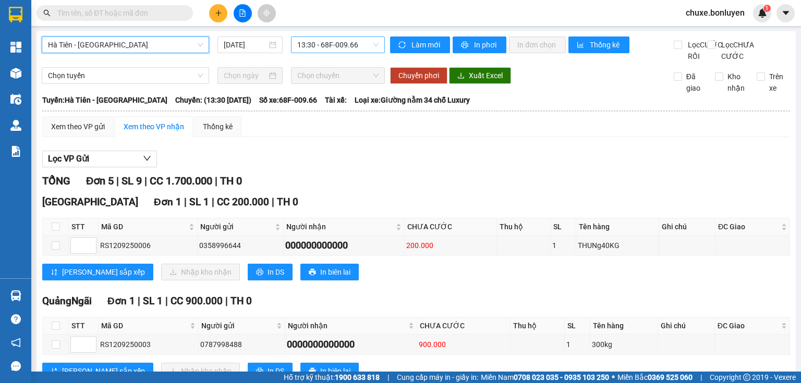
click at [335, 48] on span "13:30 - 68F-009.66" at bounding box center [338, 45] width 82 height 16
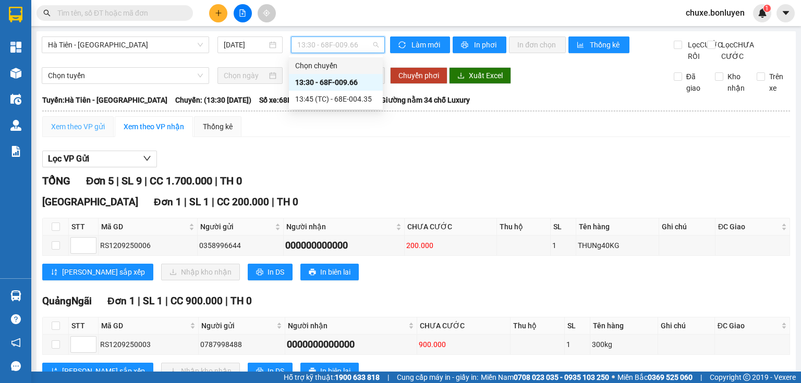
click at [111, 137] on div "Xem theo VP gửi" at bounding box center [77, 126] width 71 height 21
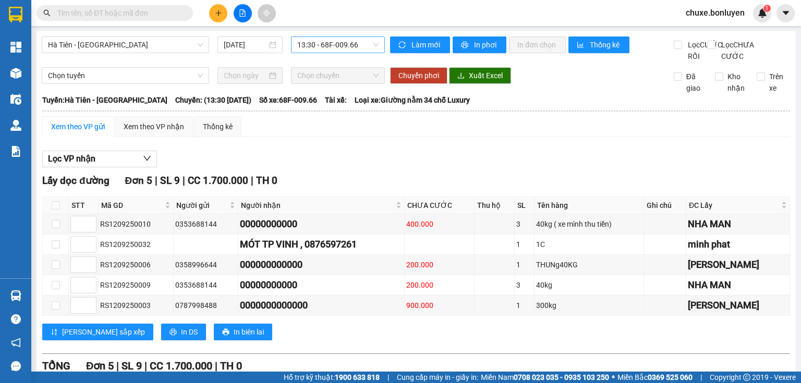
click at [320, 47] on span "13:30 - 68F-009.66" at bounding box center [338, 45] width 82 height 16
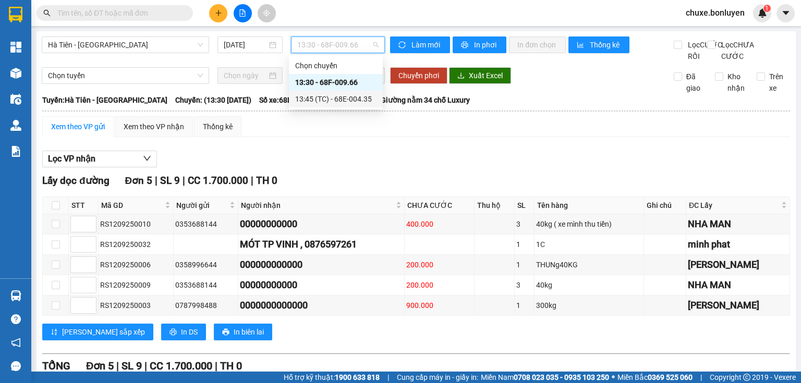
click at [314, 94] on div "13:45 (TC) - 68E-004.35" at bounding box center [335, 98] width 81 height 11
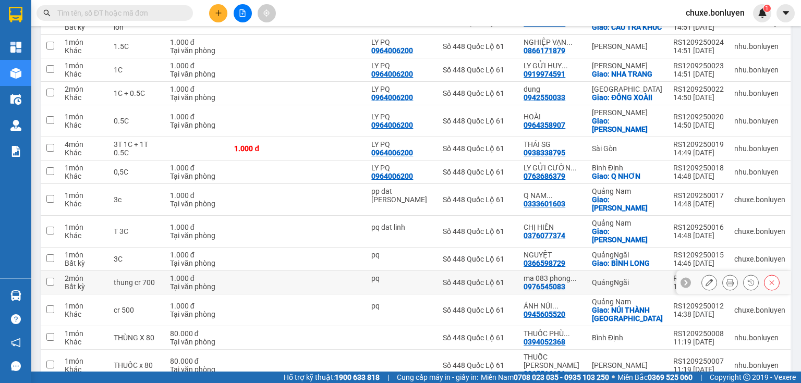
scroll to position [290, 0]
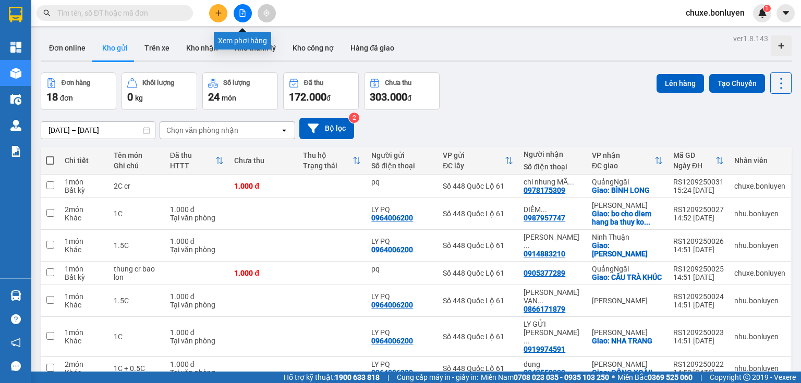
click at [244, 17] on button at bounding box center [243, 13] width 18 height 18
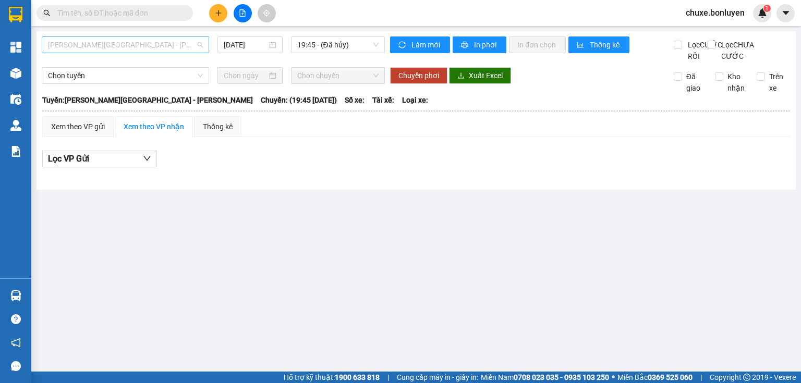
click at [145, 48] on span "Phú Quốc - [GEOGRAPHIC_DATA] - [GEOGRAPHIC_DATA]" at bounding box center [125, 45] width 155 height 16
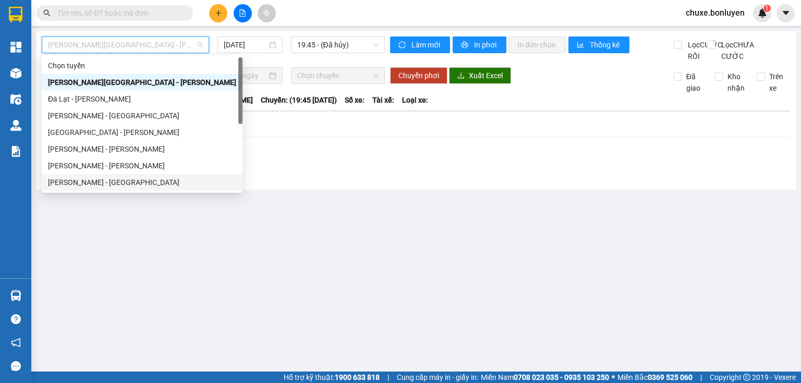
click at [82, 177] on div "Hà Tiên - [GEOGRAPHIC_DATA]" at bounding box center [142, 182] width 188 height 11
type input "[DATE]"
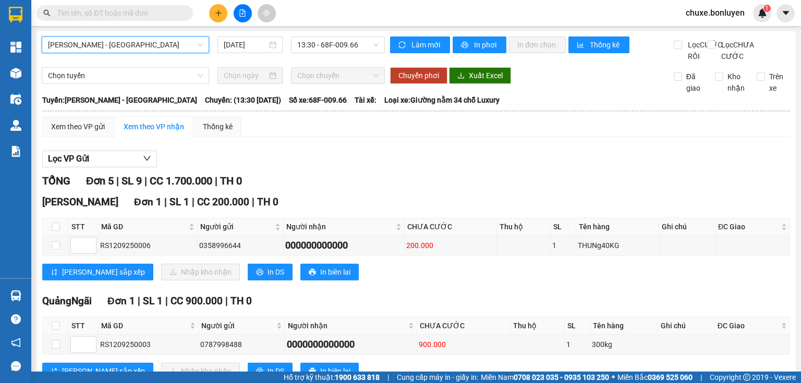
click at [155, 46] on span "Hà Tiên - [GEOGRAPHIC_DATA]" at bounding box center [125, 45] width 155 height 16
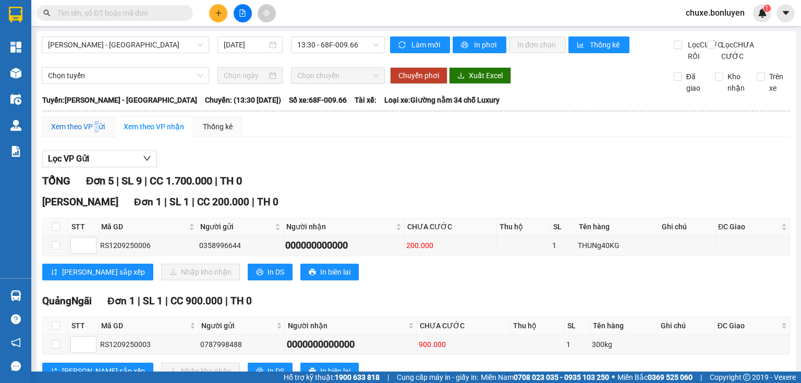
click at [96, 132] on div "Xem theo VP gửi" at bounding box center [78, 126] width 54 height 11
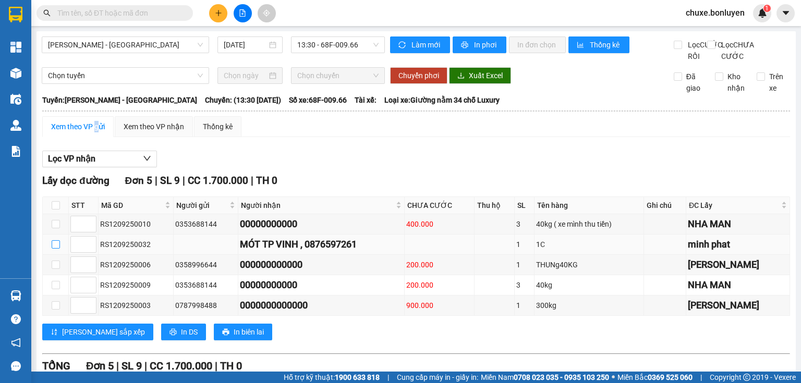
click at [54, 249] on input "checkbox" at bounding box center [56, 244] width 8 height 8
checkbox input "true"
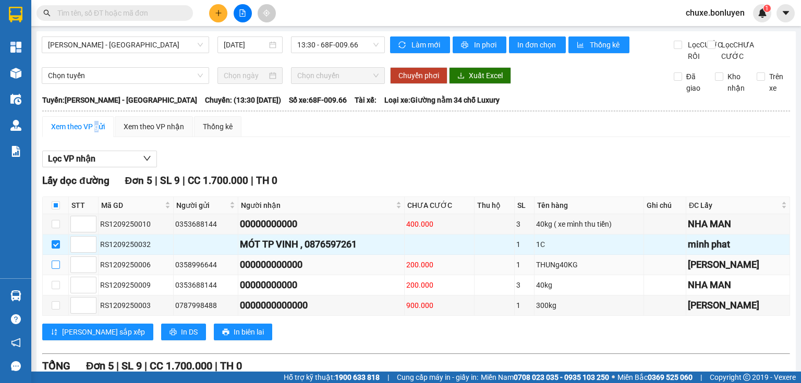
click at [55, 269] on input "checkbox" at bounding box center [56, 265] width 8 height 8
checkbox input "true"
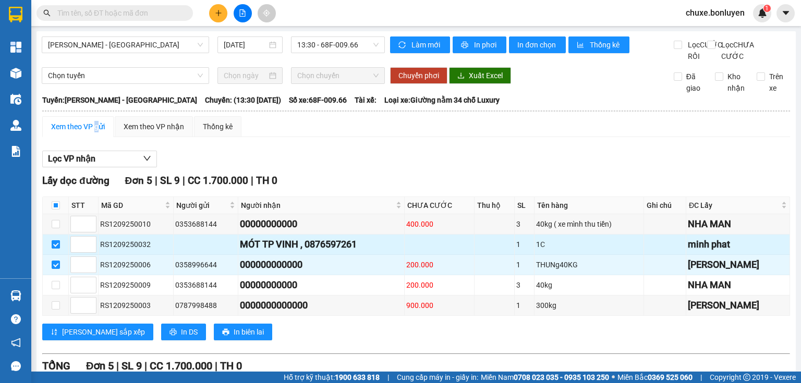
drag, startPoint x: 56, startPoint y: 251, endPoint x: 50, endPoint y: 264, distance: 14.5
click at [56, 249] on input "checkbox" at bounding box center [56, 244] width 8 height 8
checkbox input "false"
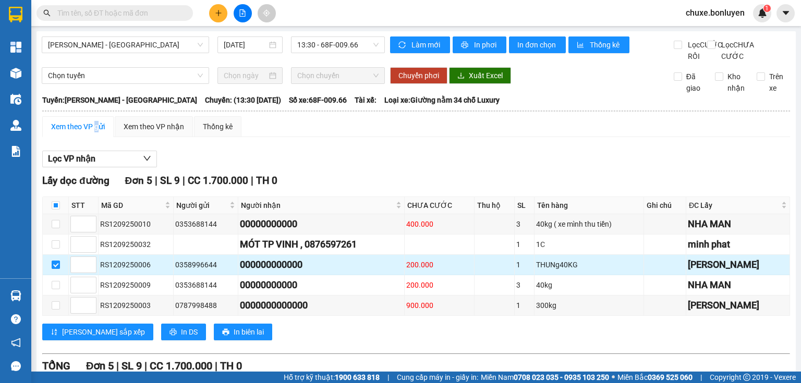
click at [52, 269] on input "checkbox" at bounding box center [56, 265] width 8 height 8
checkbox input "false"
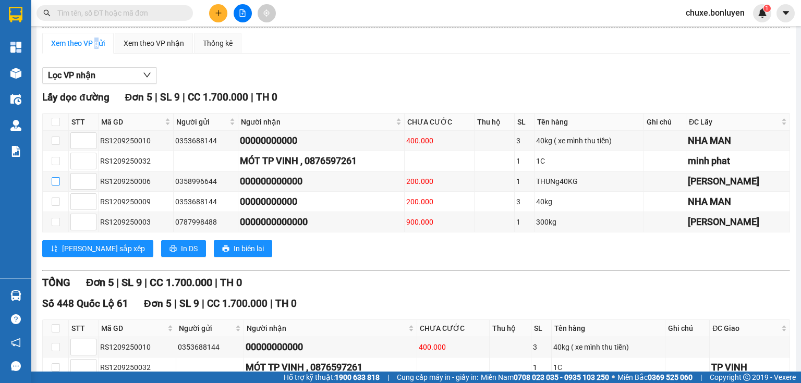
scroll to position [211, 0]
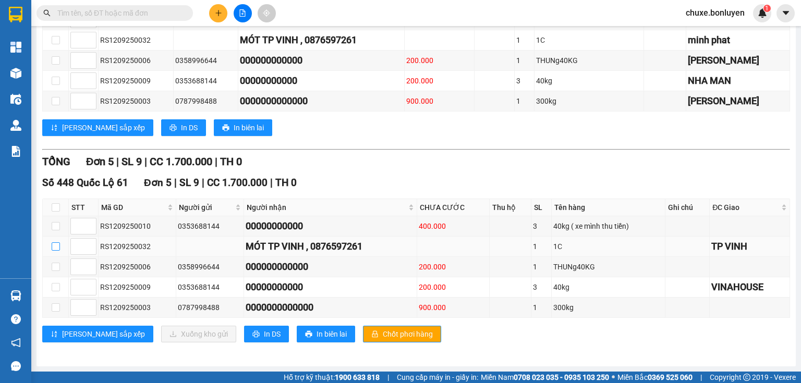
click at [56, 248] on input "checkbox" at bounding box center [56, 246] width 8 height 8
checkbox input "true"
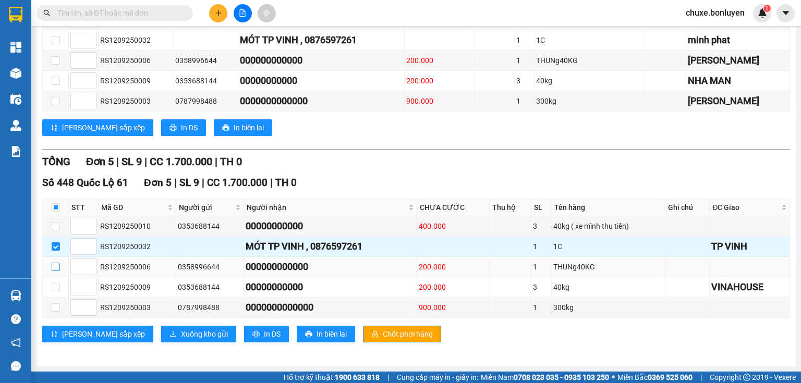
click at [54, 266] on input "checkbox" at bounding box center [56, 267] width 8 height 8
checkbox input "true"
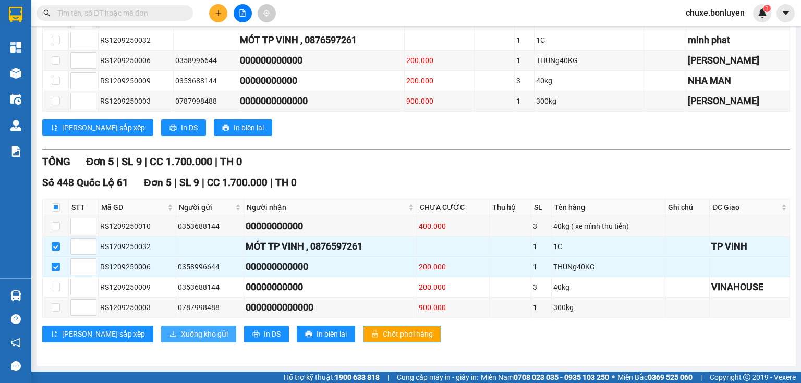
click at [181, 331] on span "Xuống kho gửi" at bounding box center [204, 333] width 47 height 11
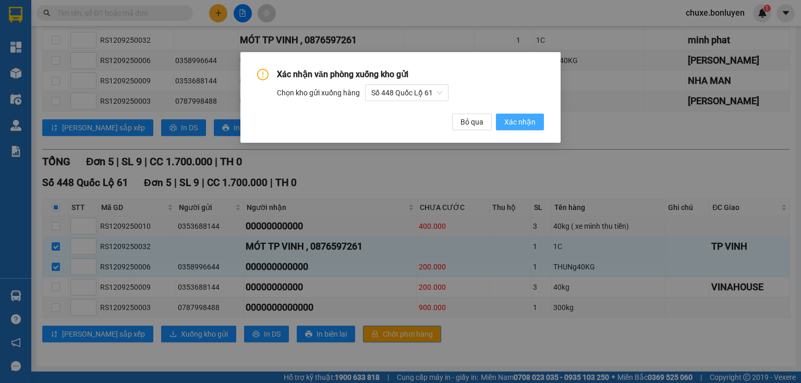
click at [525, 119] on span "Xác nhận" at bounding box center [519, 121] width 31 height 11
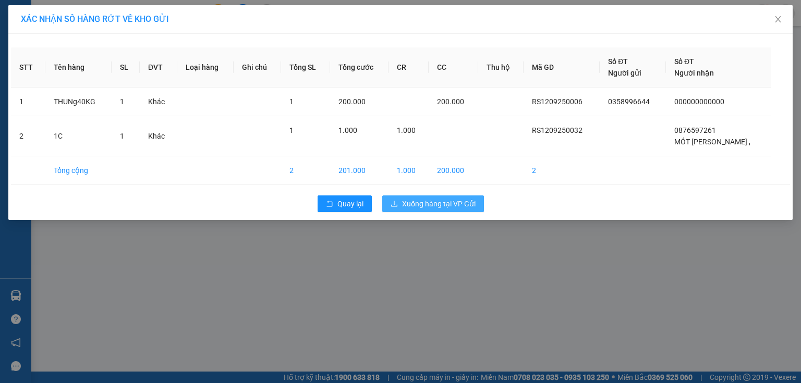
drag, startPoint x: 443, startPoint y: 194, endPoint x: 438, endPoint y: 198, distance: 5.9
click at [439, 197] on div "Quay lại Xuống hàng tại VP Gửi" at bounding box center [400, 203] width 779 height 27
click at [438, 198] on span "Xuống hàng tại VP Gửi" at bounding box center [438, 203] width 73 height 11
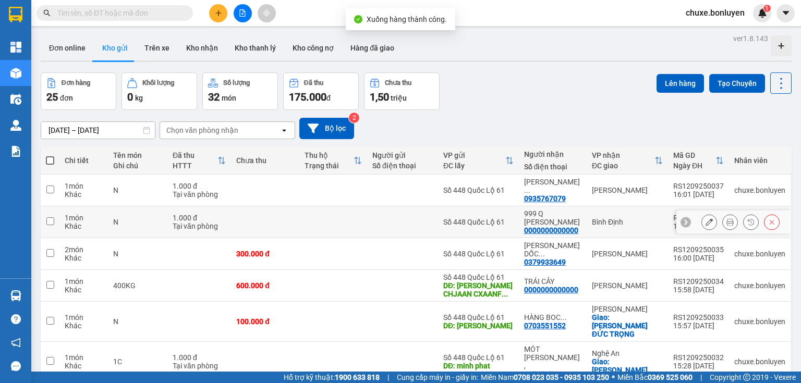
scroll to position [83, 0]
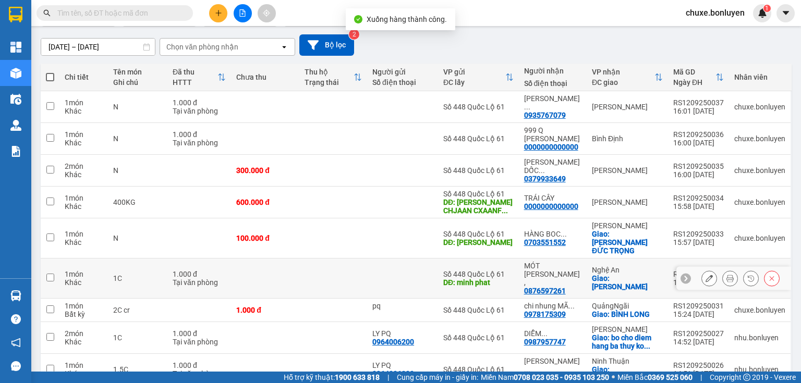
click at [400, 274] on div at bounding box center [402, 278] width 60 height 8
checkbox input "true"
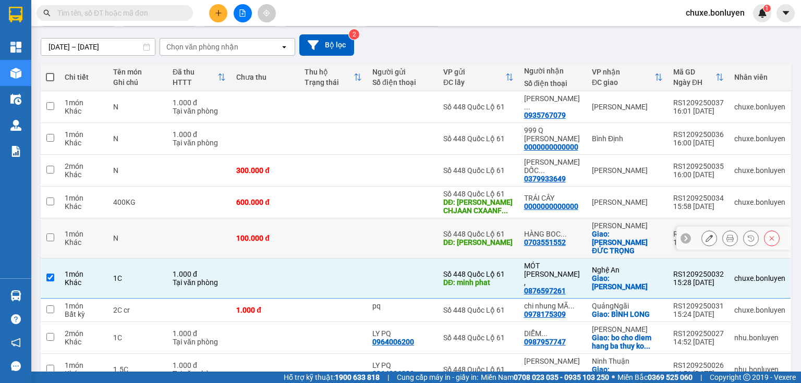
click at [410, 218] on td at bounding box center [402, 238] width 71 height 40
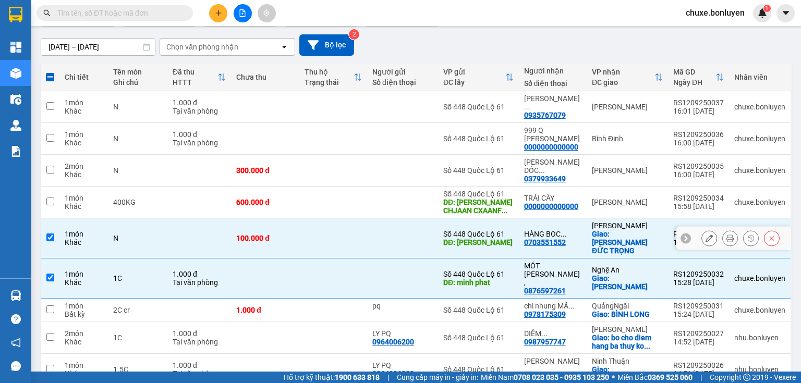
checkbox input "true"
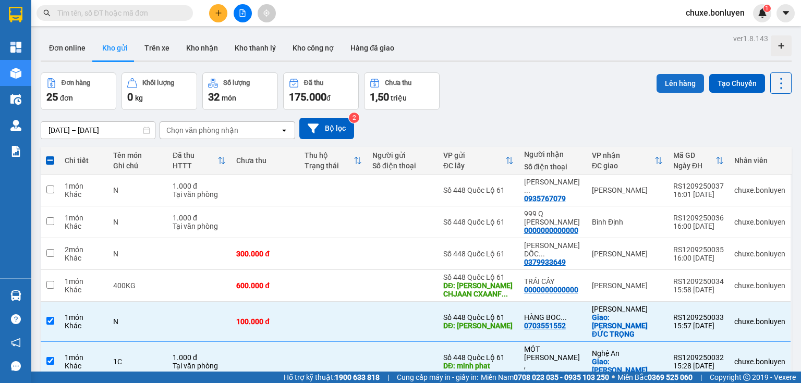
click at [671, 83] on button "Lên hàng" at bounding box center [679, 83] width 47 height 19
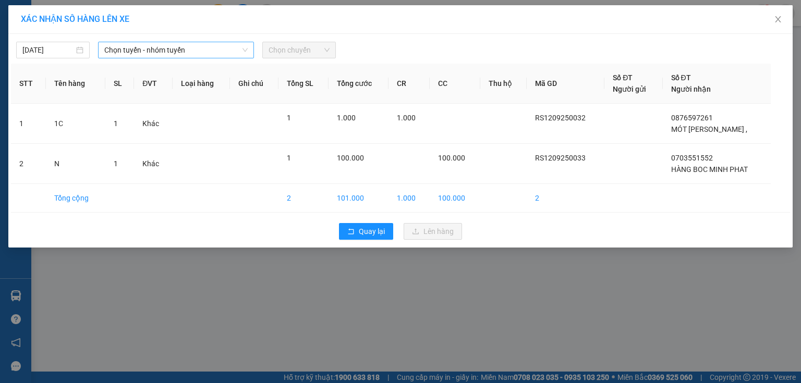
click at [172, 47] on span "Chọn tuyến - nhóm tuyến" at bounding box center [175, 50] width 143 height 16
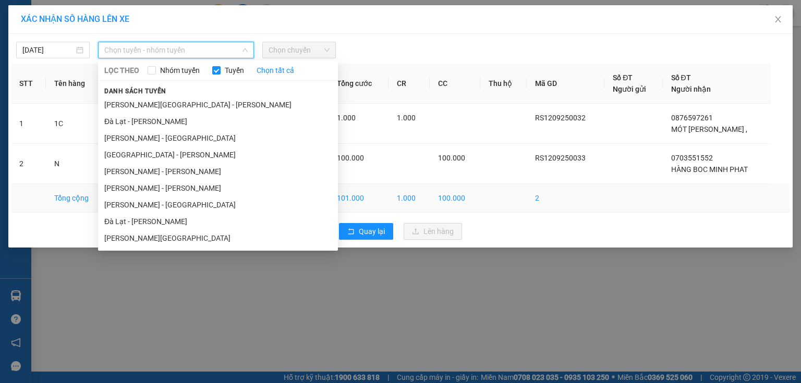
drag, startPoint x: 149, startPoint y: 206, endPoint x: 156, endPoint y: 198, distance: 10.3
click at [149, 206] on li "Hà Tiên - [GEOGRAPHIC_DATA]" at bounding box center [218, 205] width 240 height 17
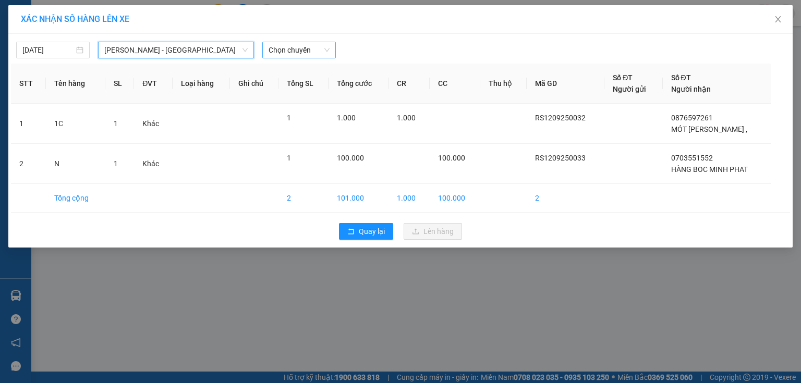
click at [291, 52] on span "Chọn chuyến" at bounding box center [298, 50] width 61 height 16
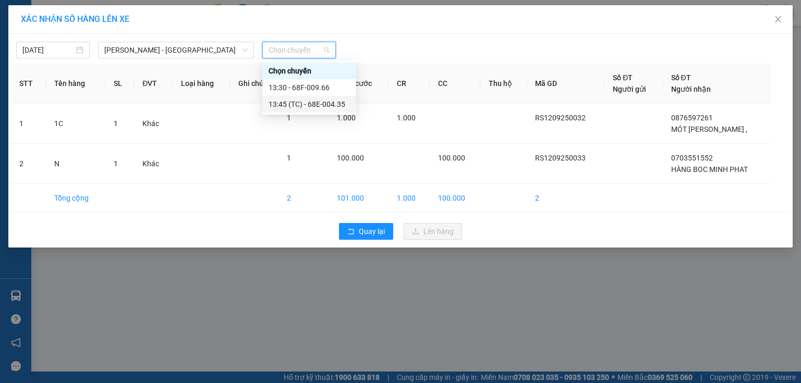
click at [315, 106] on div "13:45 (TC) - 68E-004.35" at bounding box center [308, 104] width 81 height 11
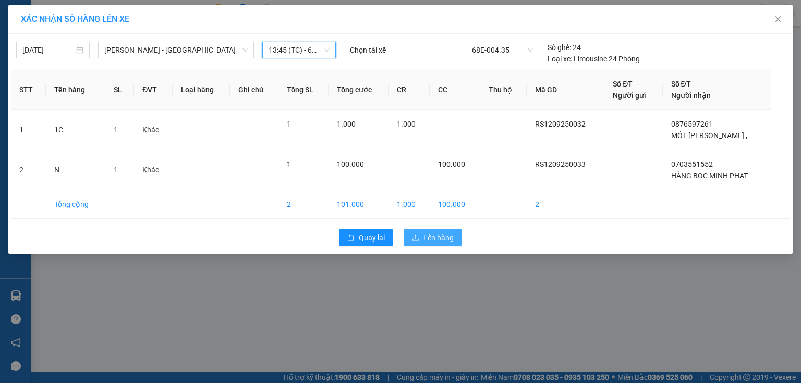
click at [439, 240] on span "Lên hàng" at bounding box center [438, 237] width 30 height 11
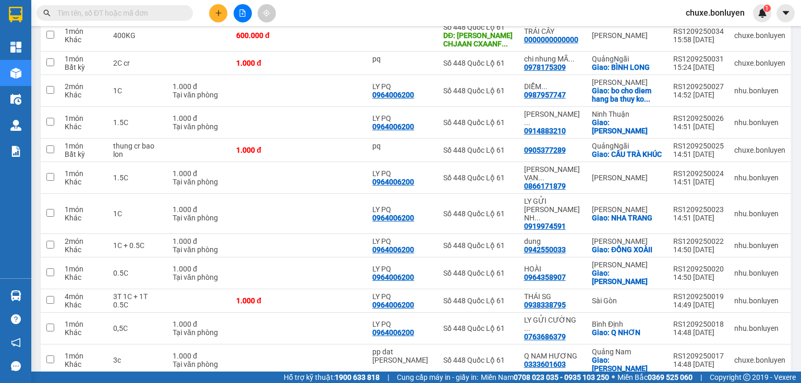
scroll to position [83, 0]
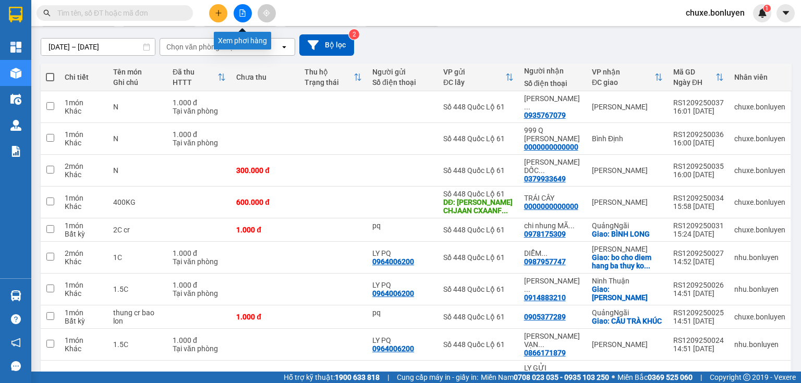
click at [242, 13] on icon "file-add" at bounding box center [242, 12] width 7 height 7
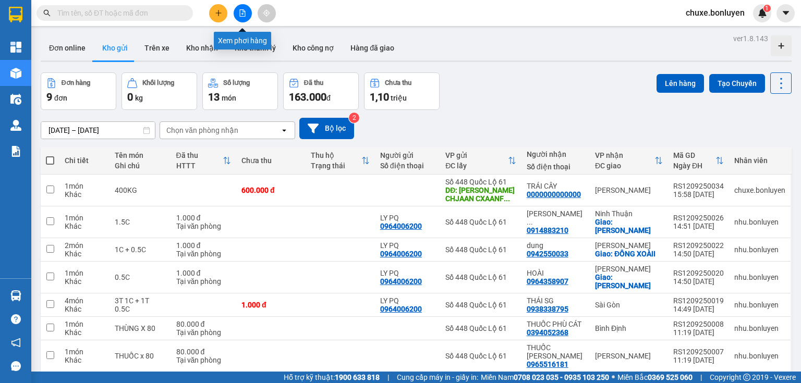
click at [242, 11] on icon "file-add" at bounding box center [242, 12] width 7 height 7
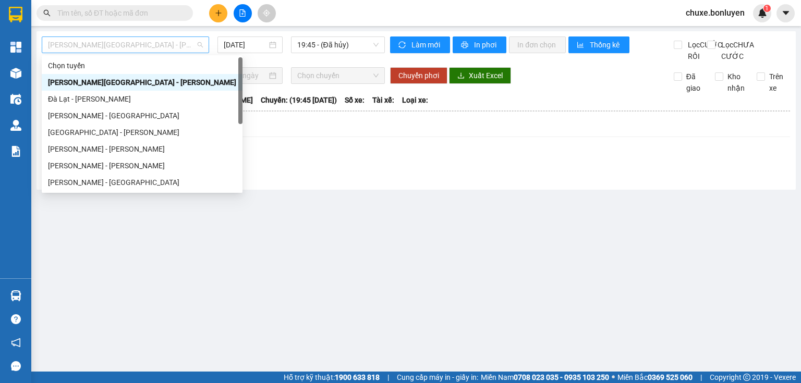
click at [162, 43] on span "Phú Quốc - [GEOGRAPHIC_DATA] - [GEOGRAPHIC_DATA]" at bounding box center [125, 45] width 155 height 16
click at [95, 163] on div "[PERSON_NAME]" at bounding box center [142, 165] width 188 height 11
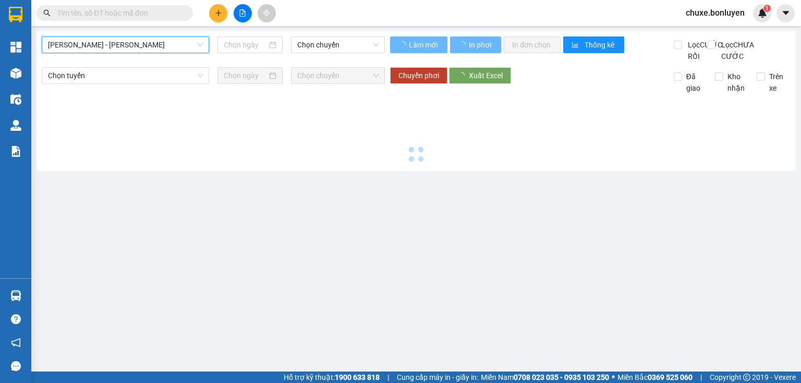
type input "[DATE]"
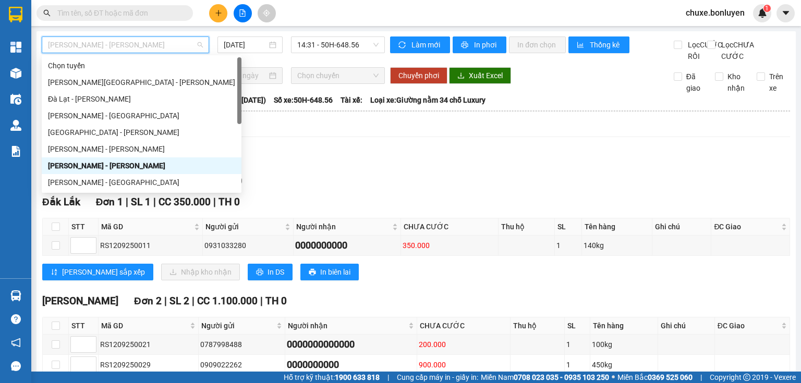
click at [149, 43] on span "[PERSON_NAME]" at bounding box center [125, 45] width 155 height 16
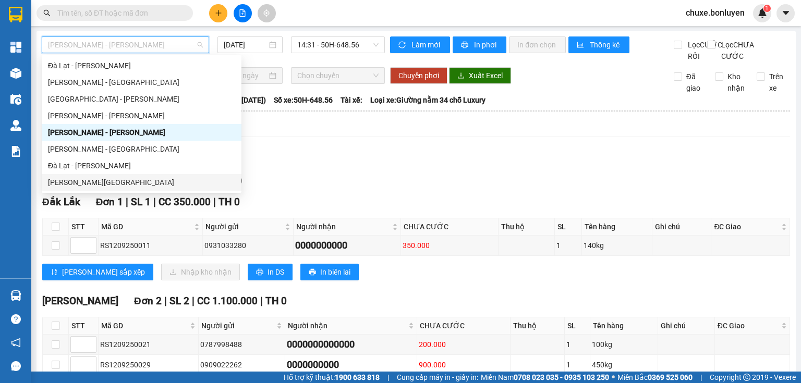
click at [101, 178] on div "[PERSON_NAME][GEOGRAPHIC_DATA]" at bounding box center [141, 182] width 187 height 11
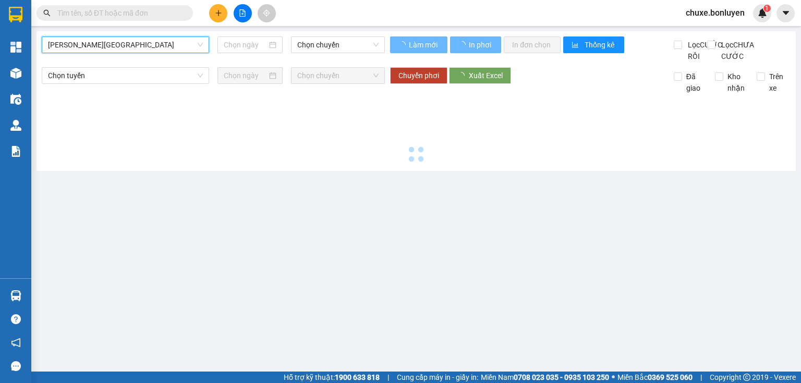
type input "[DATE]"
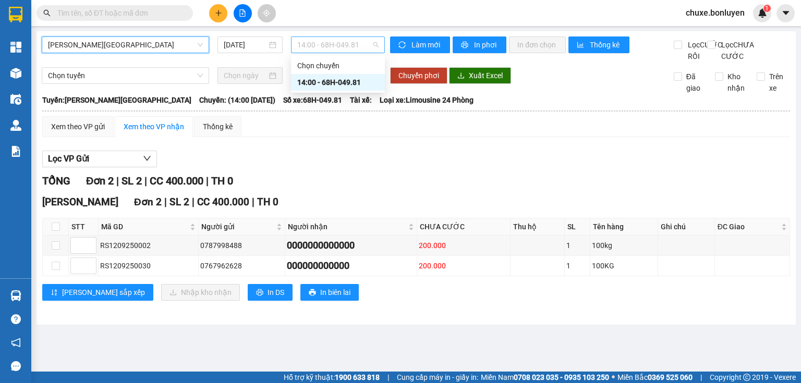
click at [343, 46] on span "14:00 - 68H-049.81" at bounding box center [338, 45] width 82 height 16
click at [88, 132] on div "Xem theo VP gửi" at bounding box center [78, 126] width 54 height 11
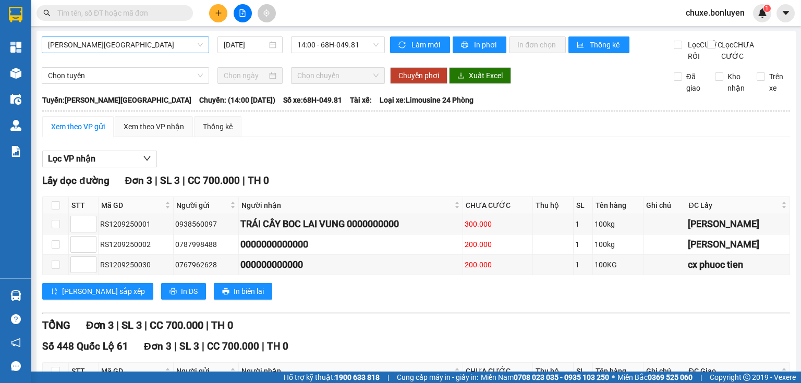
click at [146, 46] on span "[PERSON_NAME][GEOGRAPHIC_DATA]" at bounding box center [125, 45] width 155 height 16
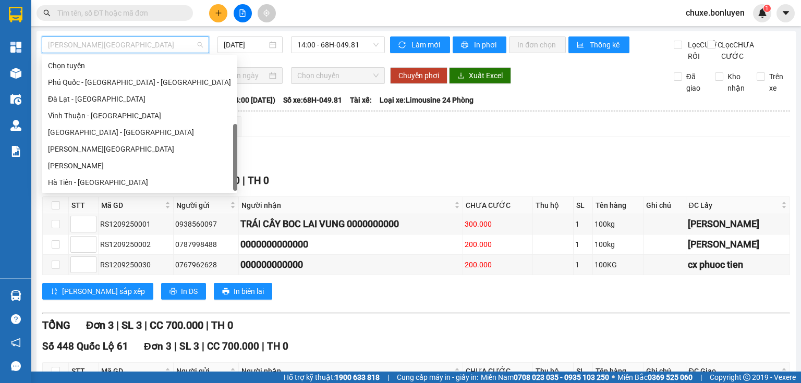
scroll to position [33, 0]
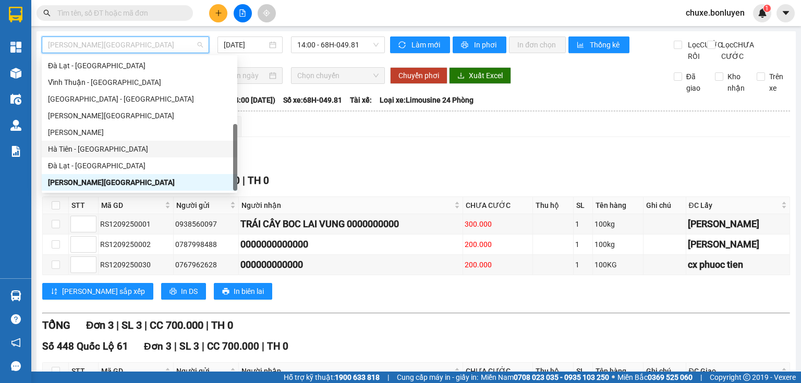
click at [113, 151] on div "Hà Tiên - [GEOGRAPHIC_DATA]" at bounding box center [139, 148] width 183 height 11
type input "[DATE]"
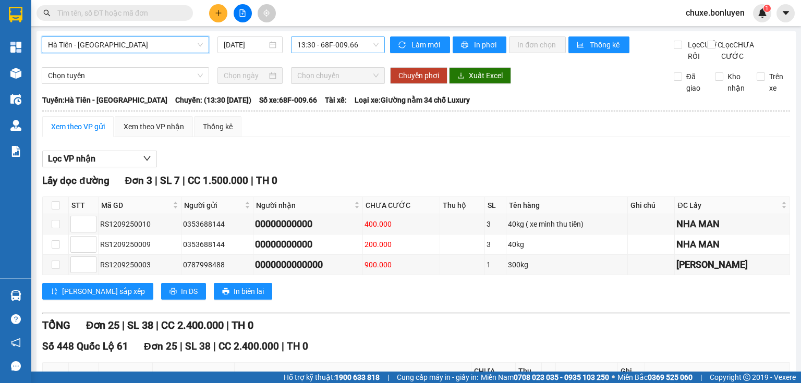
click at [327, 46] on span "13:30 - 68F-009.66" at bounding box center [338, 45] width 82 height 16
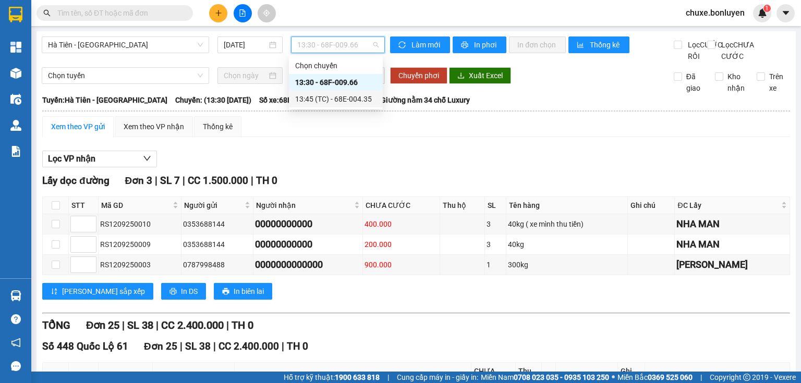
click at [333, 99] on div "13:45 (TC) - 68E-004.35" at bounding box center [335, 98] width 81 height 11
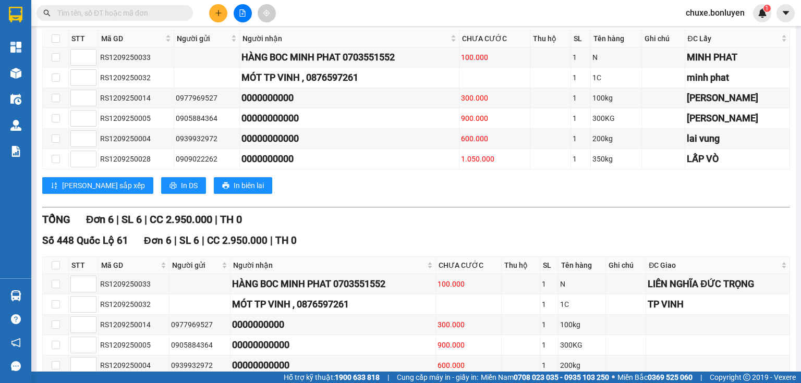
scroll to position [209, 0]
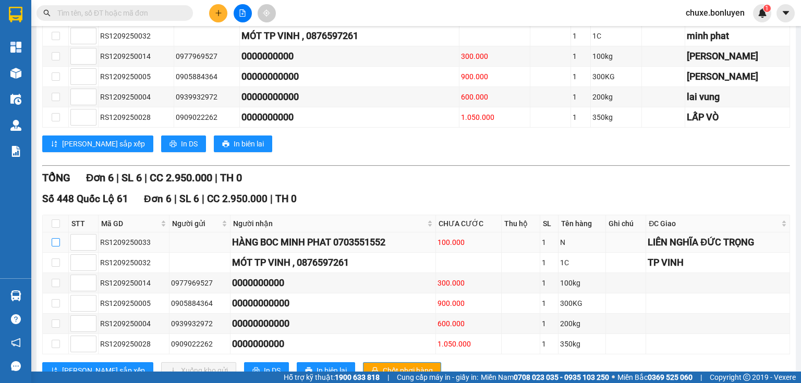
click at [54, 247] on input "checkbox" at bounding box center [56, 242] width 8 height 8
checkbox input "true"
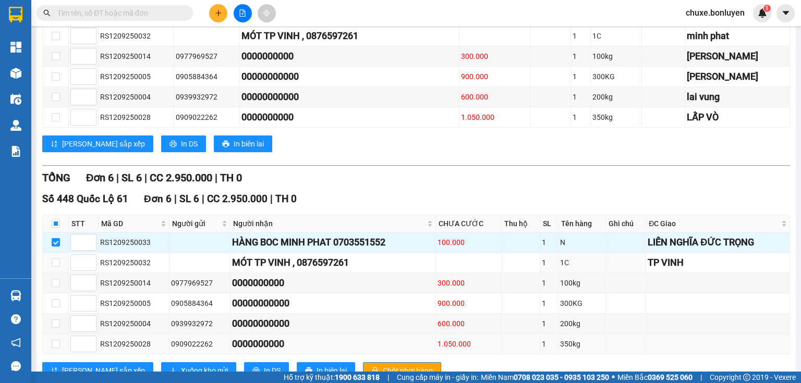
scroll to position [251, 0]
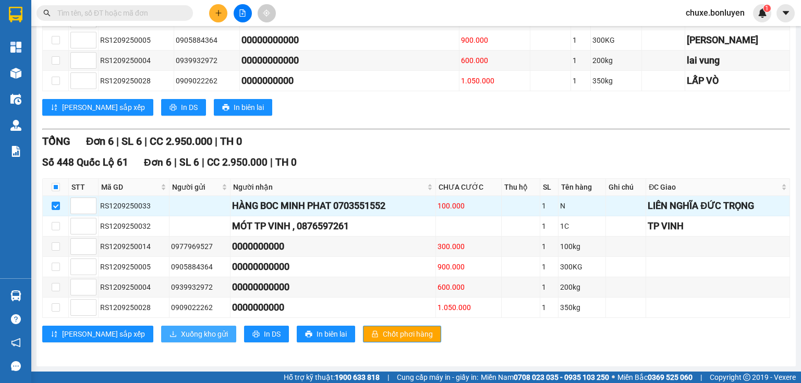
click at [181, 330] on span "Xuống kho gửi" at bounding box center [204, 333] width 47 height 11
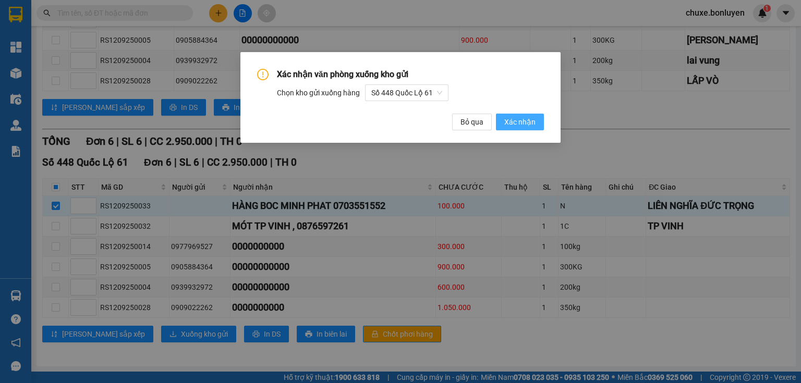
click at [504, 122] on button "Xác nhận" at bounding box center [520, 122] width 48 height 17
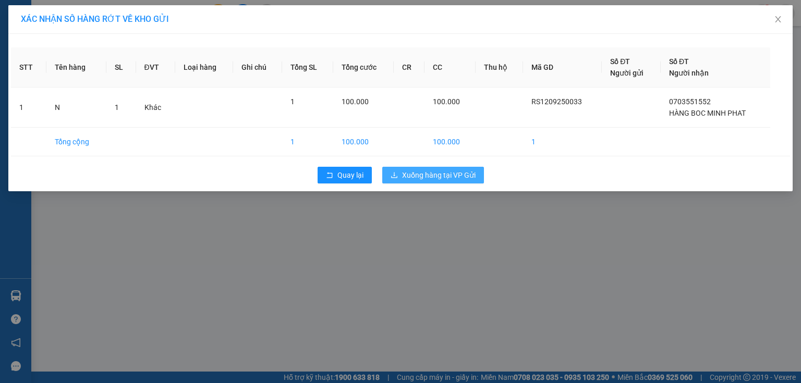
click at [472, 175] on span "Xuống hàng tại VP Gửi" at bounding box center [438, 174] width 73 height 11
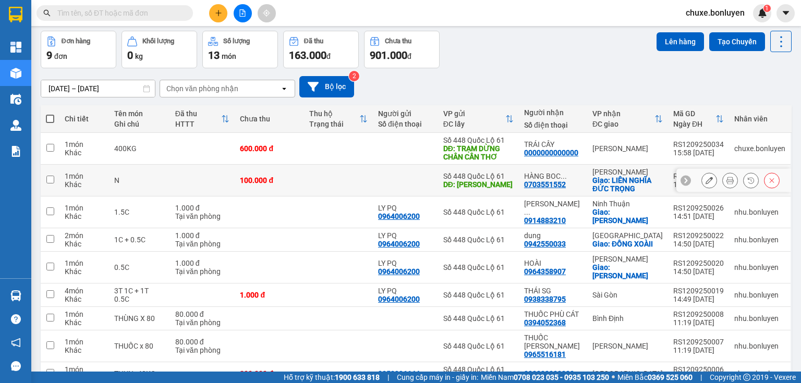
scroll to position [71, 0]
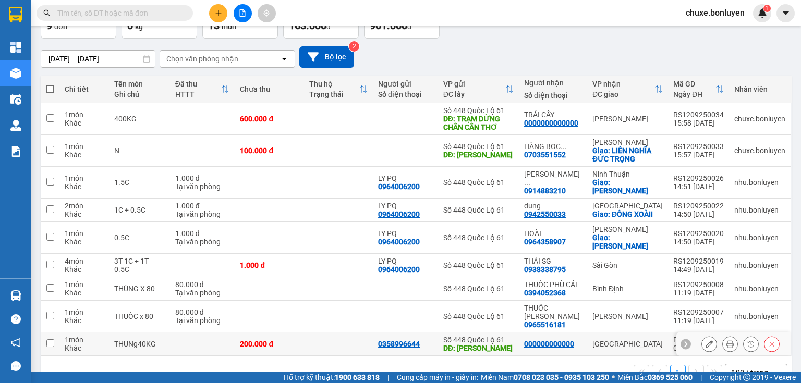
click at [336, 333] on td at bounding box center [338, 344] width 69 height 23
checkbox input "true"
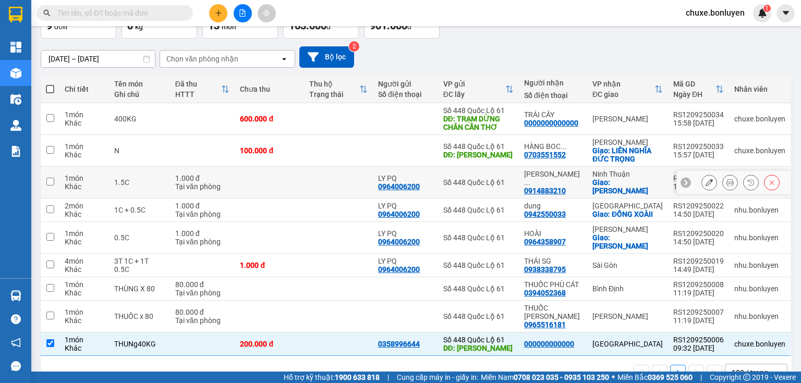
scroll to position [0, 0]
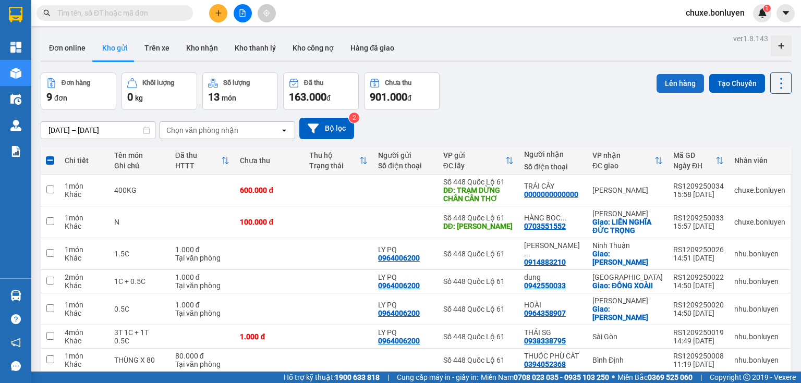
click at [678, 84] on button "Lên hàng" at bounding box center [679, 83] width 47 height 19
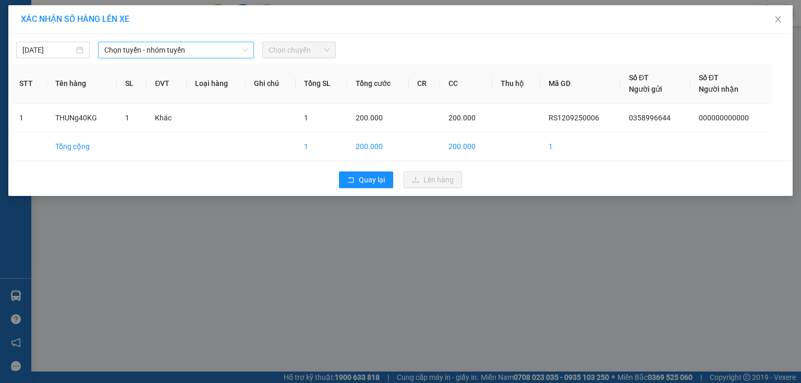
click at [148, 53] on span "Chọn tuyến - nhóm tuyến" at bounding box center [175, 50] width 143 height 16
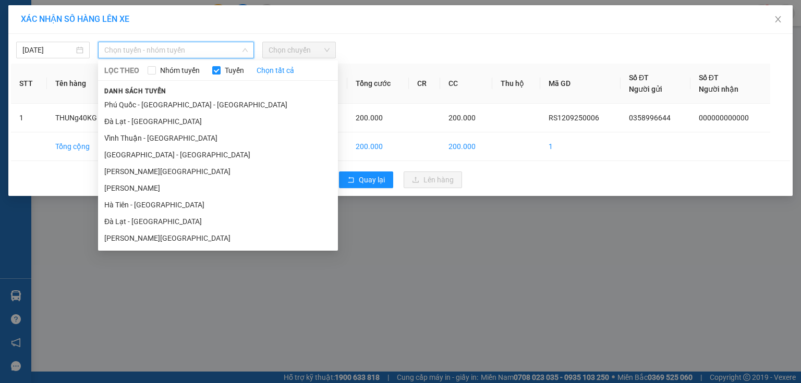
drag, startPoint x: 162, startPoint y: 211, endPoint x: 168, endPoint y: 198, distance: 14.2
click at [162, 210] on li "Hà Tiên - [GEOGRAPHIC_DATA]" at bounding box center [218, 205] width 240 height 17
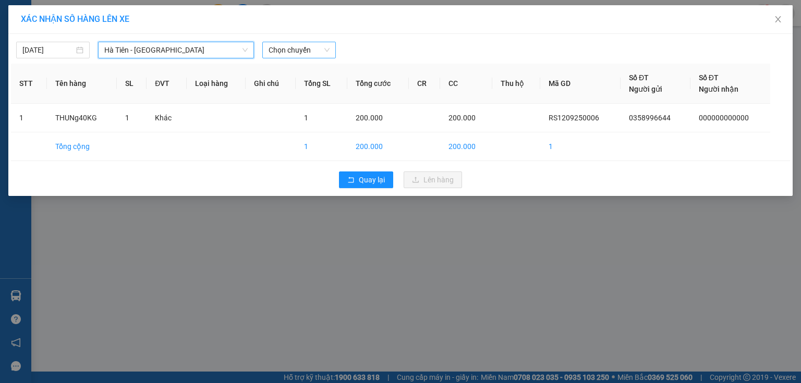
click at [318, 45] on span "Chọn chuyến" at bounding box center [298, 50] width 61 height 16
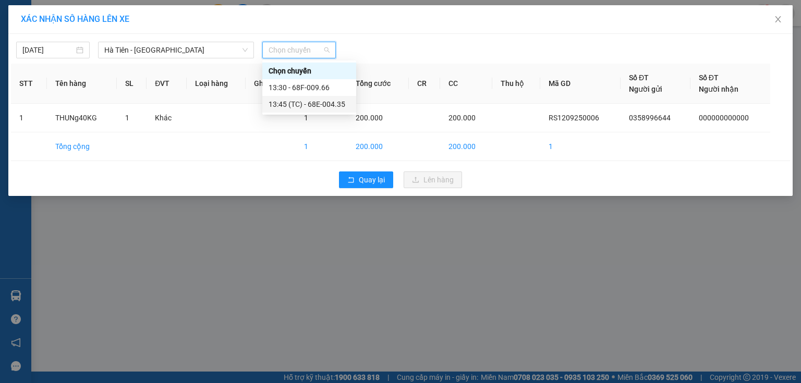
click at [328, 102] on div "13:45 (TC) - 68E-004.35" at bounding box center [308, 104] width 81 height 11
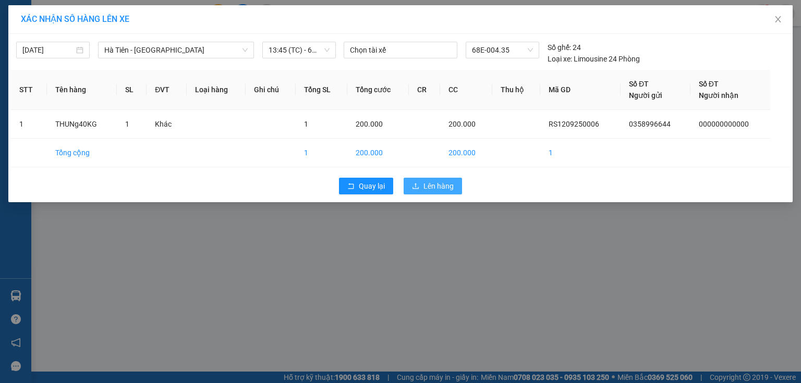
click at [409, 181] on button "Lên hàng" at bounding box center [432, 186] width 58 height 17
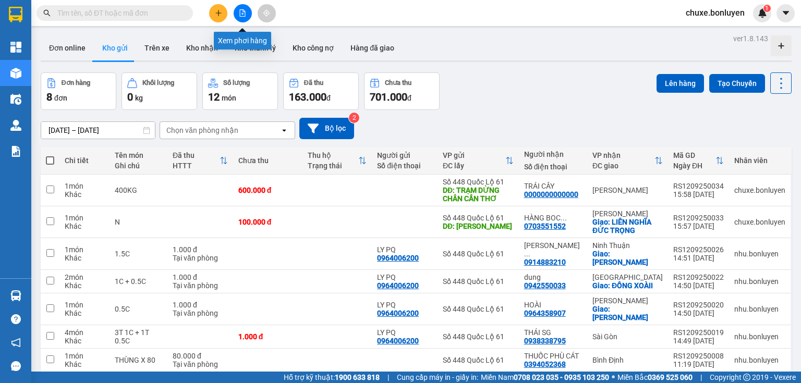
click at [242, 20] on button at bounding box center [243, 13] width 18 height 18
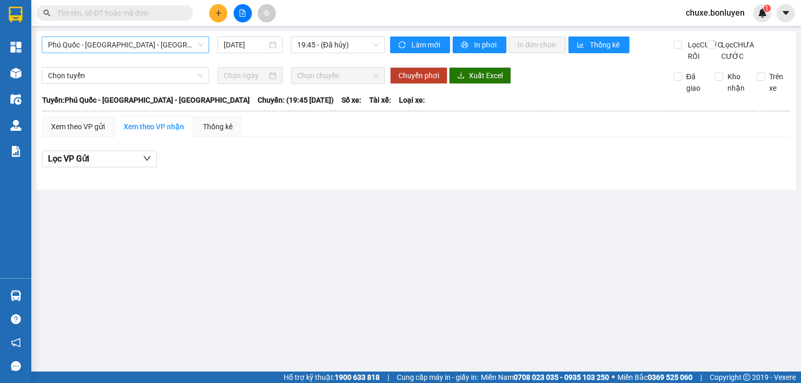
click at [118, 39] on span "Phú Quốc - [GEOGRAPHIC_DATA] - [GEOGRAPHIC_DATA]" at bounding box center [125, 45] width 155 height 16
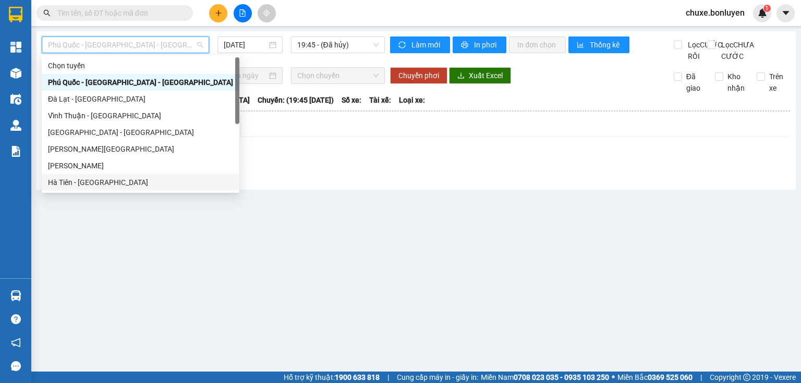
click at [67, 179] on div "Hà Tiên - [GEOGRAPHIC_DATA]" at bounding box center [140, 182] width 185 height 11
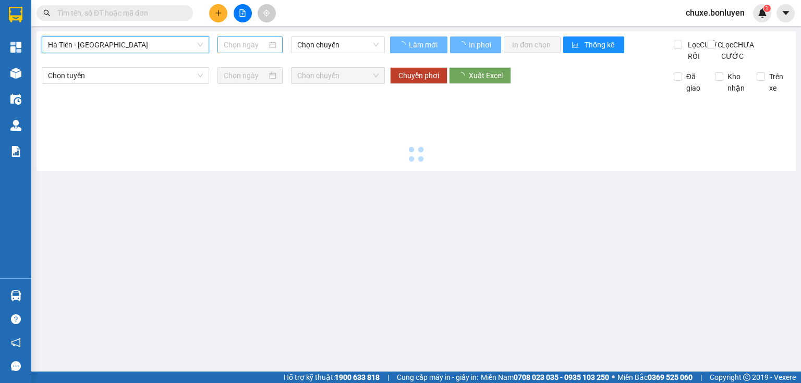
type input "[DATE]"
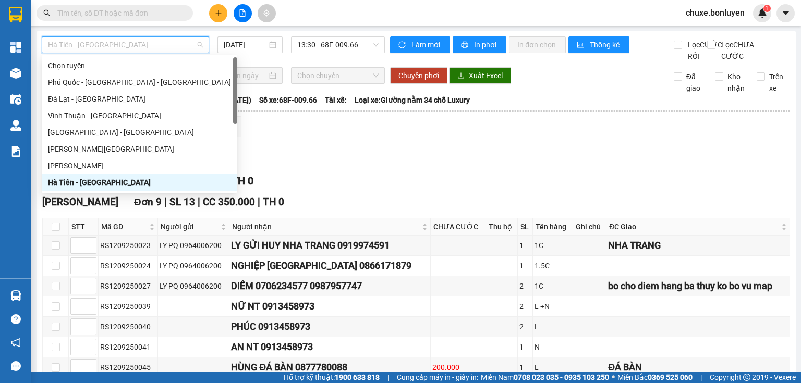
click at [176, 42] on span "Hà Tiên - [GEOGRAPHIC_DATA]" at bounding box center [125, 45] width 155 height 16
